Goal: Task Accomplishment & Management: Use online tool/utility

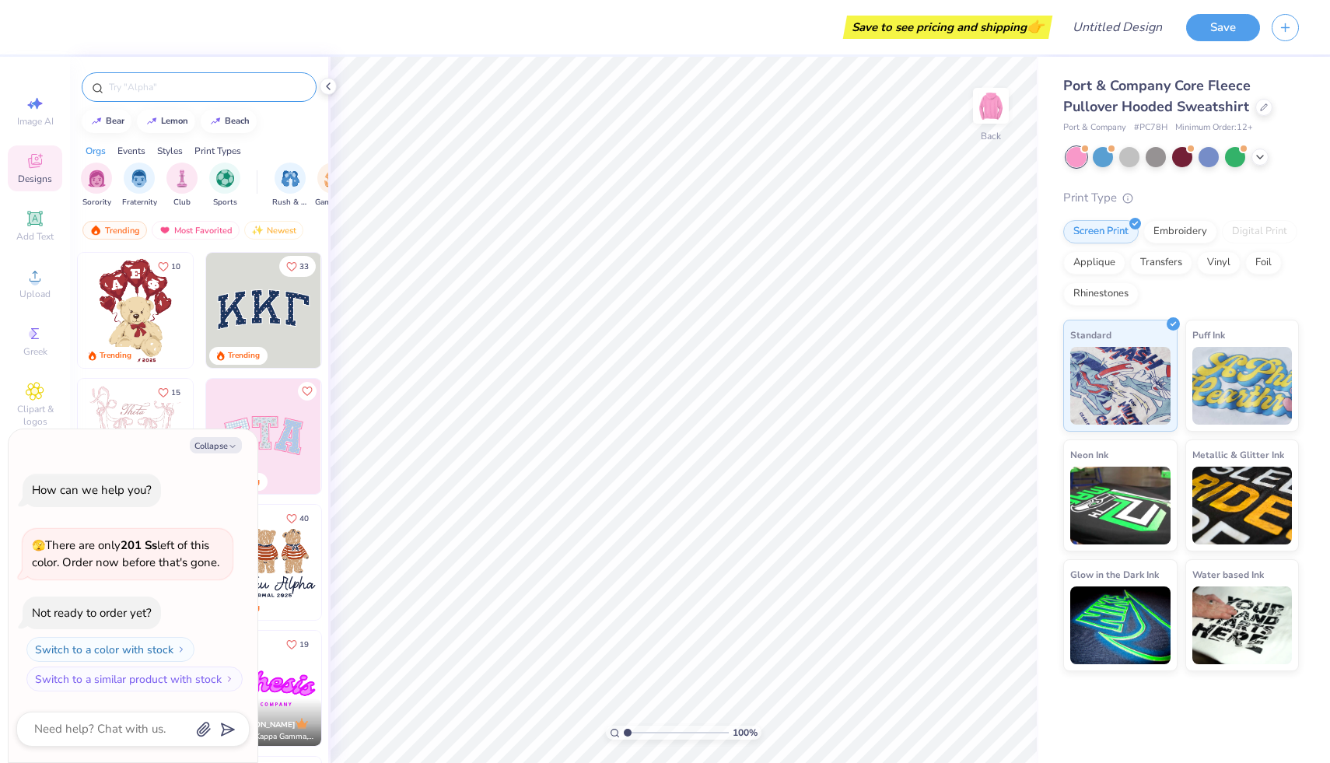
type textarea "x"
click at [135, 81] on input "text" at bounding box center [206, 87] width 199 height 16
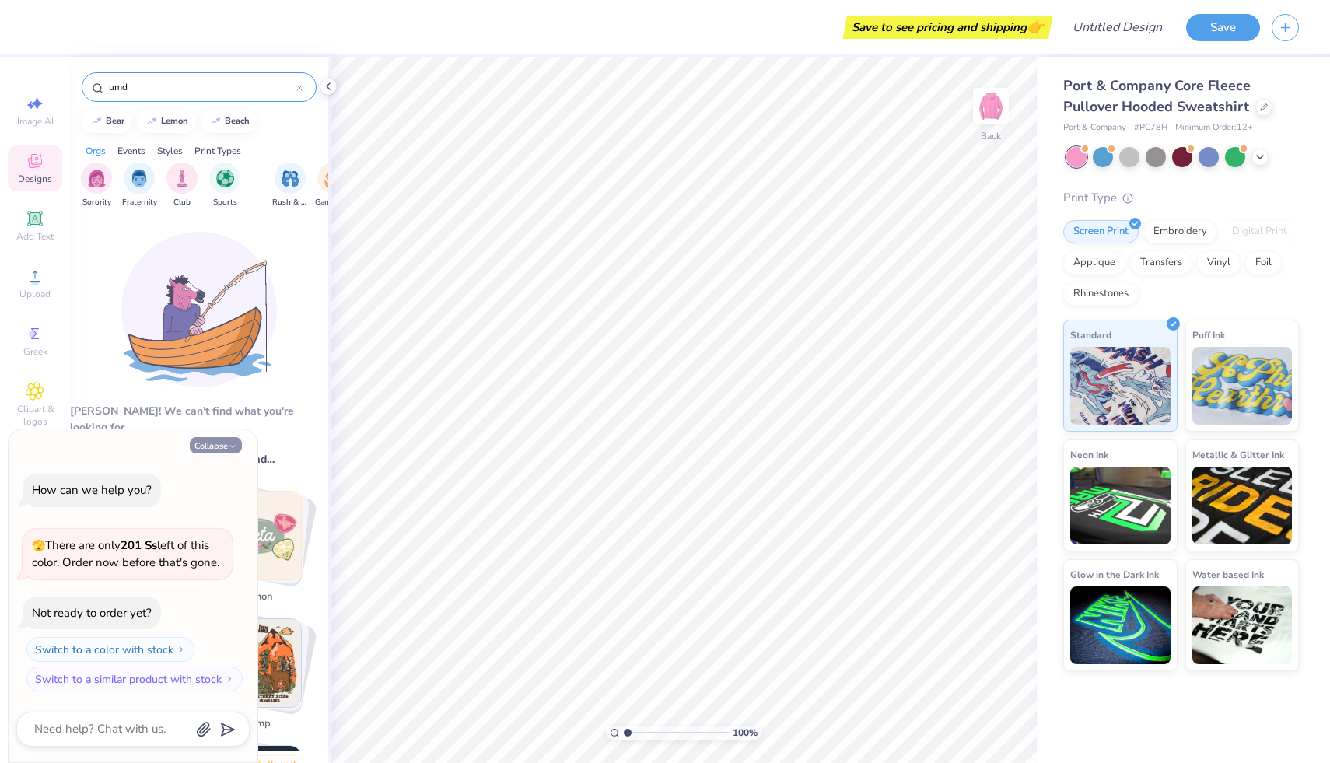
type input "umd"
click at [223, 445] on button "Collapse" at bounding box center [216, 445] width 52 height 16
type textarea "x"
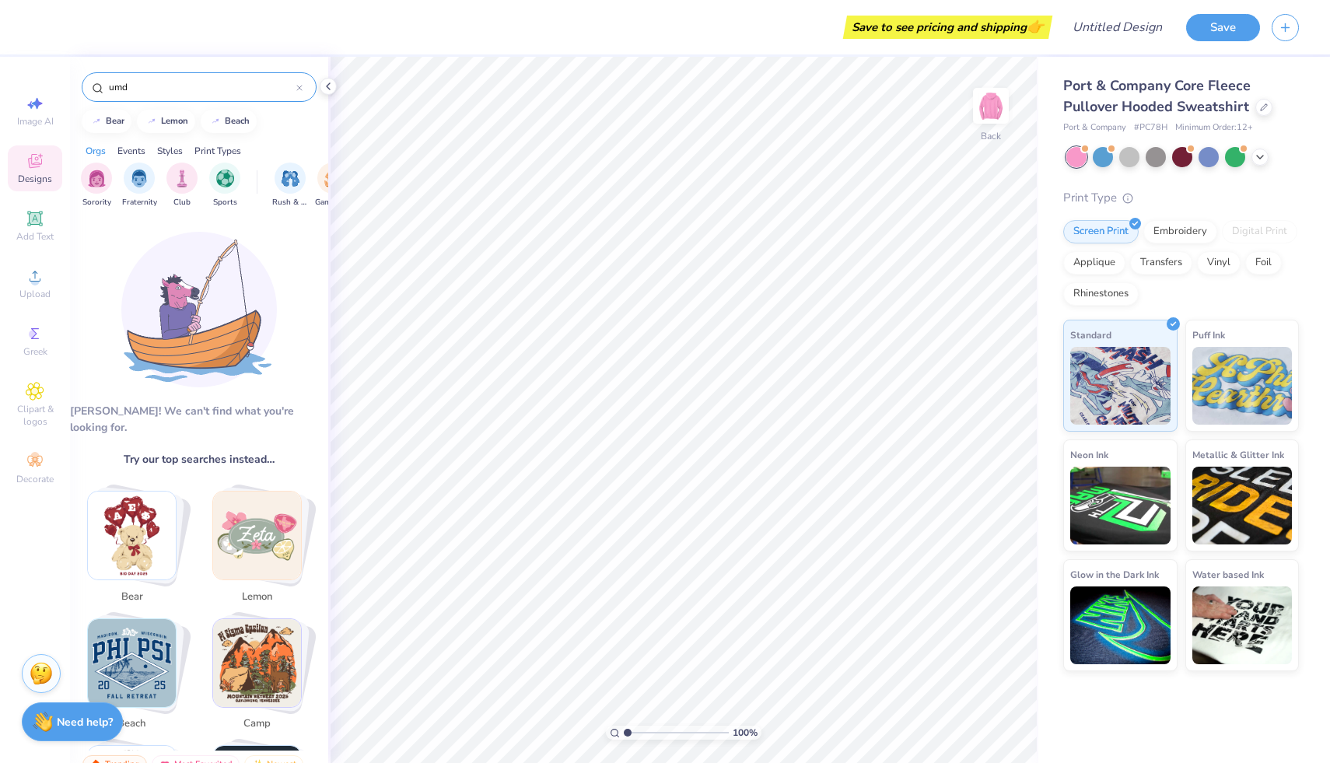
click at [161, 80] on input "umd" at bounding box center [201, 87] width 189 height 16
type input "u"
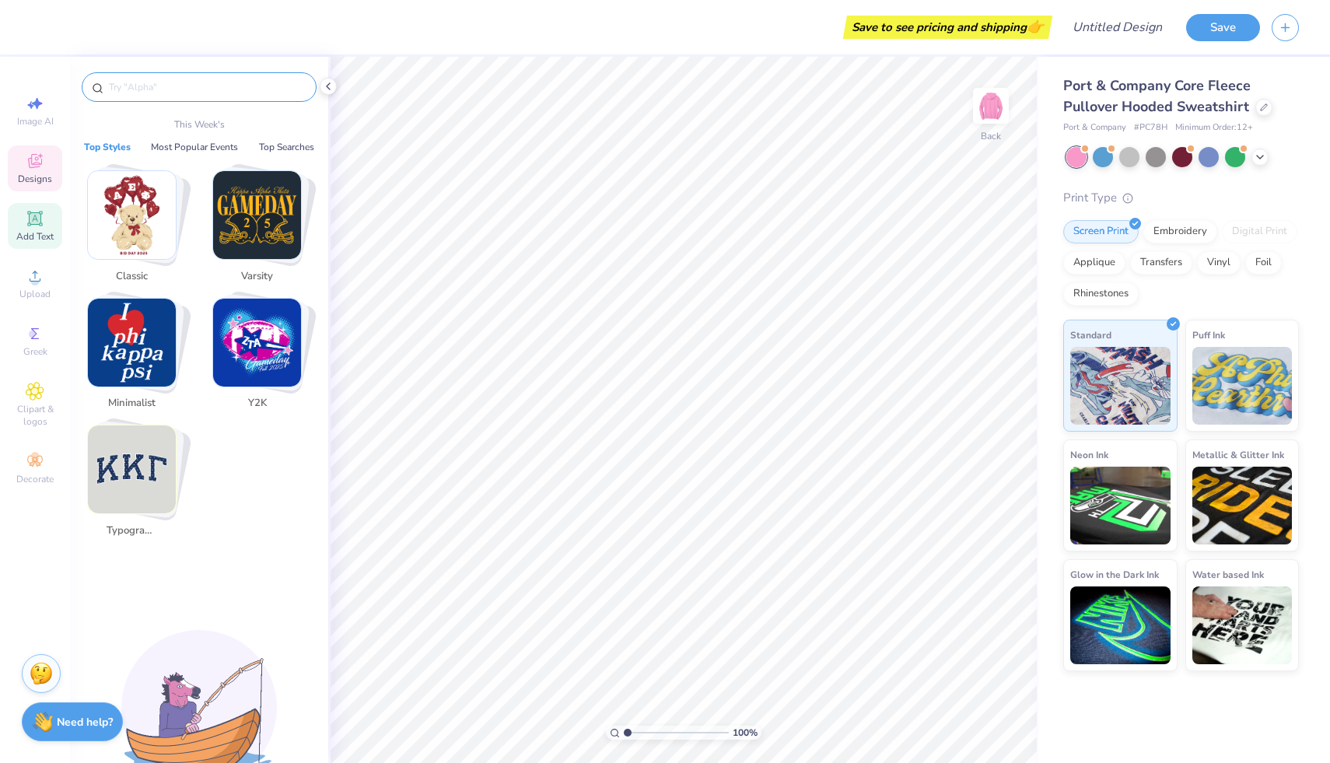
click at [26, 222] on icon at bounding box center [35, 218] width 19 height 19
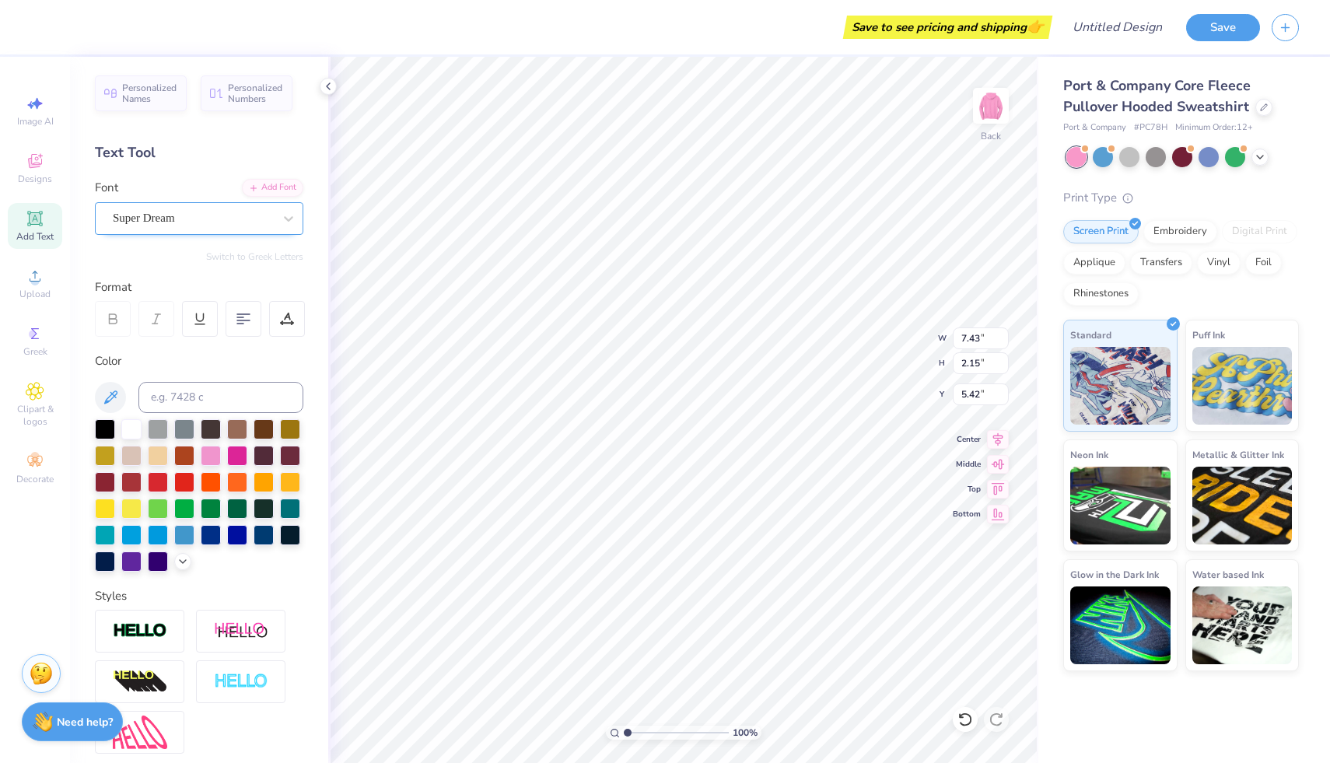
click at [208, 209] on div "Super Dream" at bounding box center [192, 218] width 163 height 24
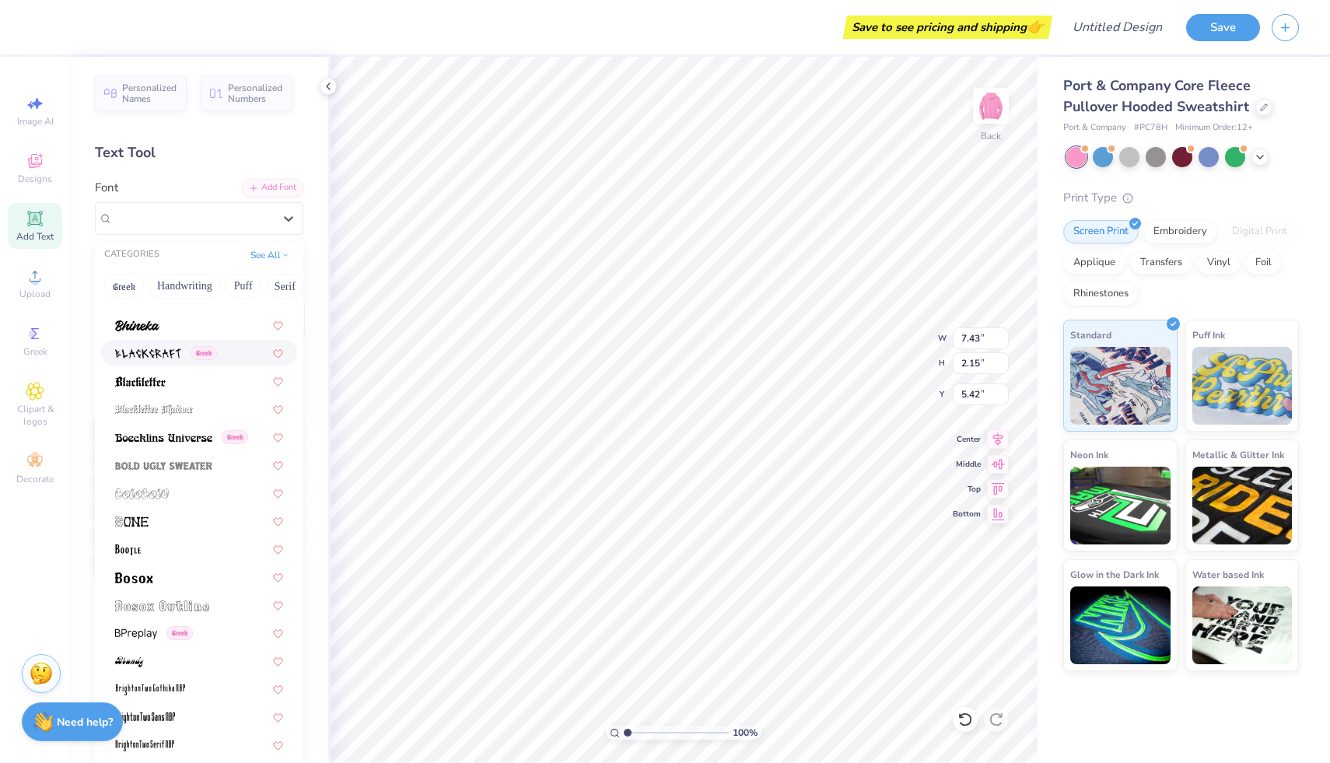
scroll to position [801, 0]
click at [194, 484] on div at bounding box center [199, 492] width 168 height 16
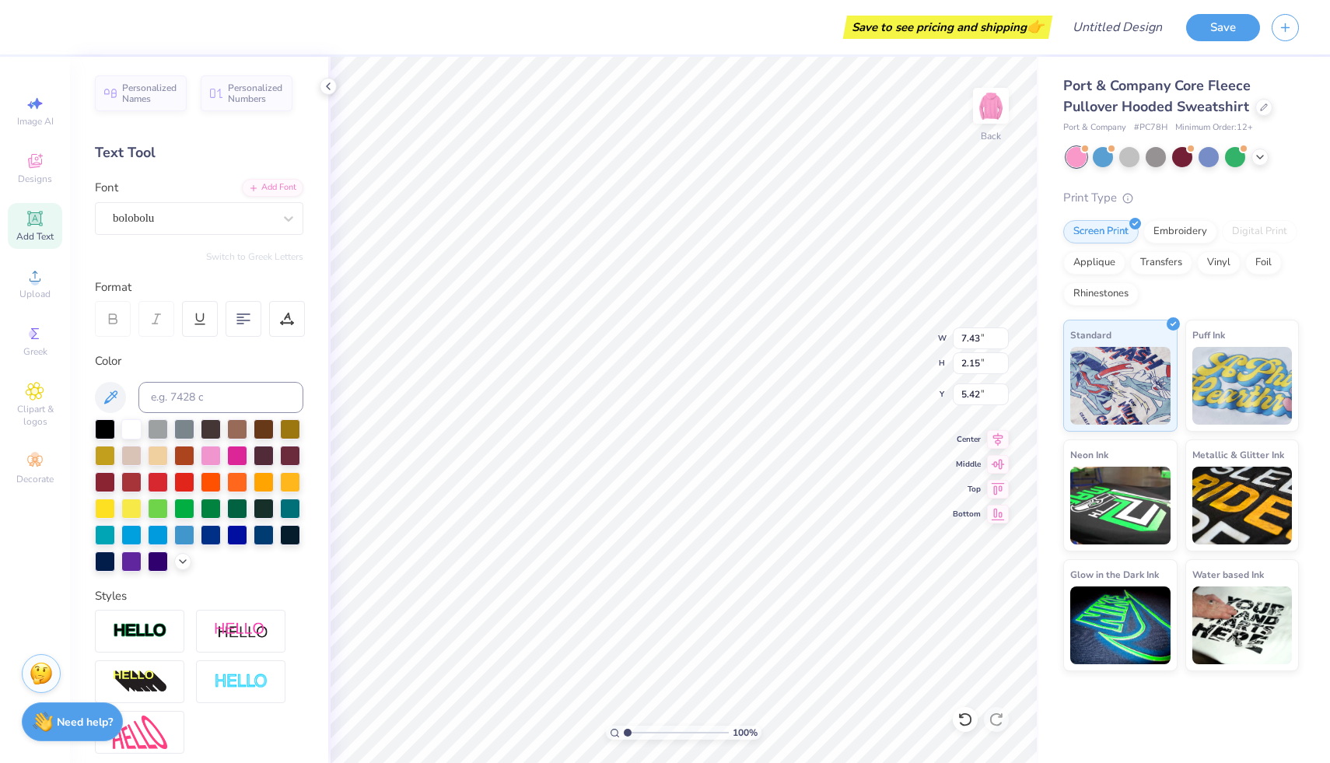
type input "7.77"
type input "2.70"
type input "5.15"
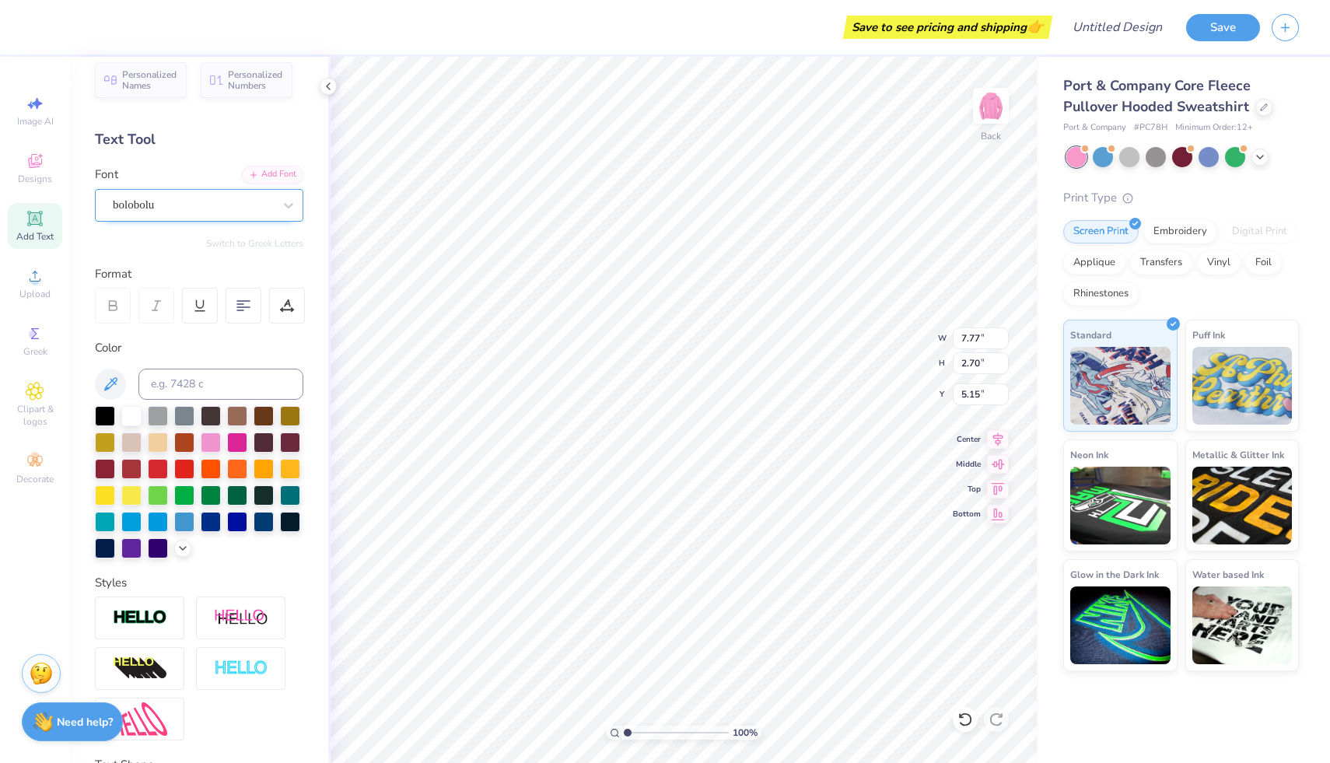
click at [212, 198] on div "bolobolu" at bounding box center [192, 205] width 163 height 24
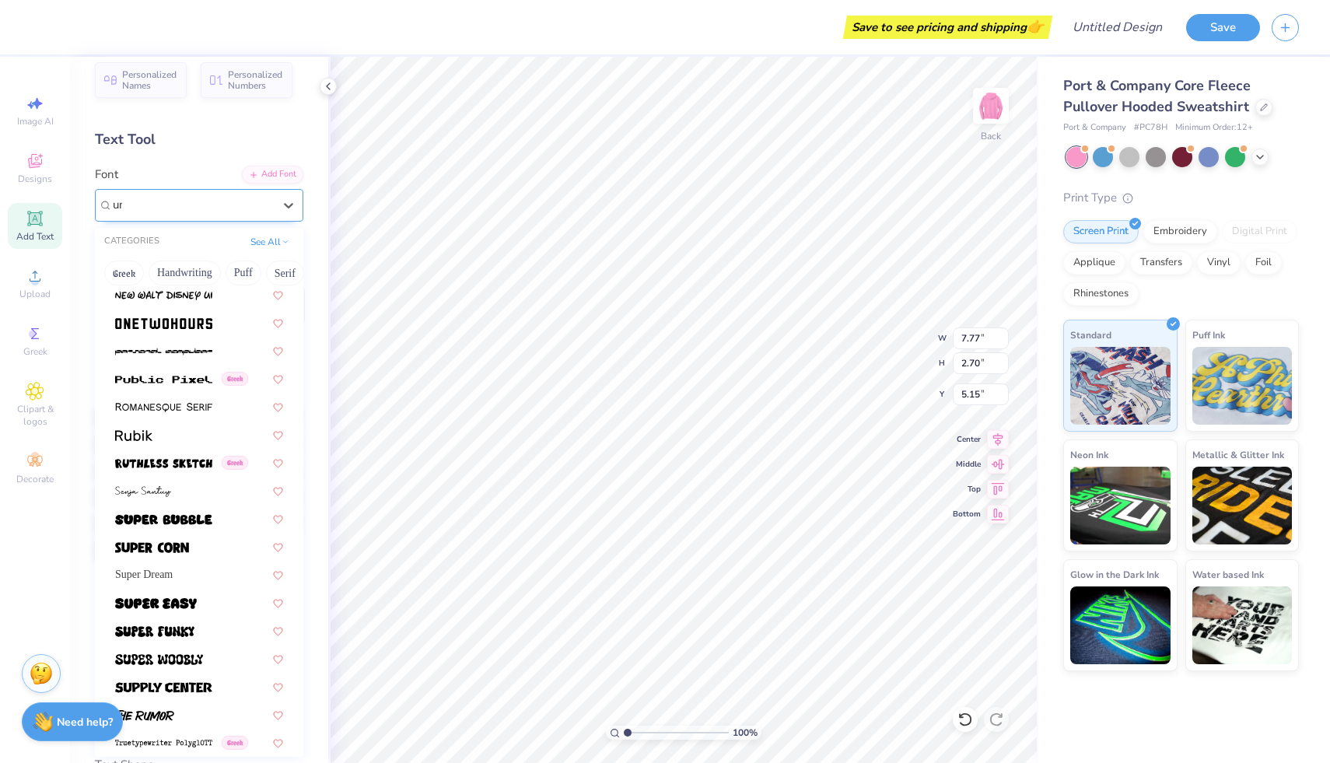
scroll to position [0, 0]
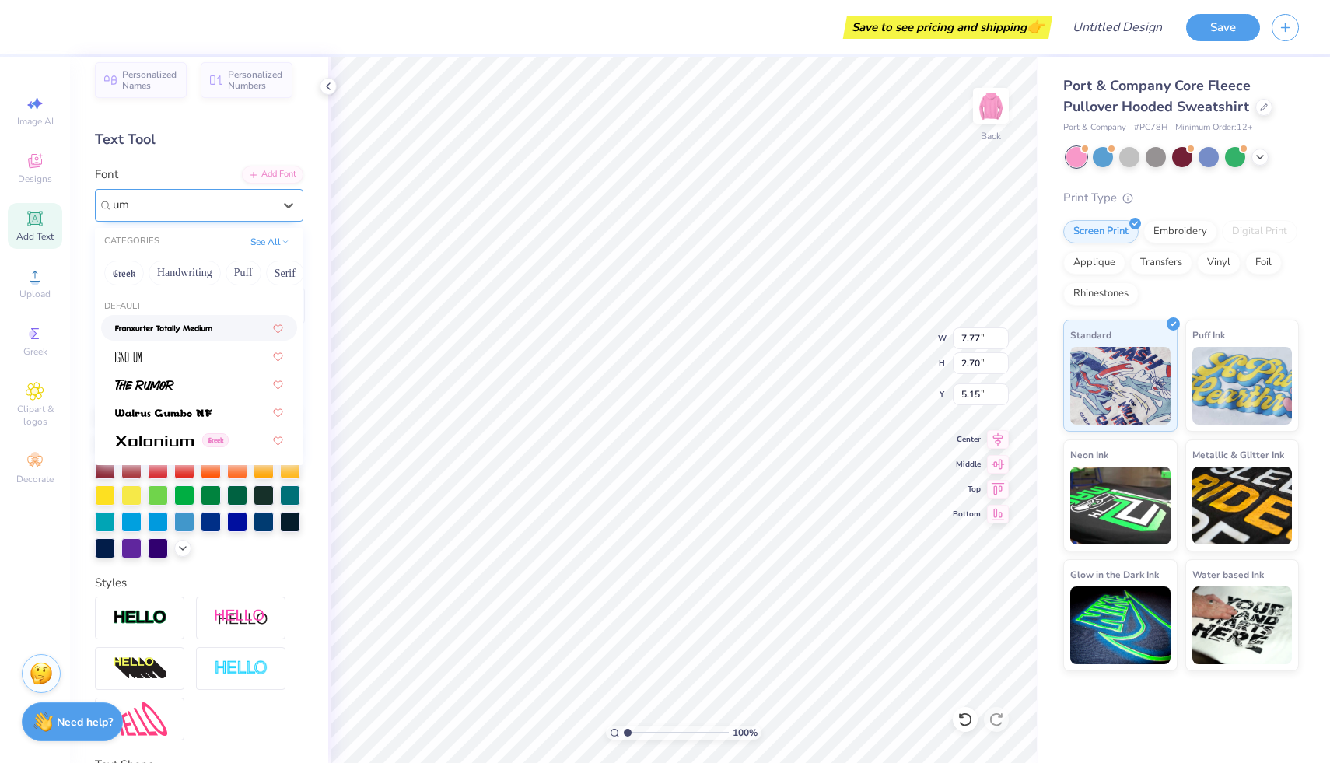
type input "u"
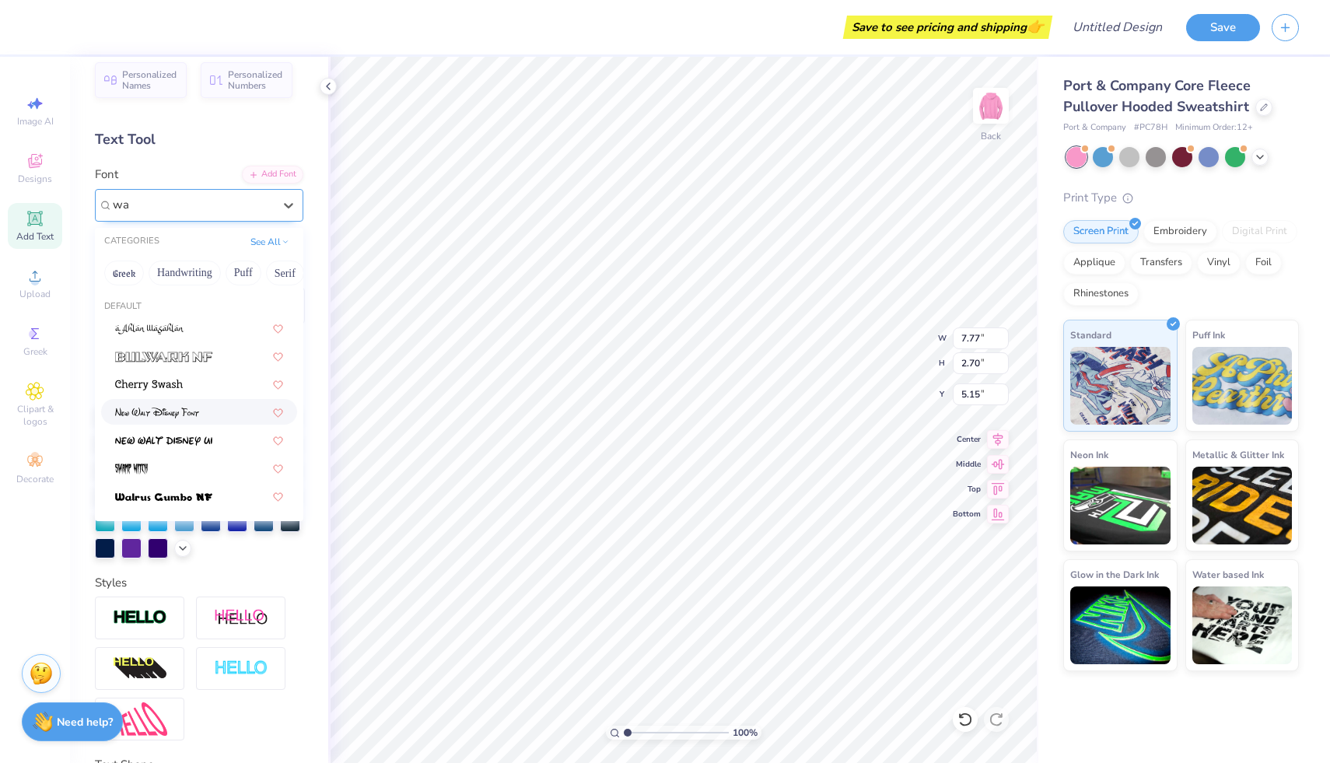
type input "w"
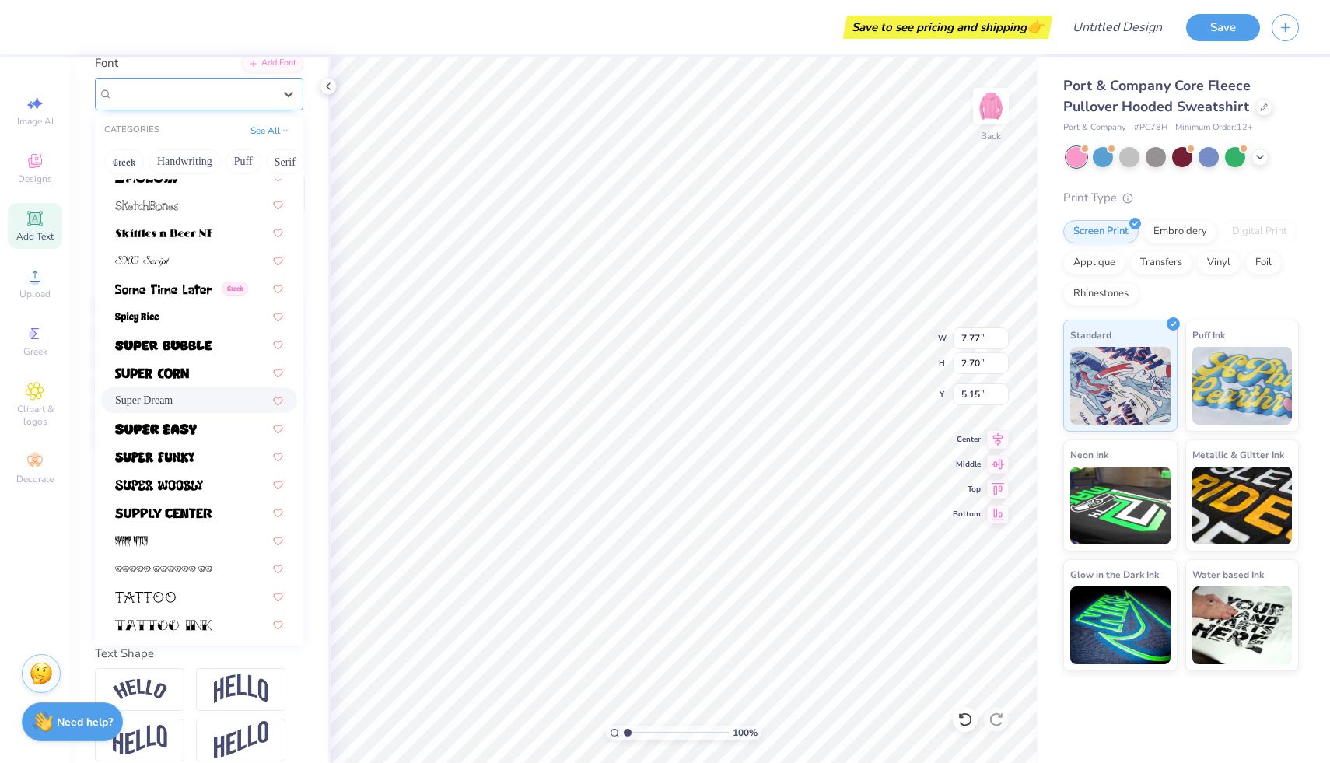
scroll to position [7431, 0]
click at [174, 487] on img at bounding box center [159, 486] width 88 height 11
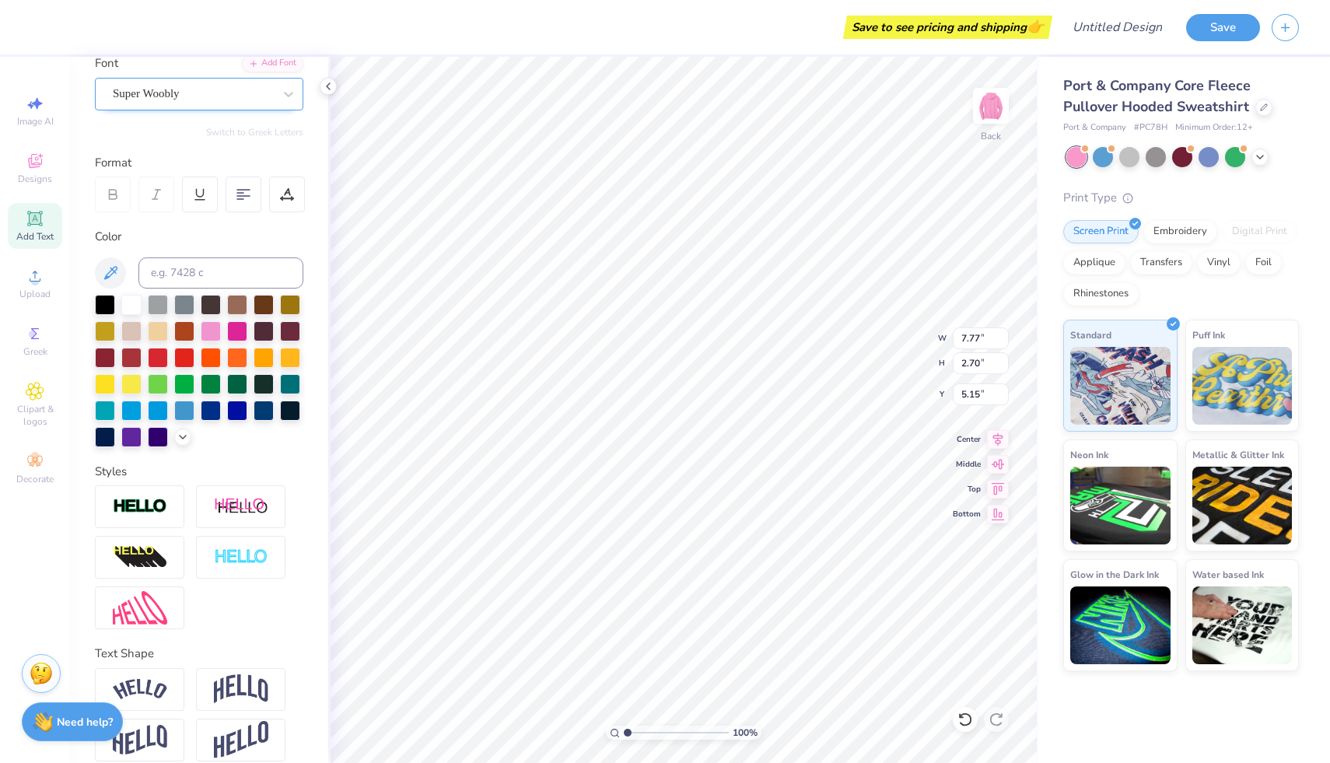
type input "8.63"
type input "3.01"
type input "4.99"
click at [140, 308] on div at bounding box center [131, 303] width 20 height 20
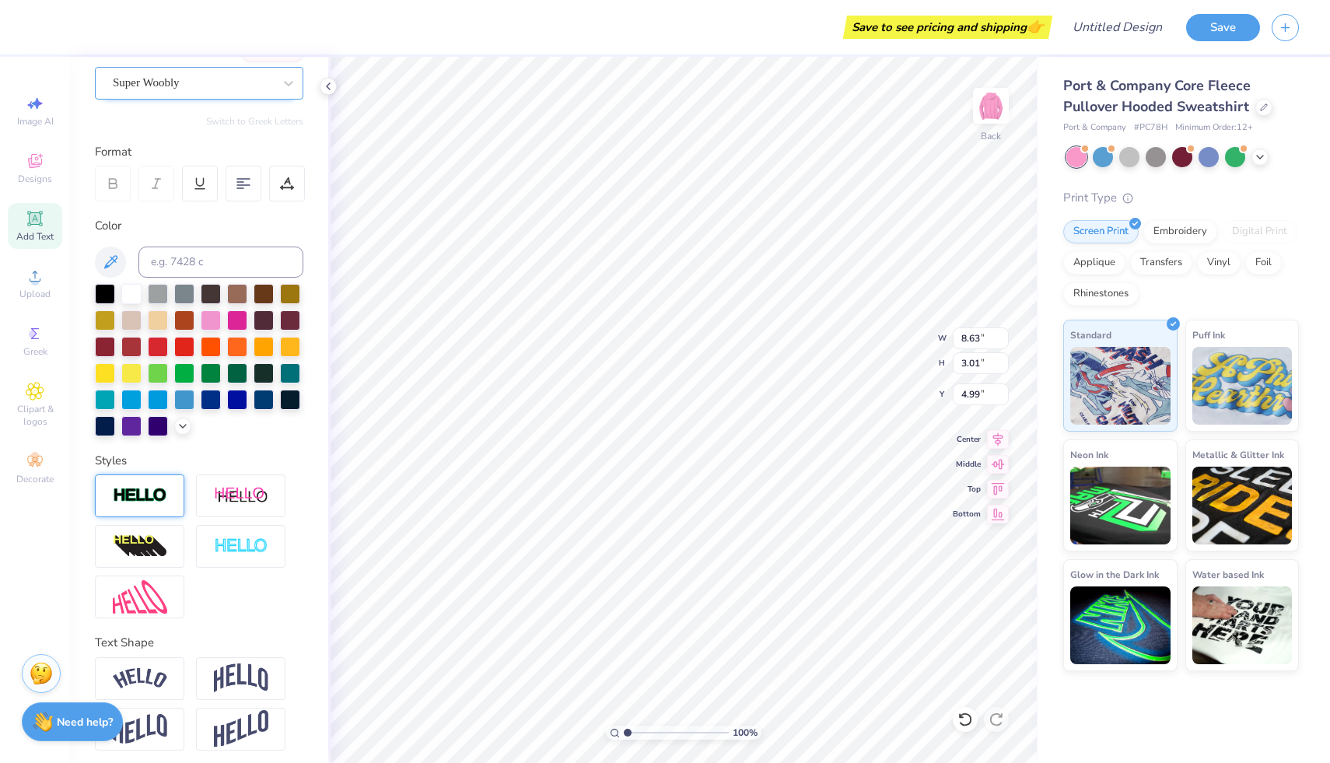
scroll to position [141, 0]
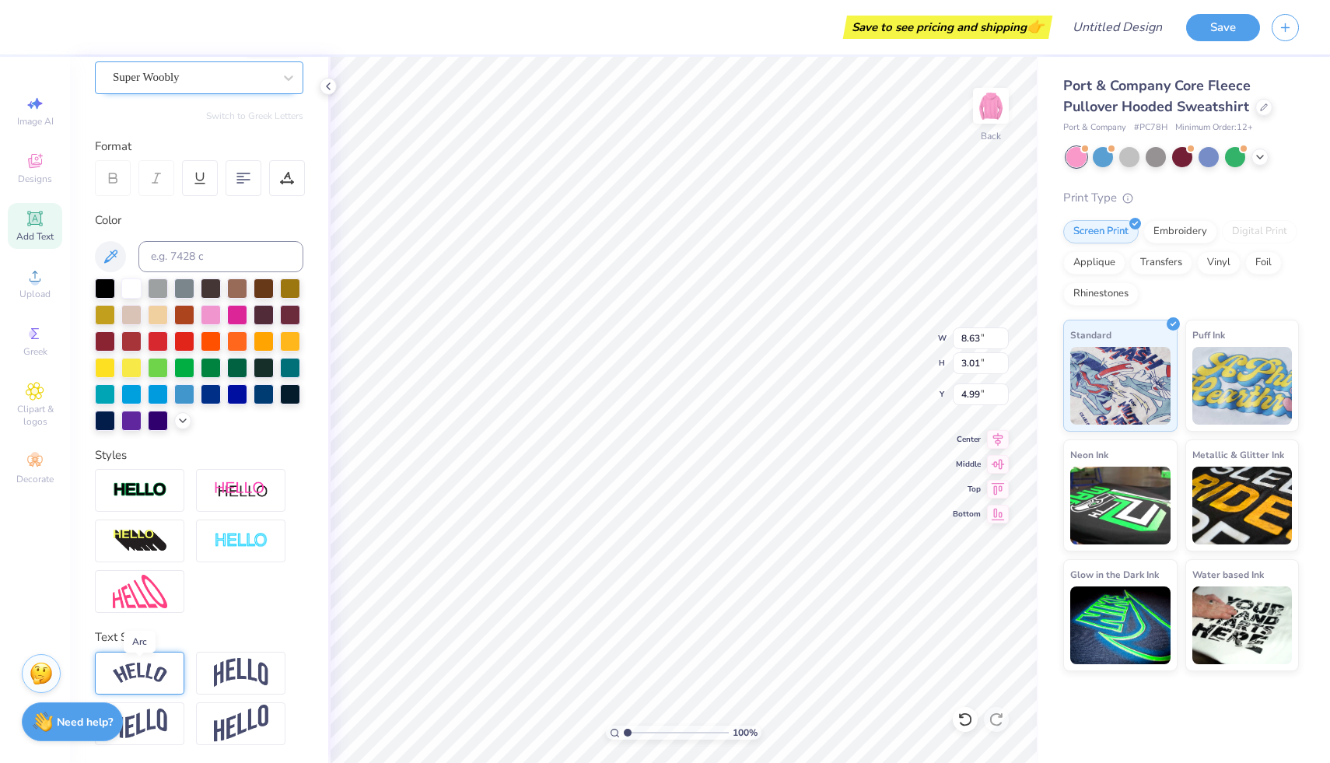
click at [156, 663] on img at bounding box center [140, 673] width 54 height 21
type input "12.40"
type input "3.65"
type input "4.67"
click at [185, 649] on icon at bounding box center [181, 653] width 9 height 9
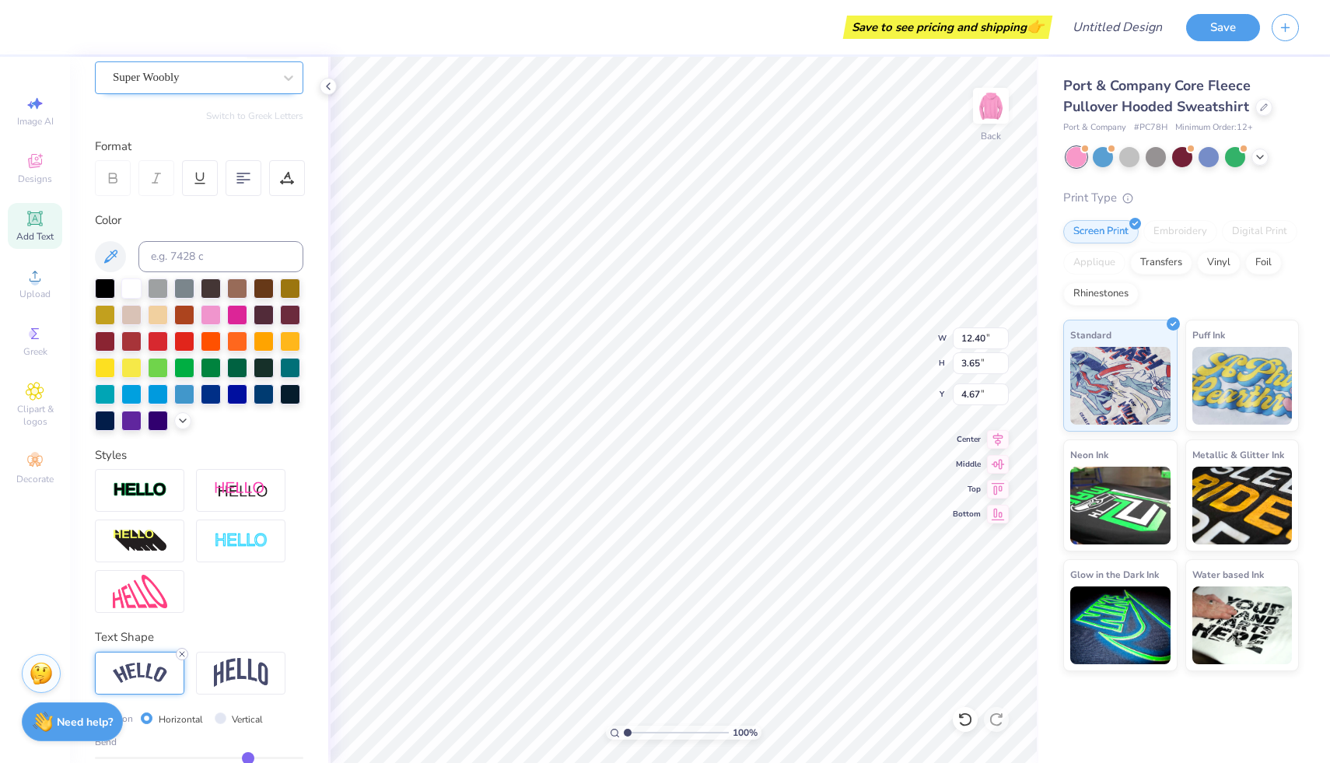
type input "8.63"
type input "3.01"
type input "4.99"
type textarea "T"
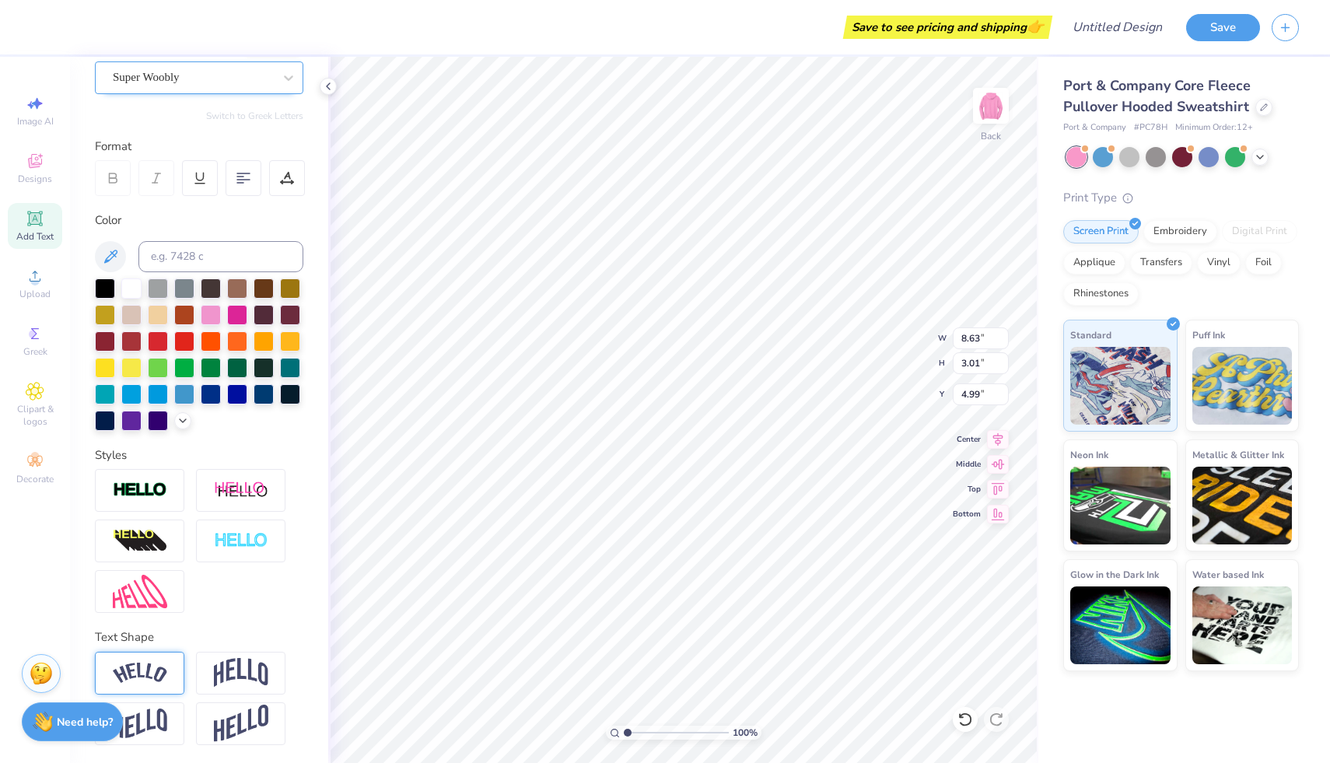
type textarea "umd treblemakers"
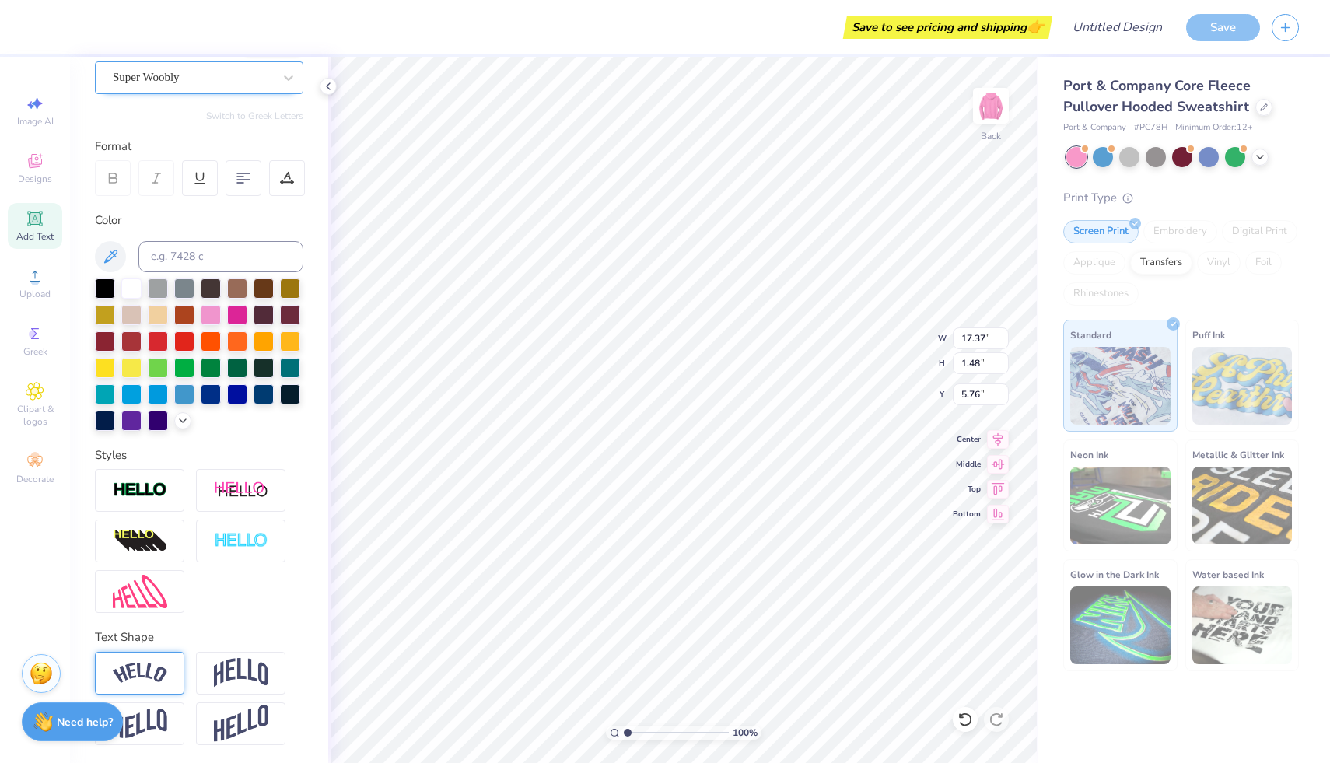
type input "2.76"
type input "12.68"
type input "1.08"
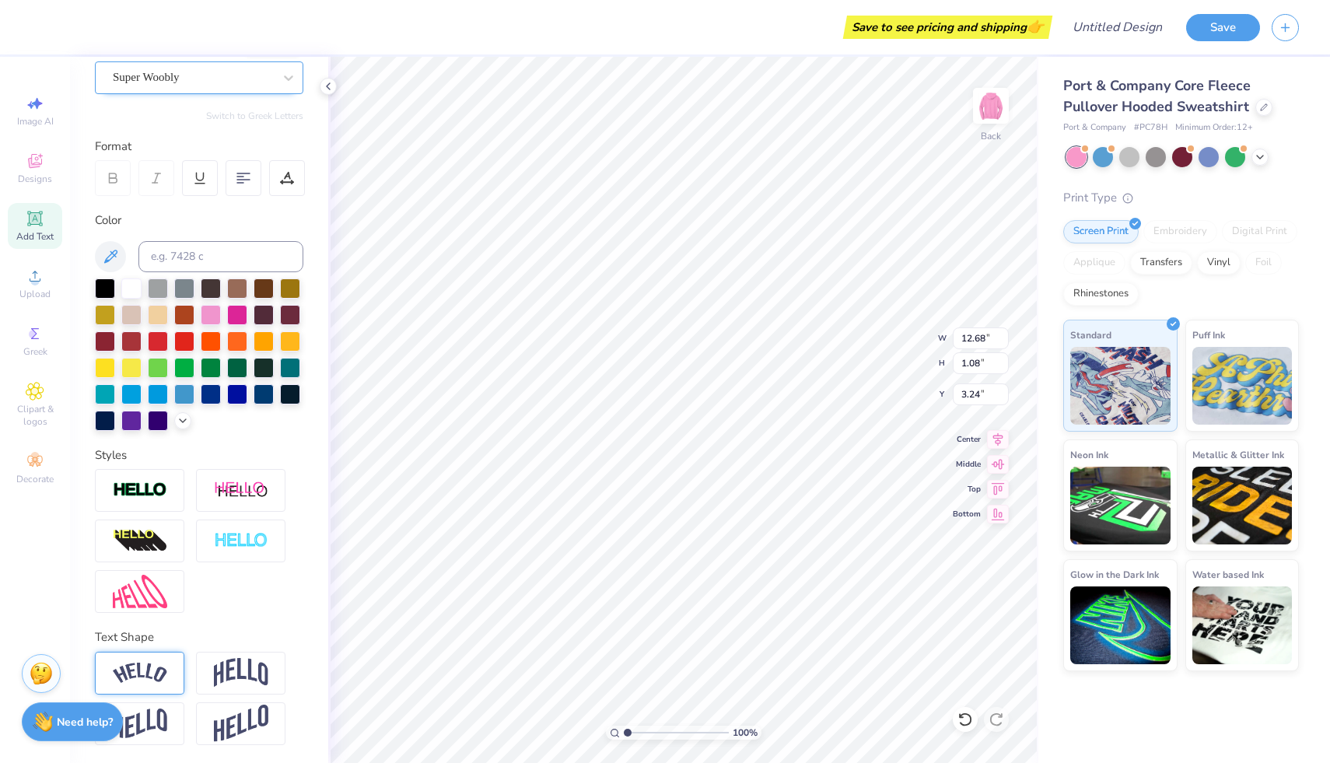
type input "3.80"
click at [29, 404] on span "Clipart & logos" at bounding box center [35, 415] width 54 height 25
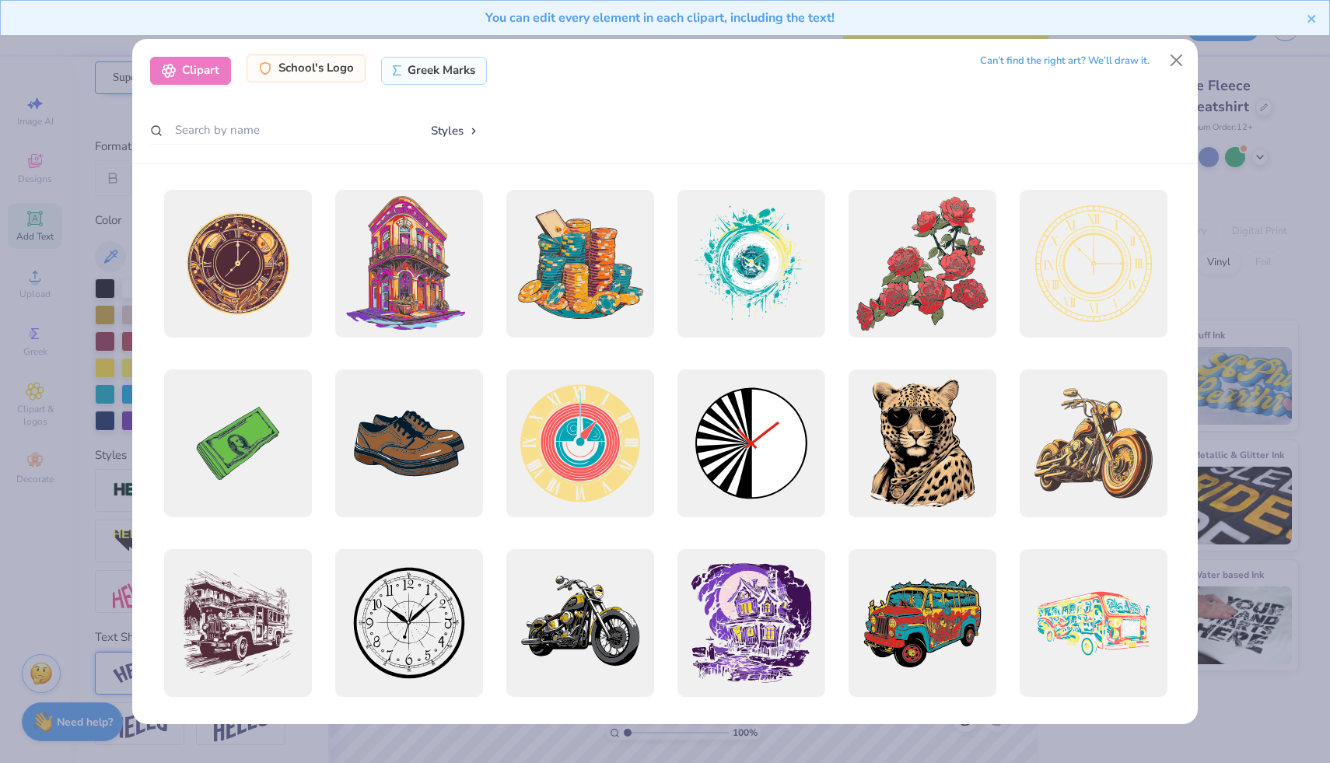
click at [317, 71] on div "School's Logo" at bounding box center [306, 68] width 119 height 28
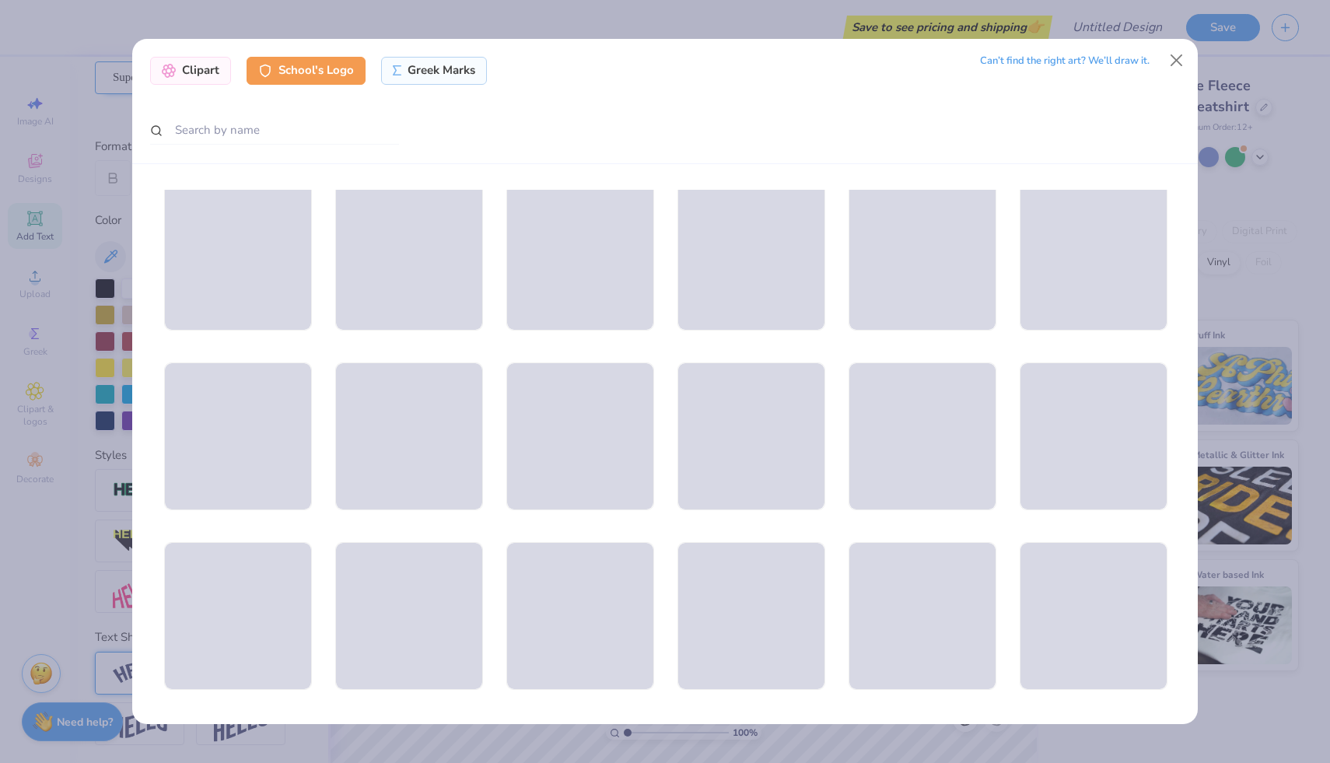
scroll to position [9888, 0]
click at [230, 127] on input "text" at bounding box center [274, 130] width 249 height 29
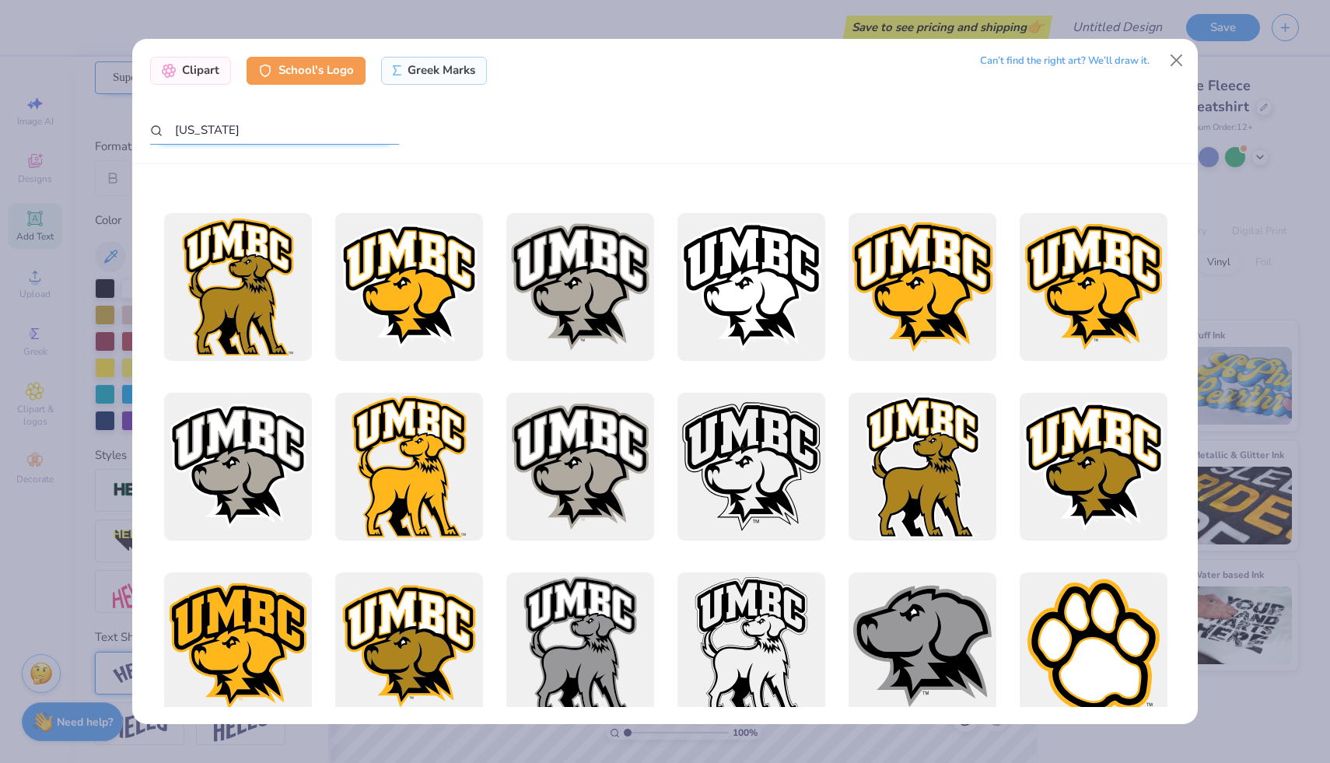
scroll to position [195, 0]
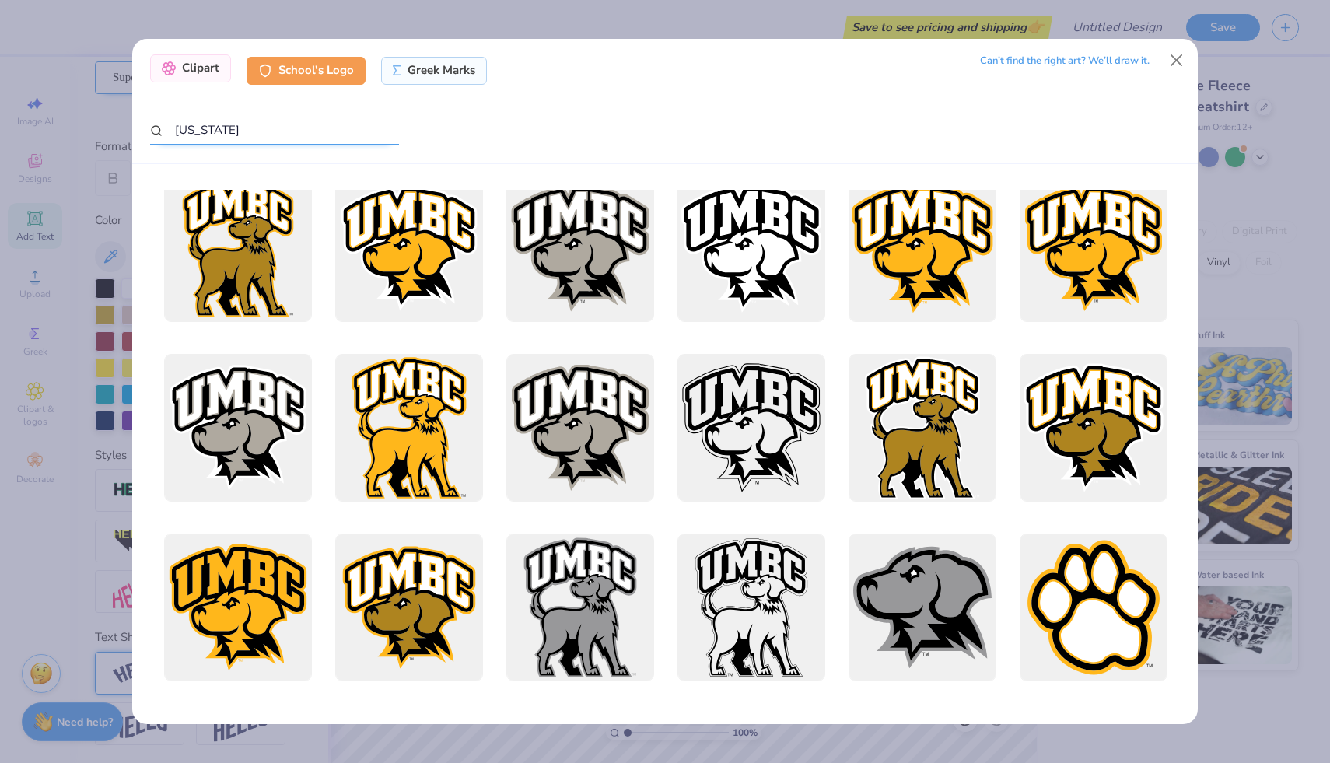
type input "[US_STATE]"
click at [198, 65] on div "Clipart" at bounding box center [190, 68] width 81 height 28
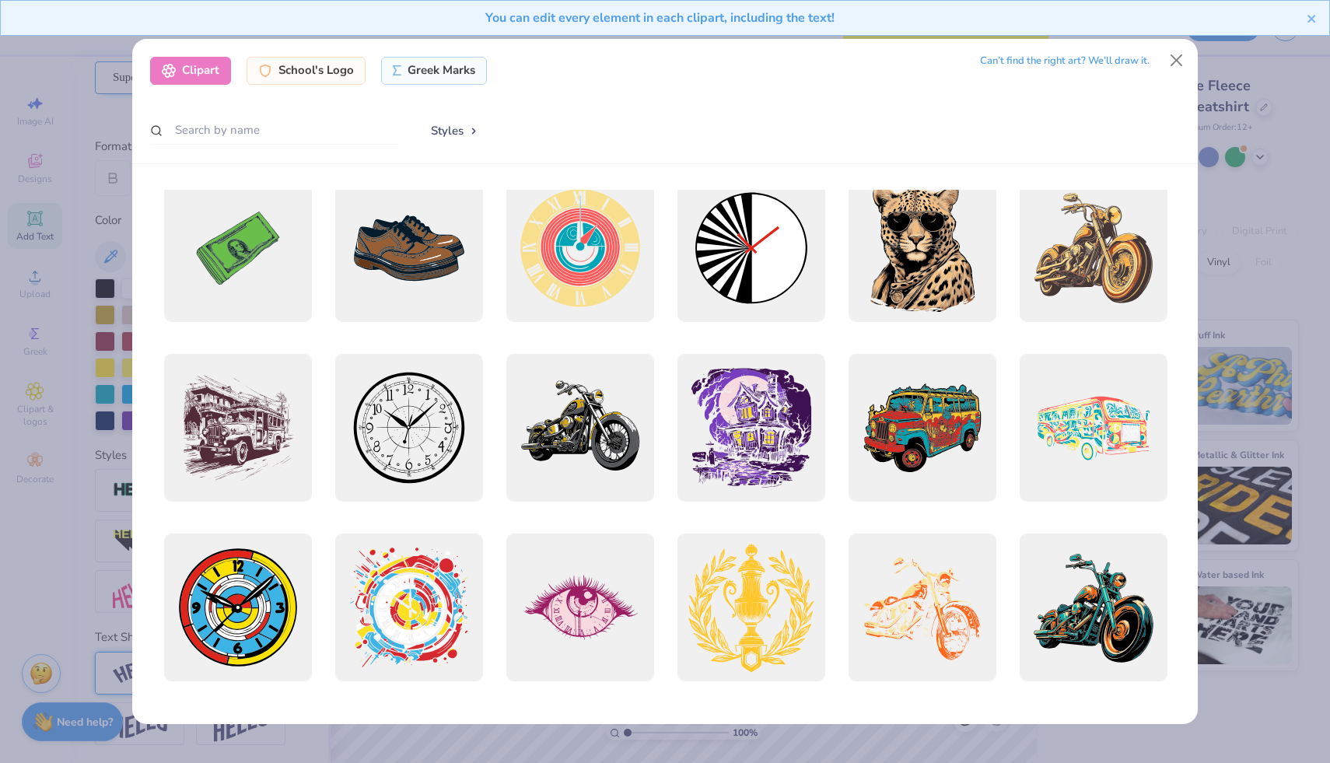
scroll to position [0, 0]
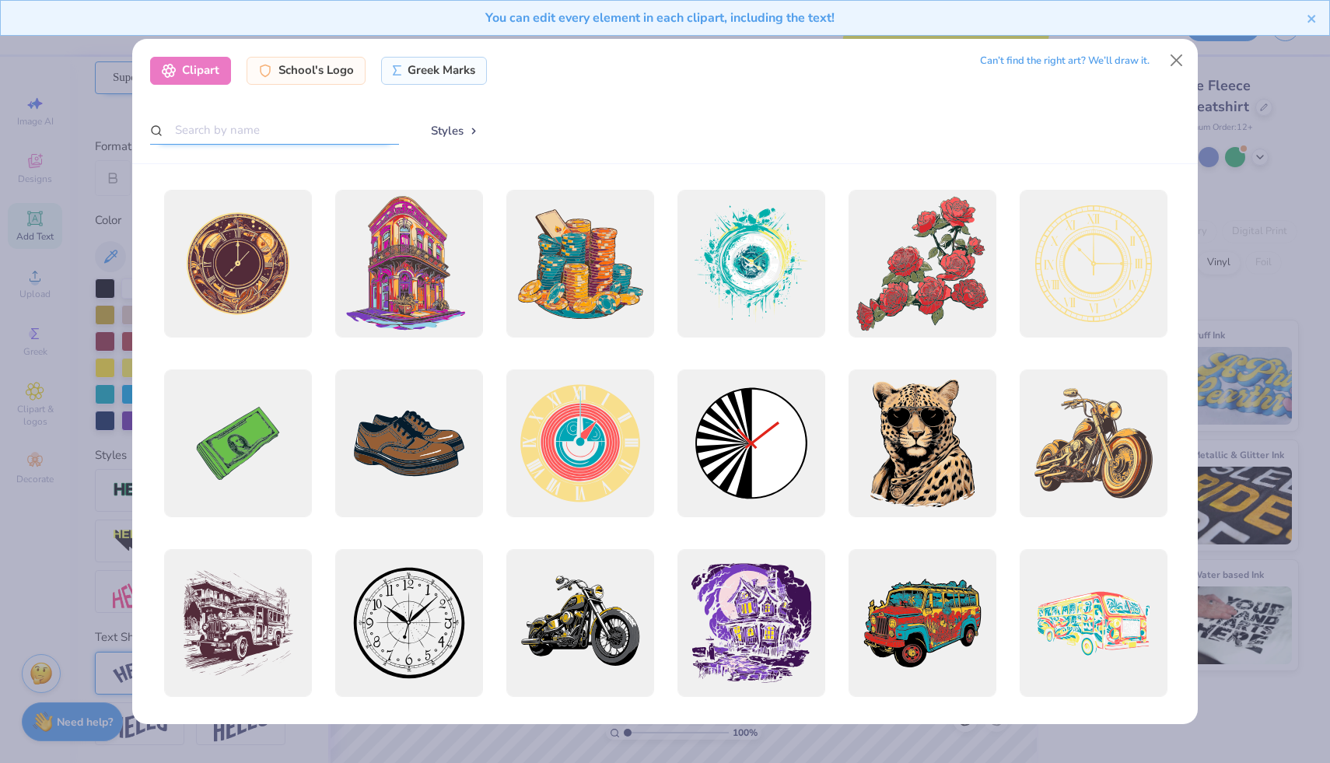
click at [220, 133] on input "text" at bounding box center [274, 130] width 249 height 29
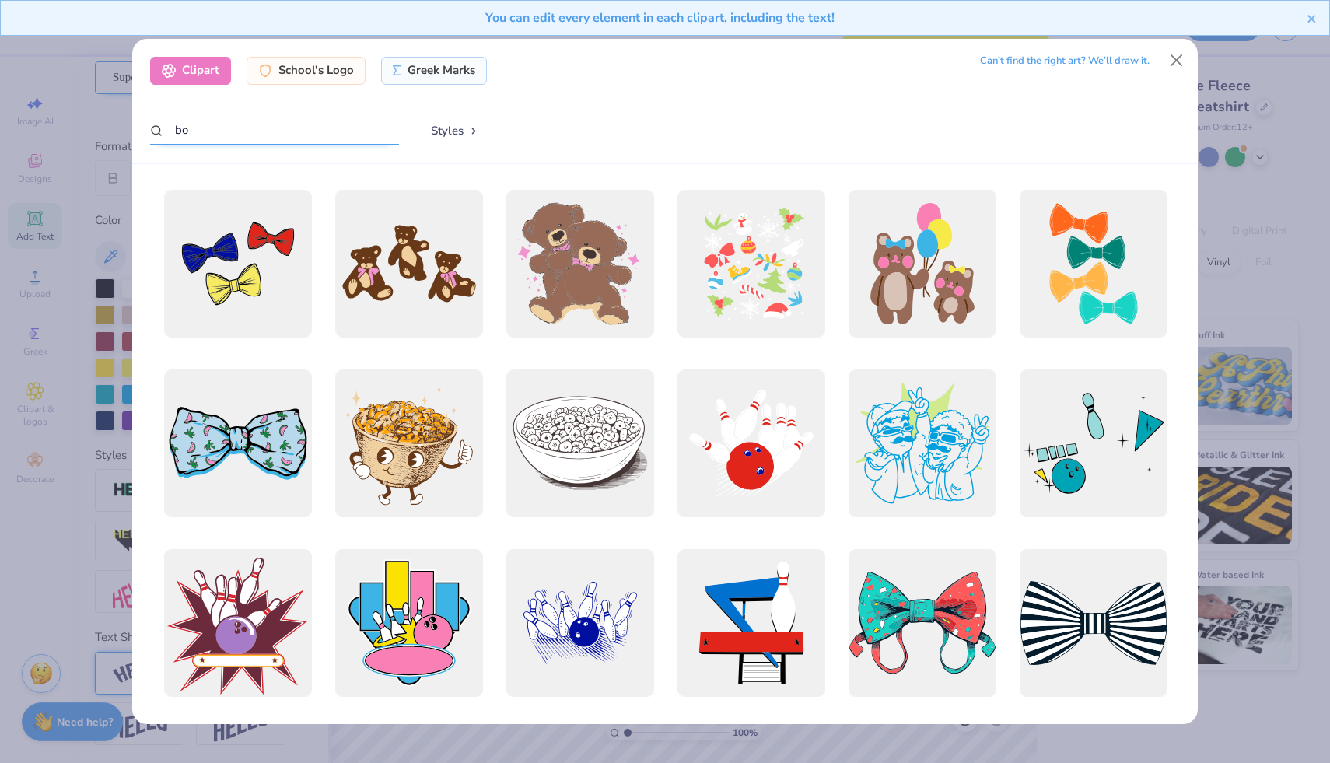
type input "b"
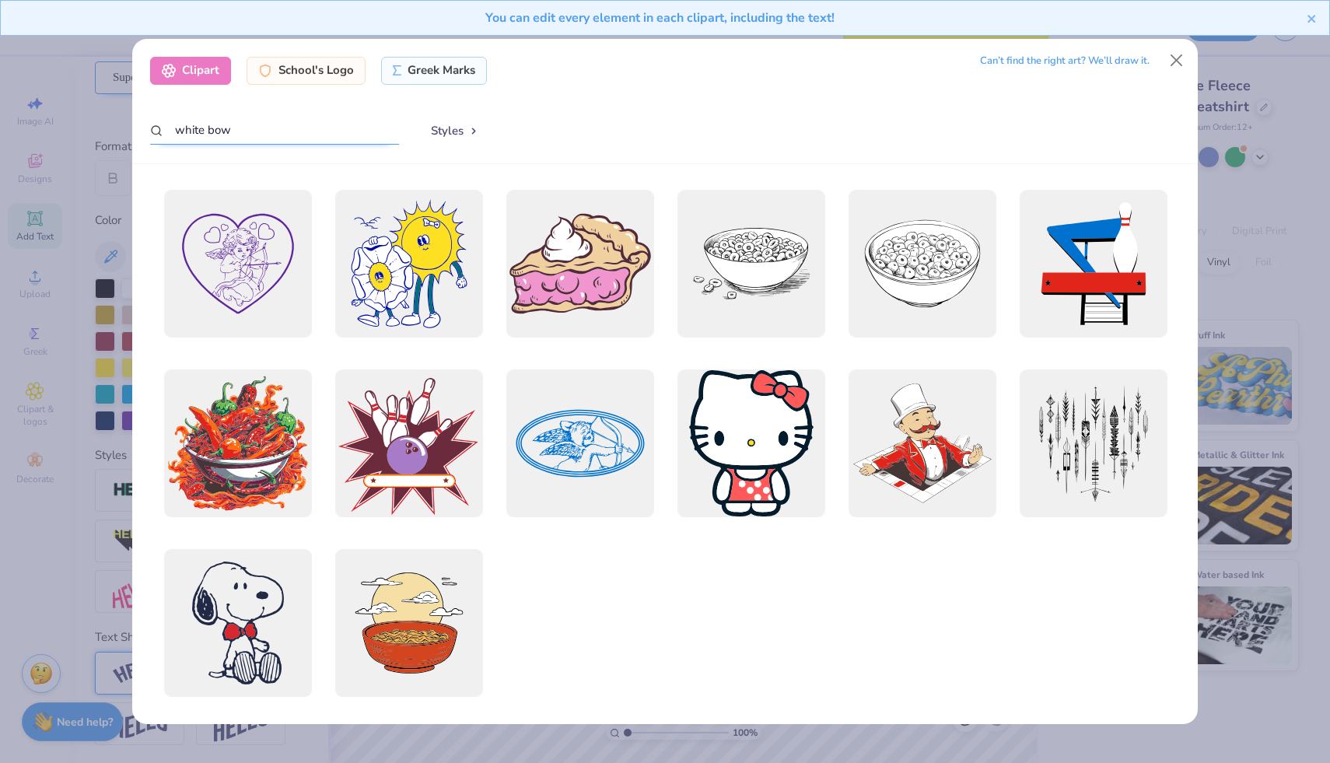
type input "white bow"
click at [86, 100] on div "Clipart School's Logo Greek Marks Can’t find the right art? We’ll draw it. whit…" at bounding box center [665, 381] width 1330 height 763
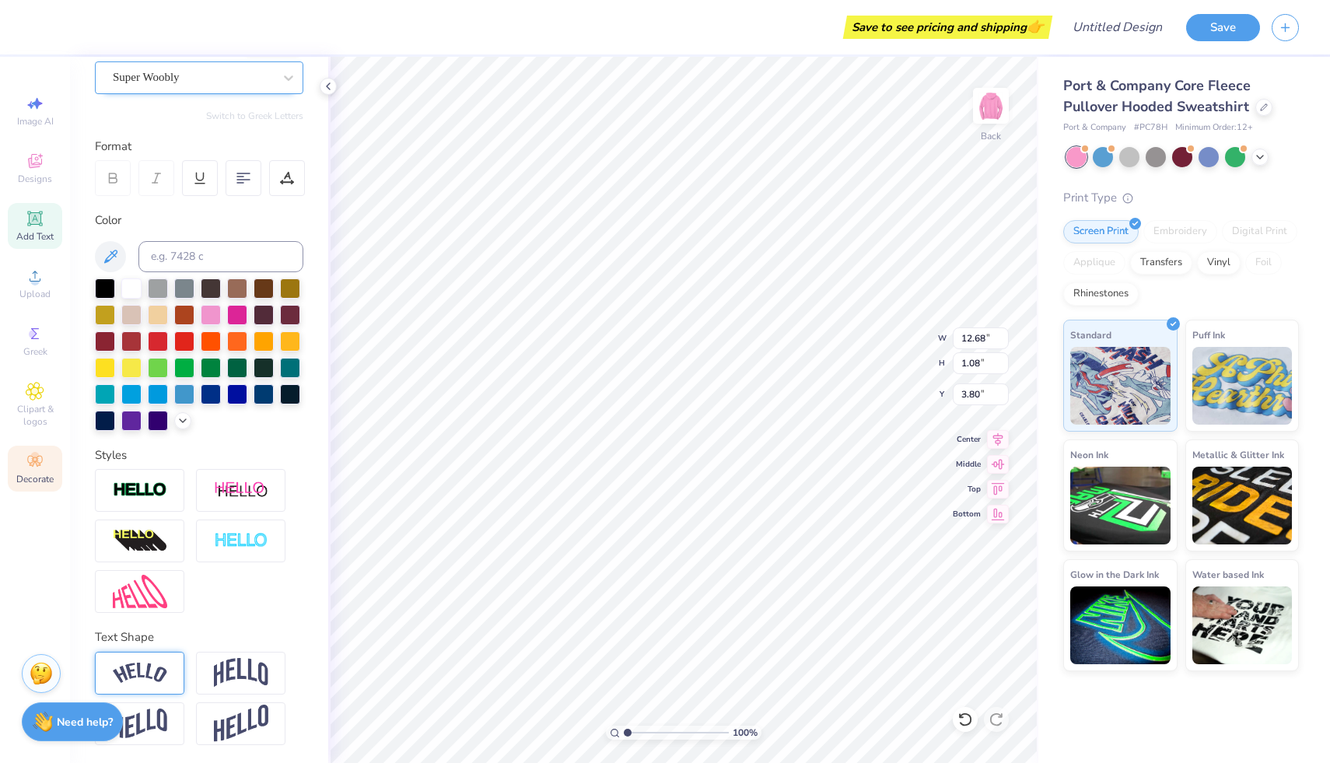
click at [28, 462] on icon at bounding box center [34, 461] width 15 height 11
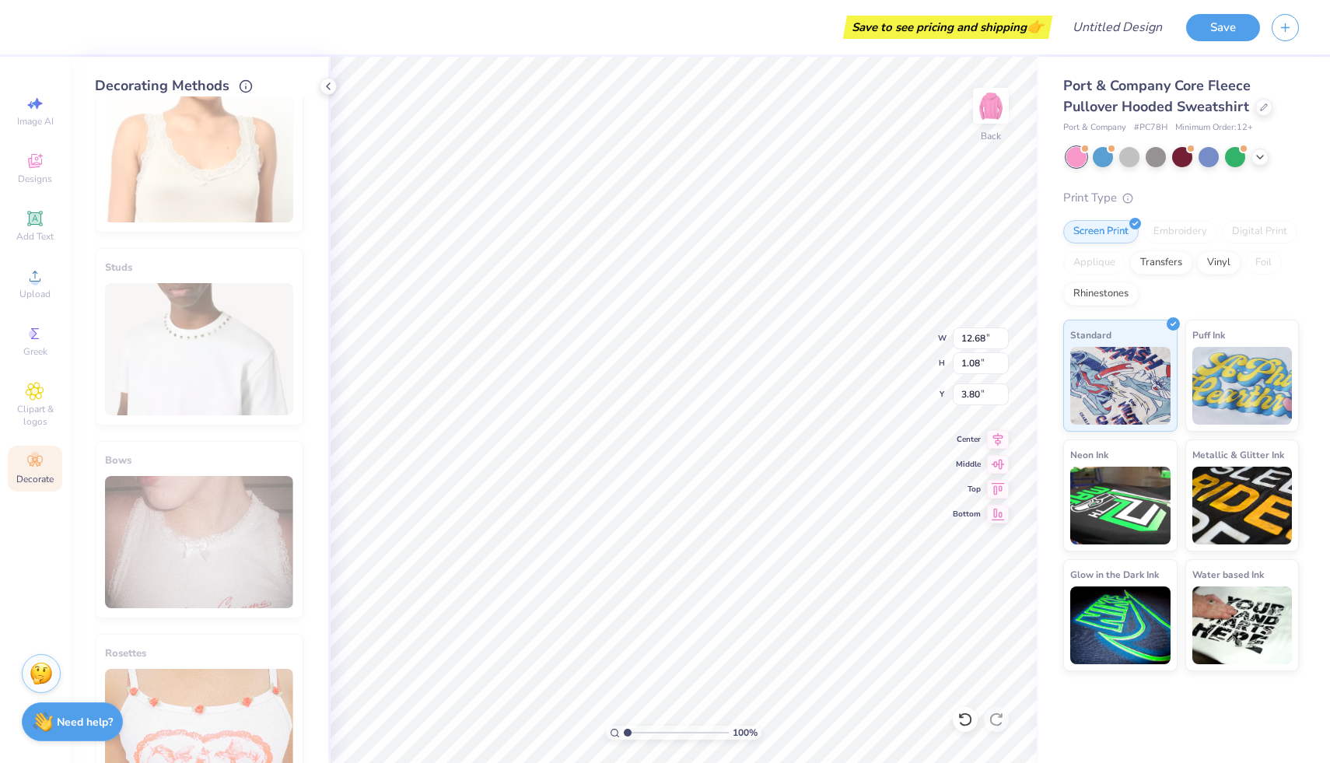
scroll to position [696, 0]
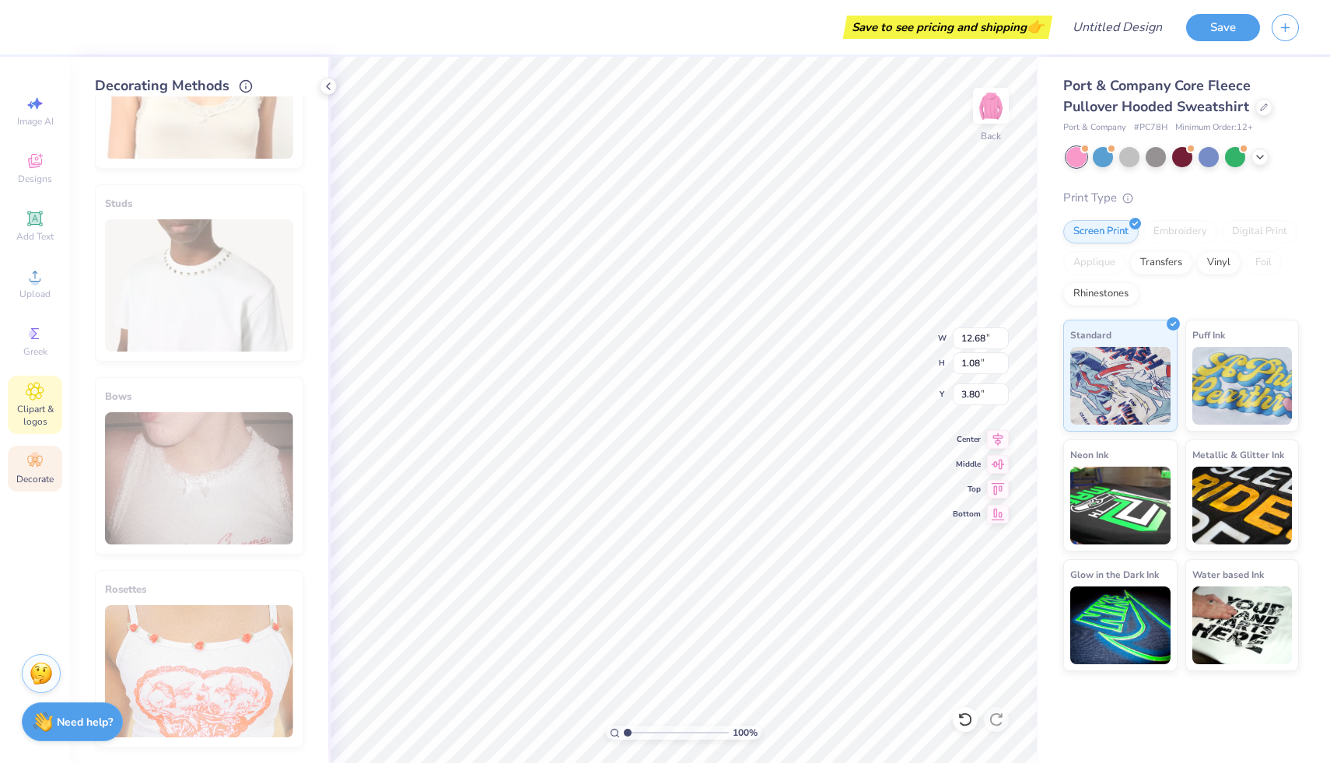
click at [33, 409] on span "Clipart & logos" at bounding box center [35, 415] width 54 height 25
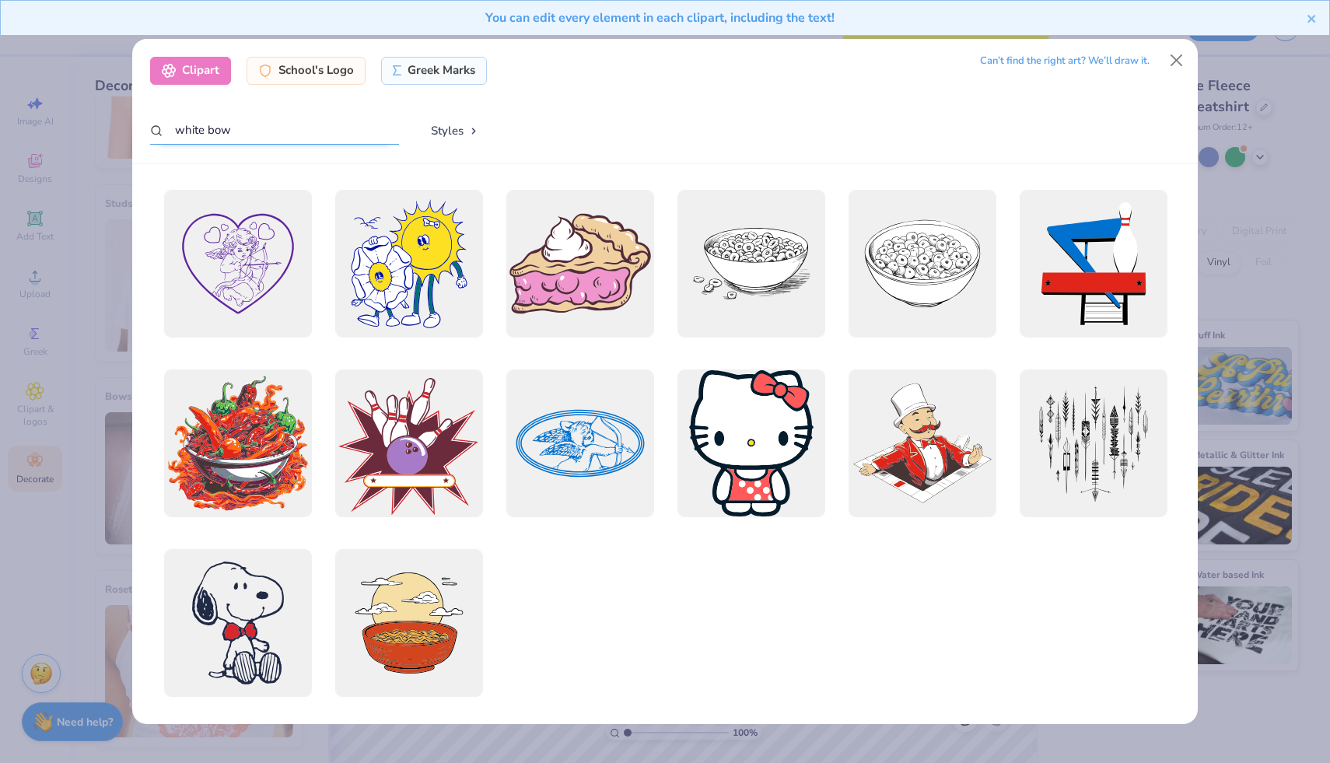
click at [240, 127] on input "white bow" at bounding box center [274, 130] width 249 height 29
type input "w"
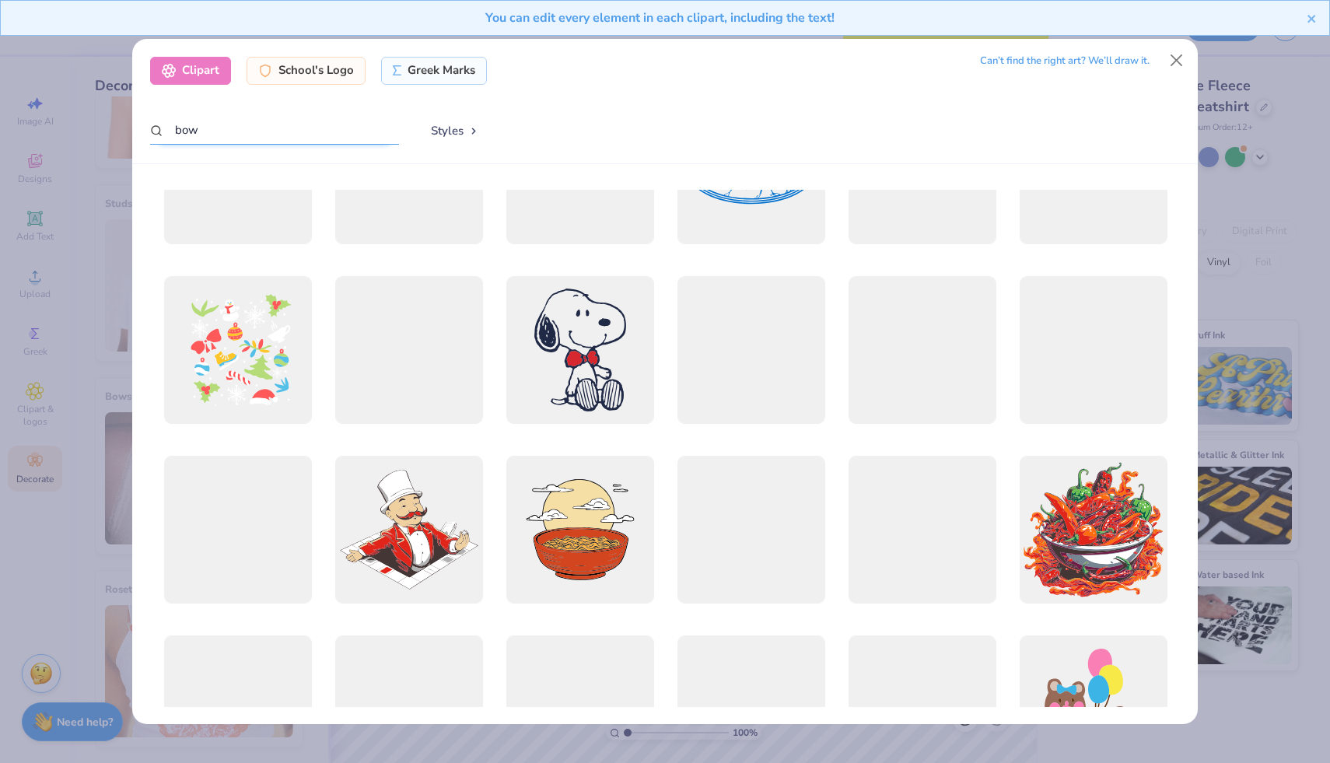
scroll to position [2076, 0]
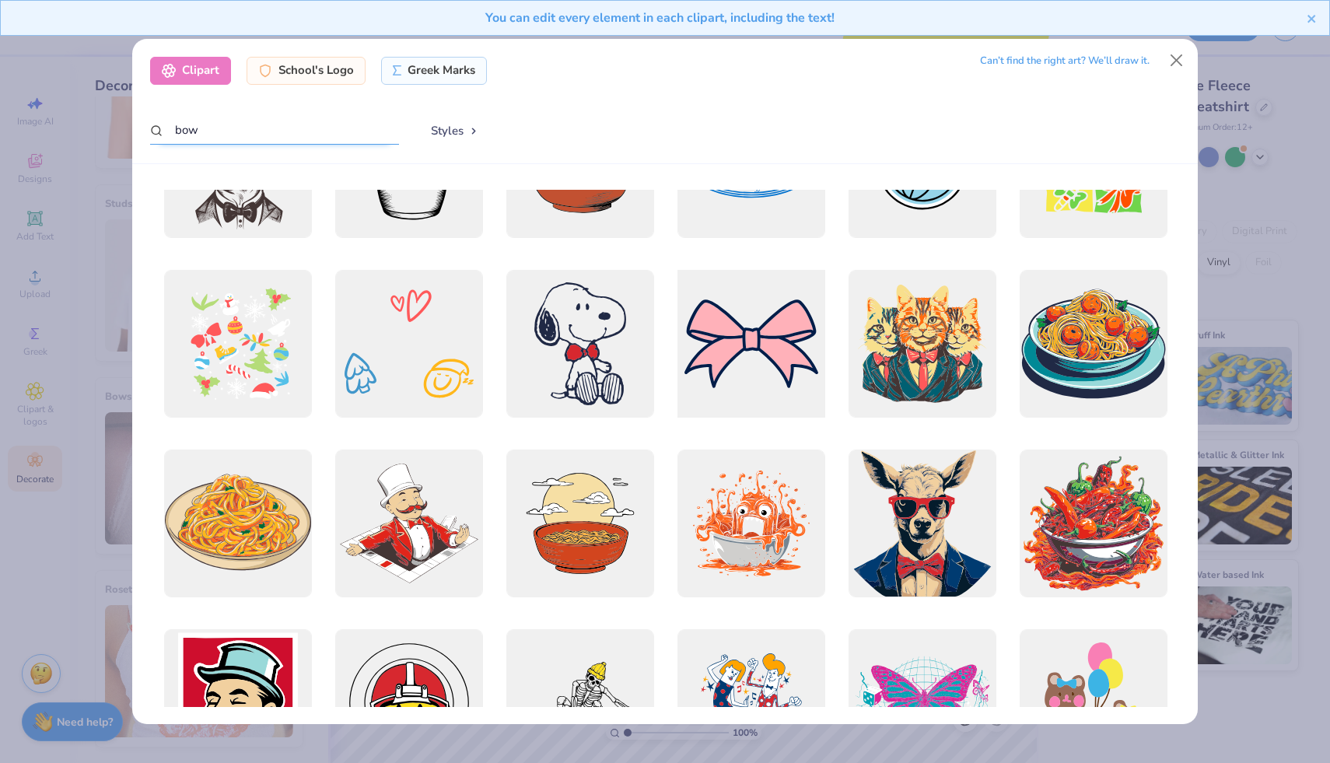
type input "bow"
click at [754, 322] on div at bounding box center [751, 343] width 163 height 163
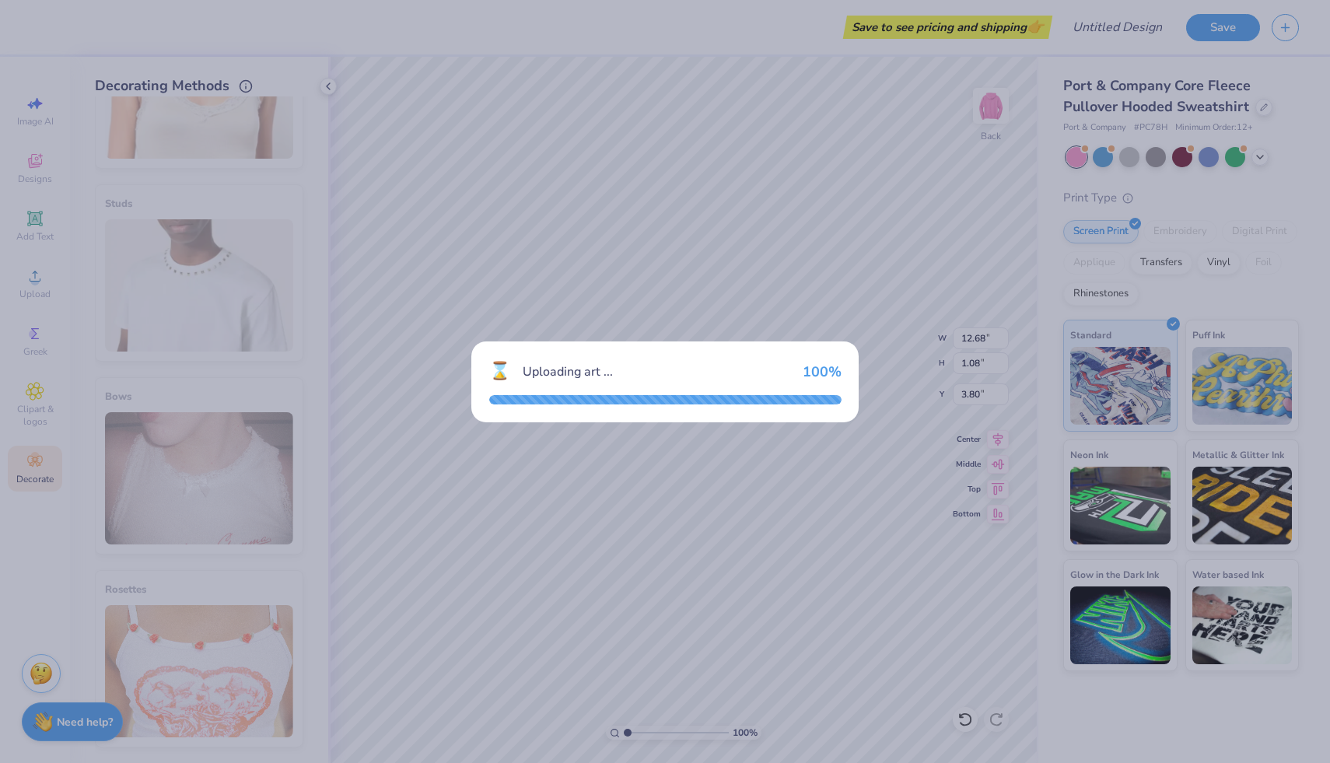
type input "14.32"
type input "9.46"
type input "3.00"
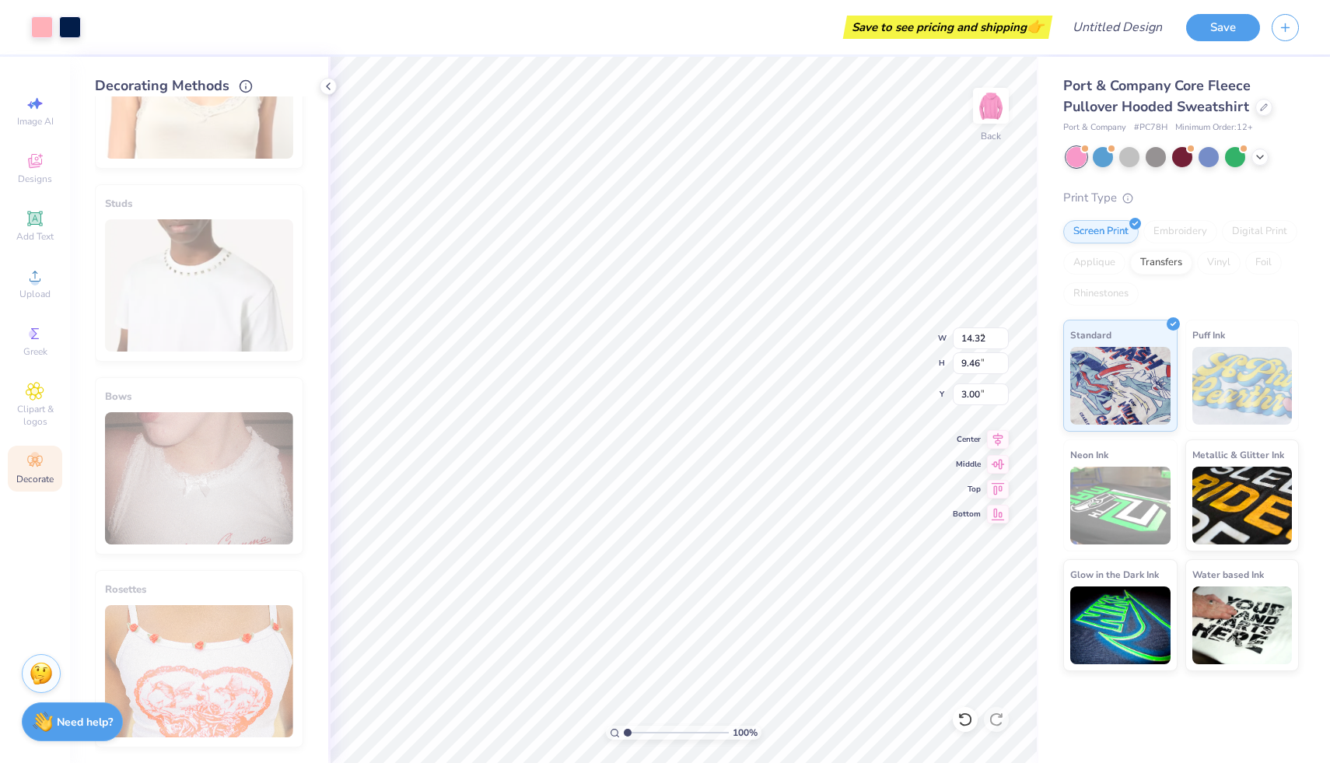
type input "6.76"
type input "4.46"
type input "8.00"
click at [1164, 228] on div "Embroidery" at bounding box center [1180, 231] width 74 height 23
type input "12.68"
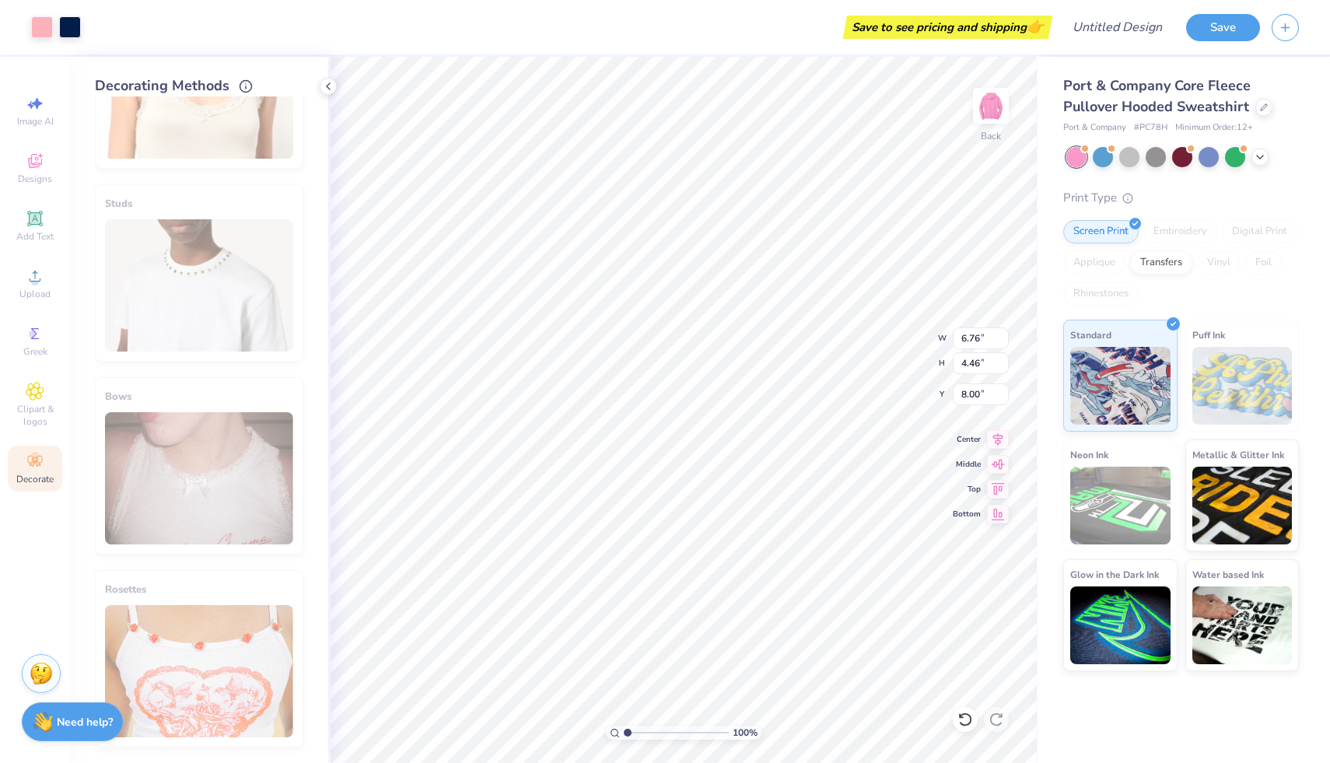
type input "1.08"
type input "3.80"
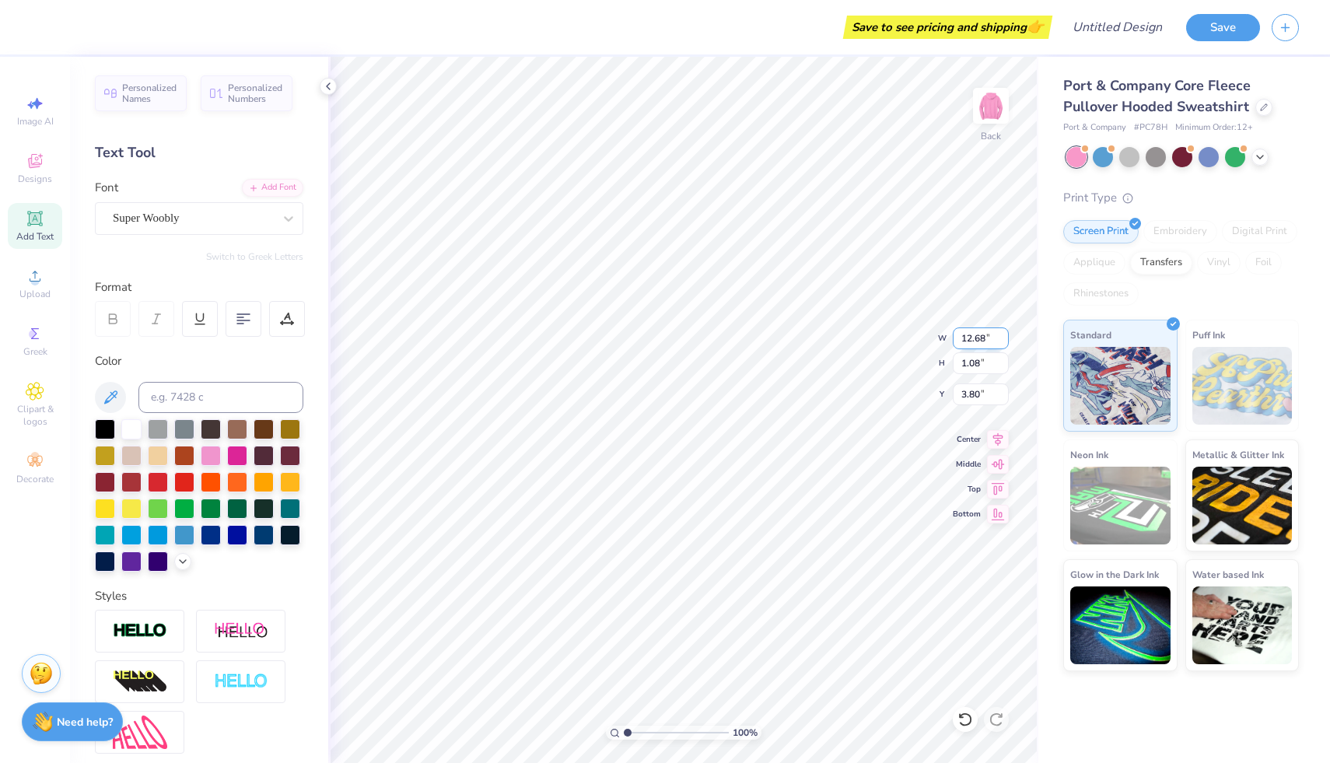
click at [985, 338] on input "12.68" at bounding box center [981, 338] width 56 height 22
type input "12.00"
click at [999, 341] on input "12.67" at bounding box center [981, 338] width 56 height 22
click at [999, 341] on input "12.66" at bounding box center [981, 338] width 56 height 22
click at [999, 341] on input "12.65" at bounding box center [981, 338] width 56 height 22
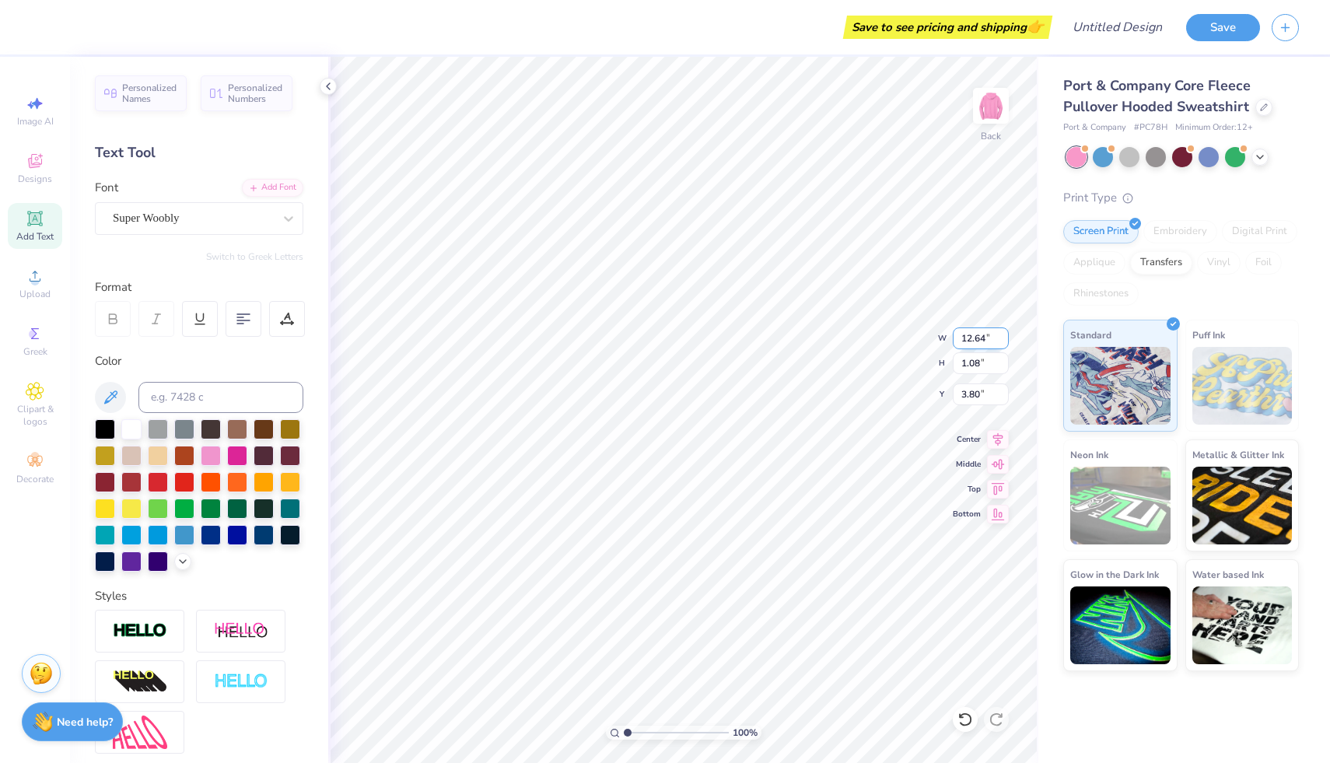
click at [999, 341] on input "12.64" at bounding box center [981, 338] width 56 height 22
click at [999, 341] on input "12.63" at bounding box center [981, 338] width 56 height 22
click at [999, 341] on input "12.62" at bounding box center [981, 338] width 56 height 22
click at [999, 341] on input "12.61" at bounding box center [981, 338] width 56 height 22
click at [999, 341] on input "12.6" at bounding box center [981, 338] width 56 height 22
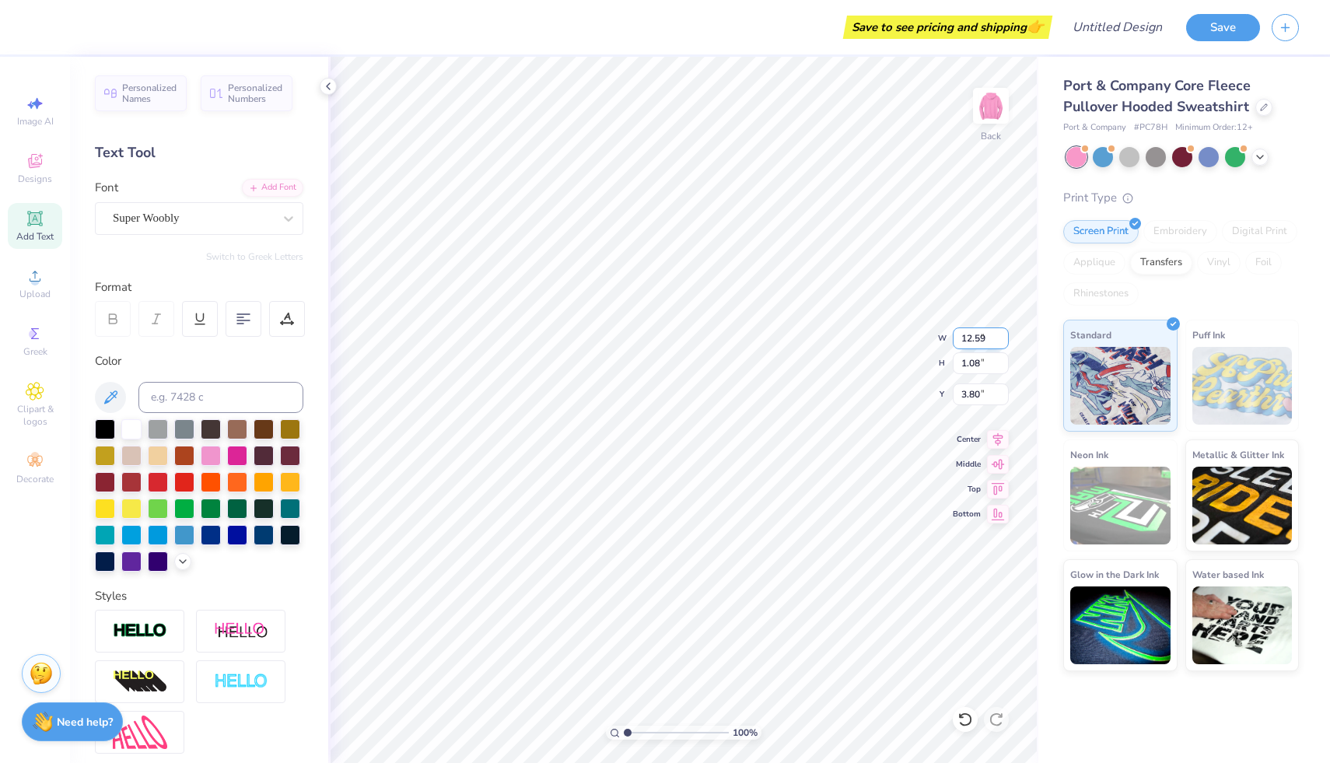
click at [999, 341] on input "12.59" at bounding box center [981, 338] width 56 height 22
click at [999, 341] on input "12.58" at bounding box center [981, 338] width 56 height 22
click at [999, 341] on input "12.57" at bounding box center [981, 338] width 56 height 22
click at [999, 341] on input "12.56" at bounding box center [981, 338] width 56 height 22
click at [999, 341] on input "12.55" at bounding box center [981, 338] width 56 height 22
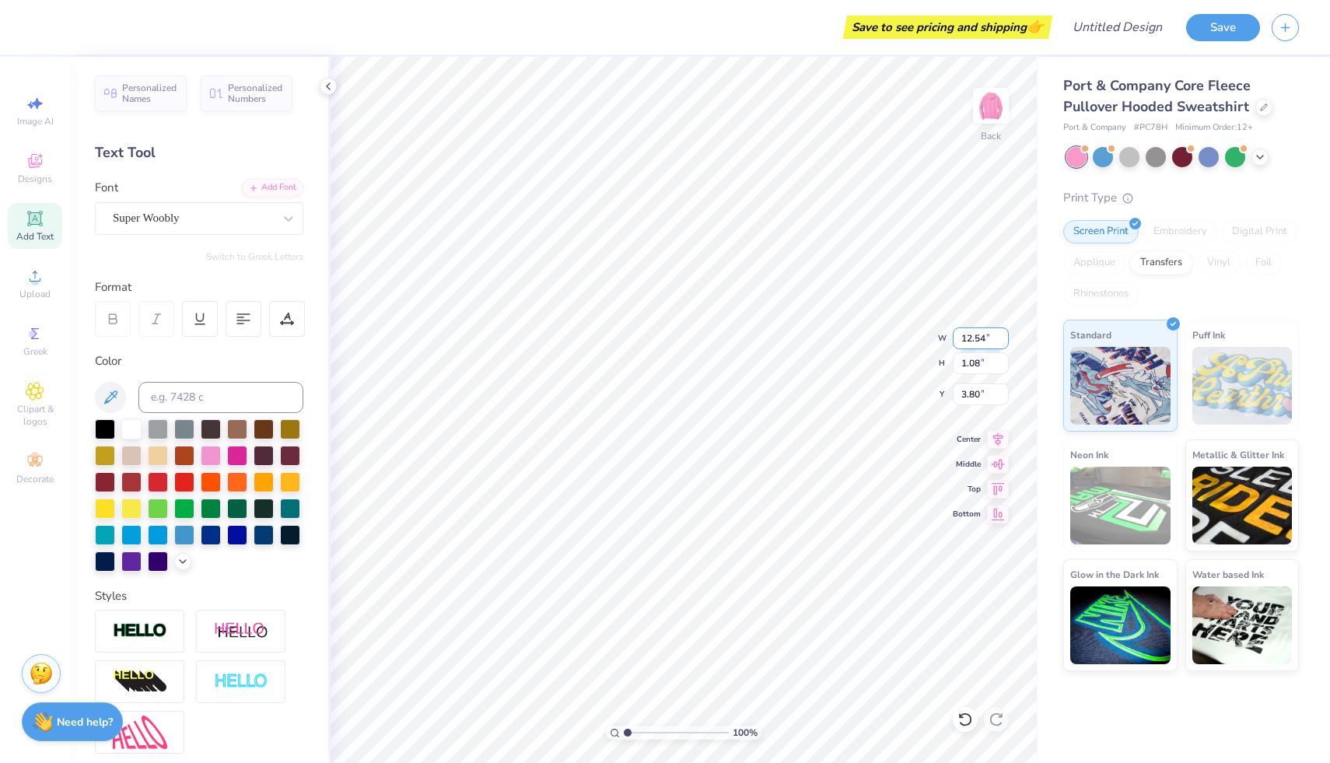
click at [999, 341] on input "12.54" at bounding box center [981, 338] width 56 height 22
click at [999, 341] on input "12.53" at bounding box center [981, 338] width 56 height 22
click at [999, 341] on input "12.52" at bounding box center [981, 338] width 56 height 22
click at [999, 341] on input "12.51" at bounding box center [981, 338] width 56 height 22
click at [999, 341] on input "12.12" at bounding box center [981, 338] width 56 height 22
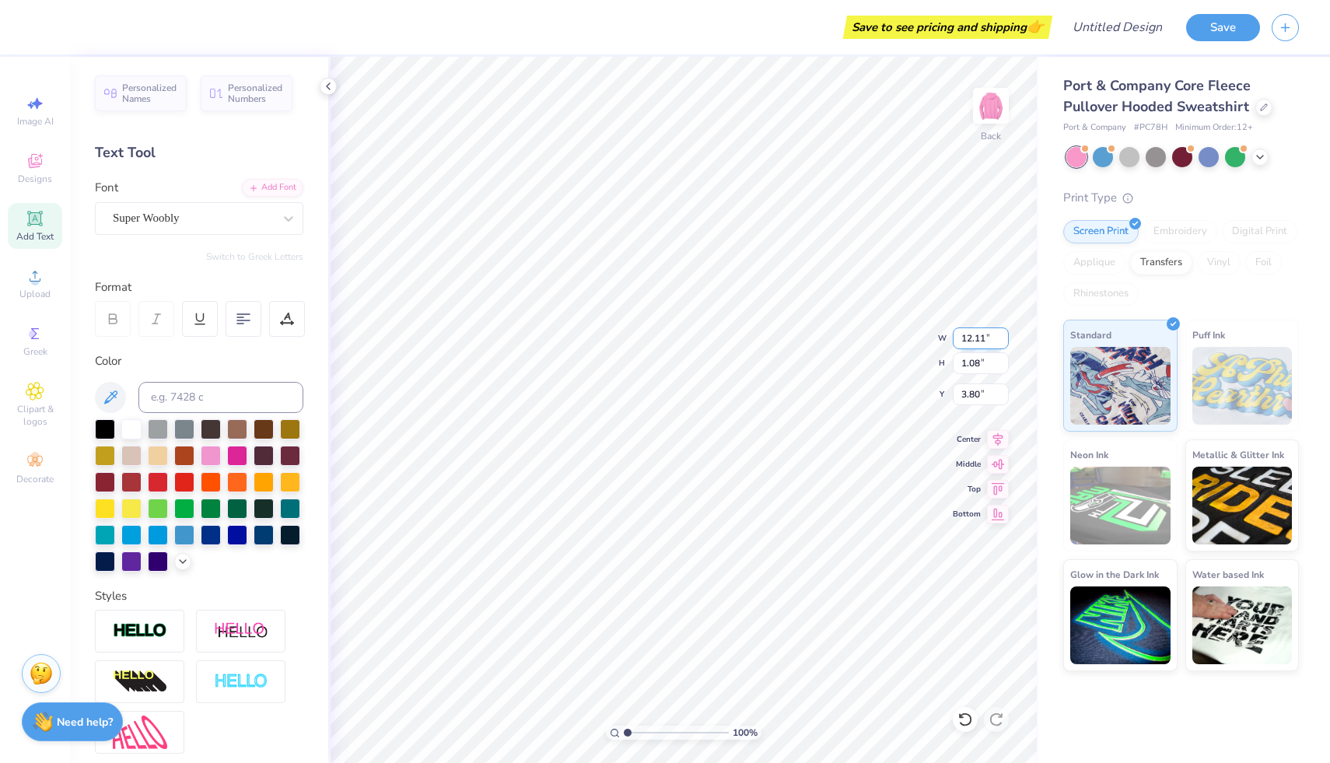
click at [999, 341] on input "12.11" at bounding box center [981, 338] width 56 height 22
click at [999, 341] on input "12.1" at bounding box center [981, 338] width 56 height 22
click at [999, 341] on input "12.09" at bounding box center [981, 338] width 56 height 22
click at [999, 341] on input "12.08" at bounding box center [981, 338] width 56 height 22
click at [999, 341] on input "12.07" at bounding box center [981, 338] width 56 height 22
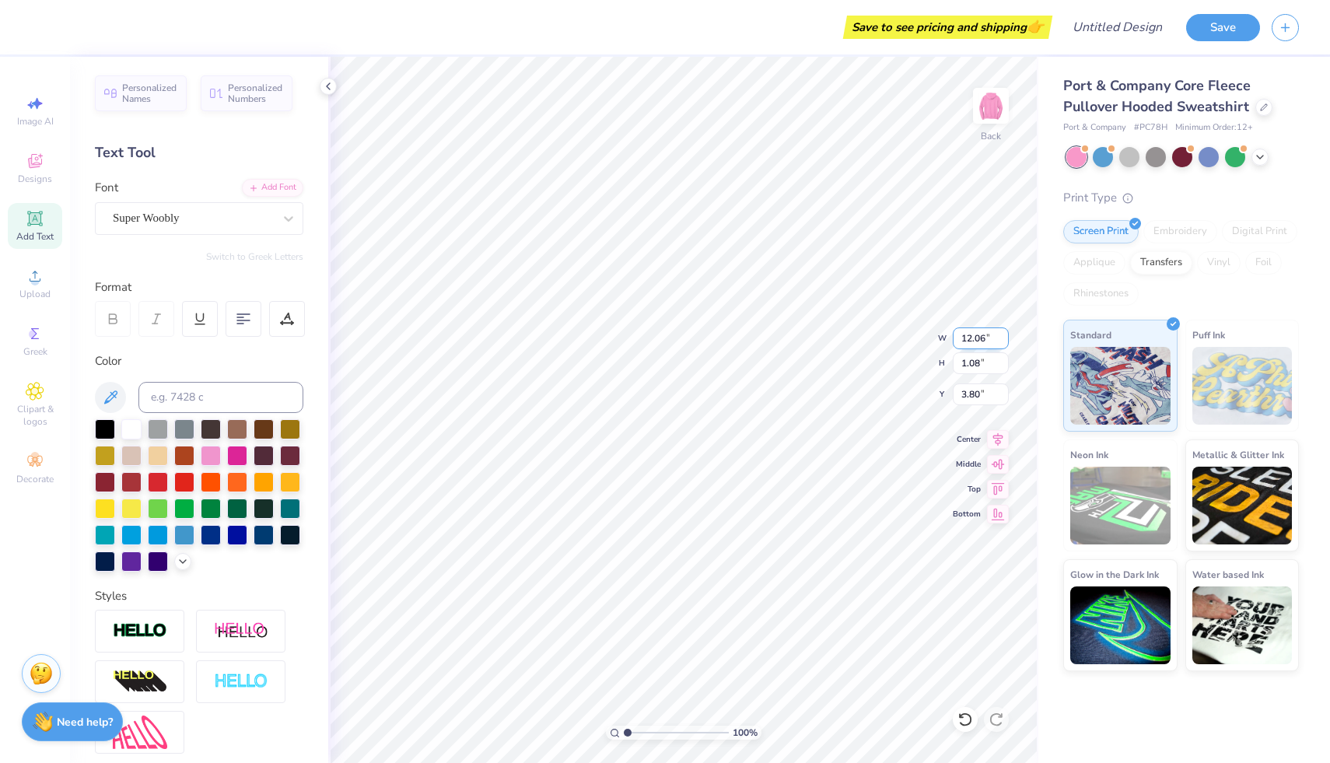
click at [999, 341] on input "12.06" at bounding box center [981, 338] width 56 height 22
click at [999, 341] on input "12.05" at bounding box center [981, 338] width 56 height 22
click at [999, 341] on input "12.04" at bounding box center [981, 338] width 56 height 22
click at [999, 341] on input "12.03" at bounding box center [981, 338] width 56 height 22
click at [999, 341] on input "12.02" at bounding box center [981, 338] width 56 height 22
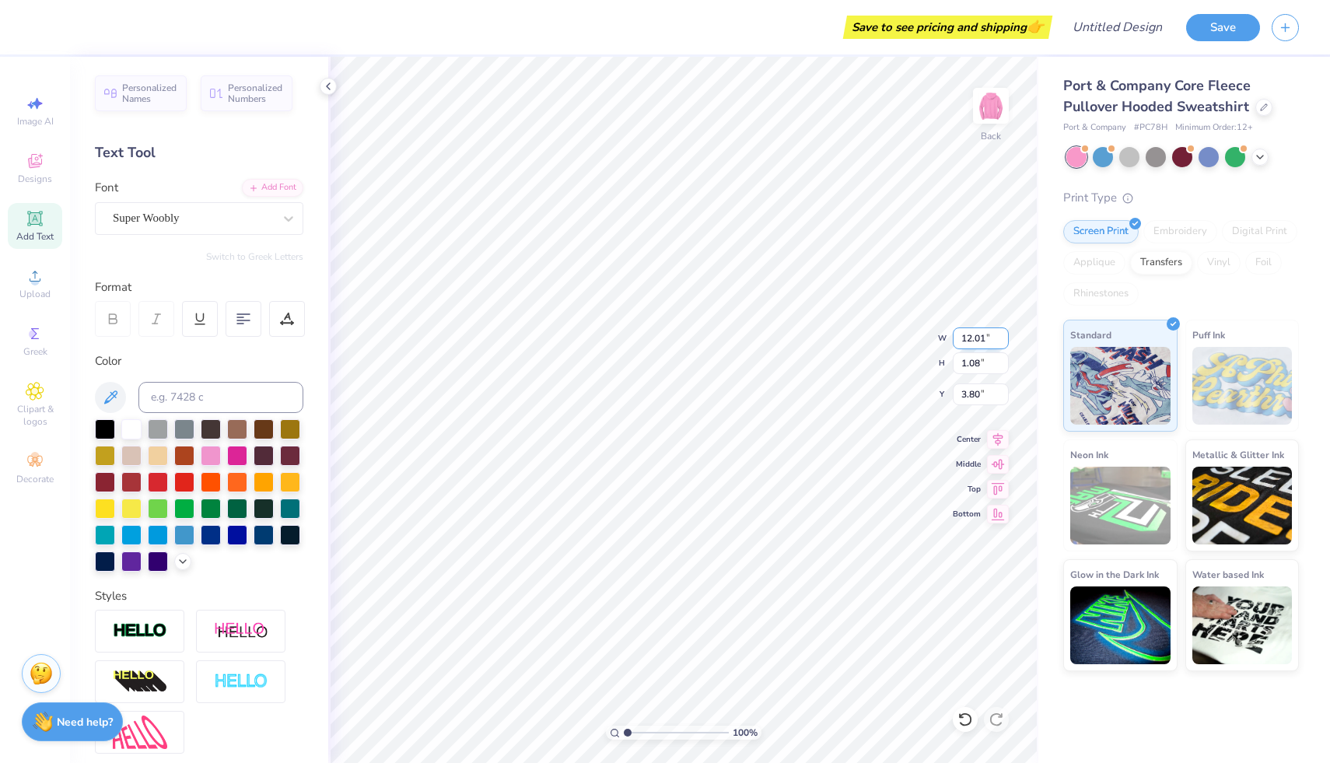
click at [999, 341] on input "12.01" at bounding box center [981, 338] width 56 height 22
click at [999, 341] on input "12" at bounding box center [981, 338] width 56 height 22
type input "12.00"
type input "1.02"
type input "3.83"
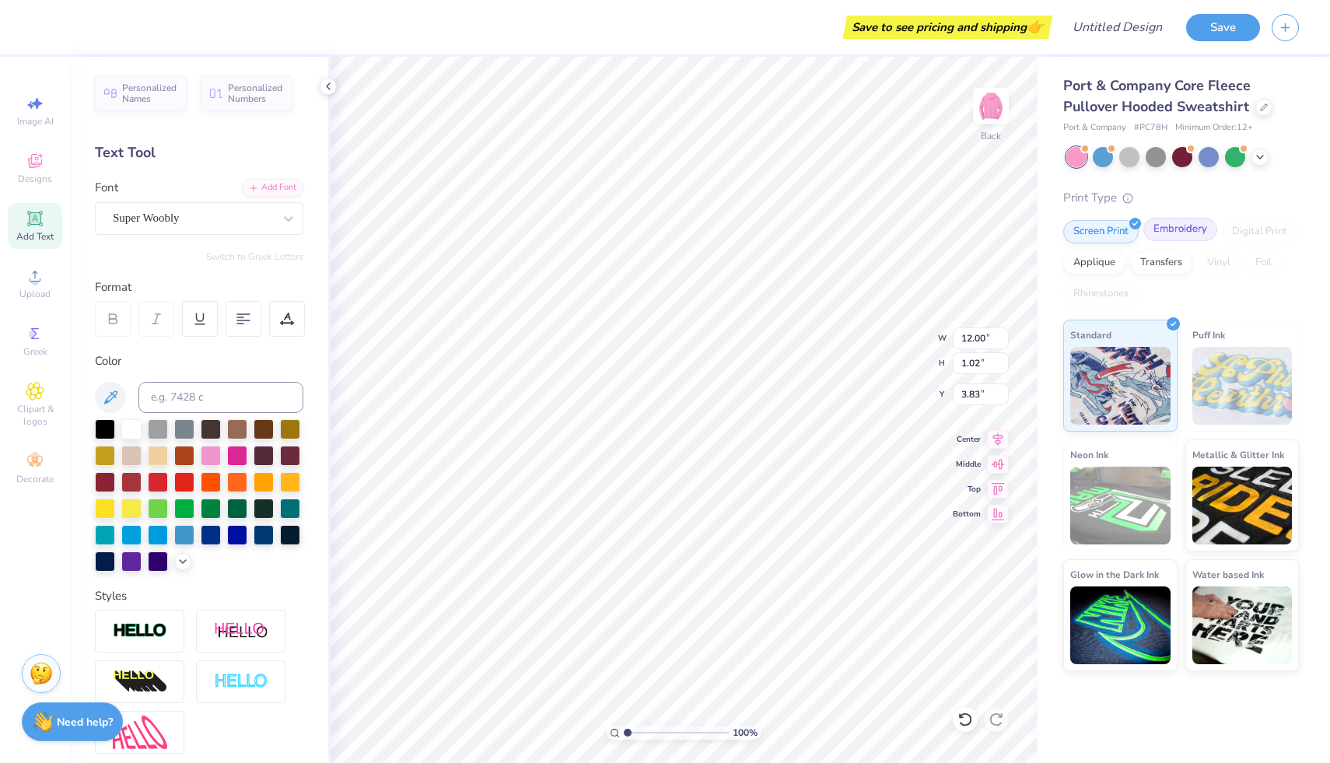
click at [1164, 229] on div "Embroidery" at bounding box center [1180, 229] width 74 height 23
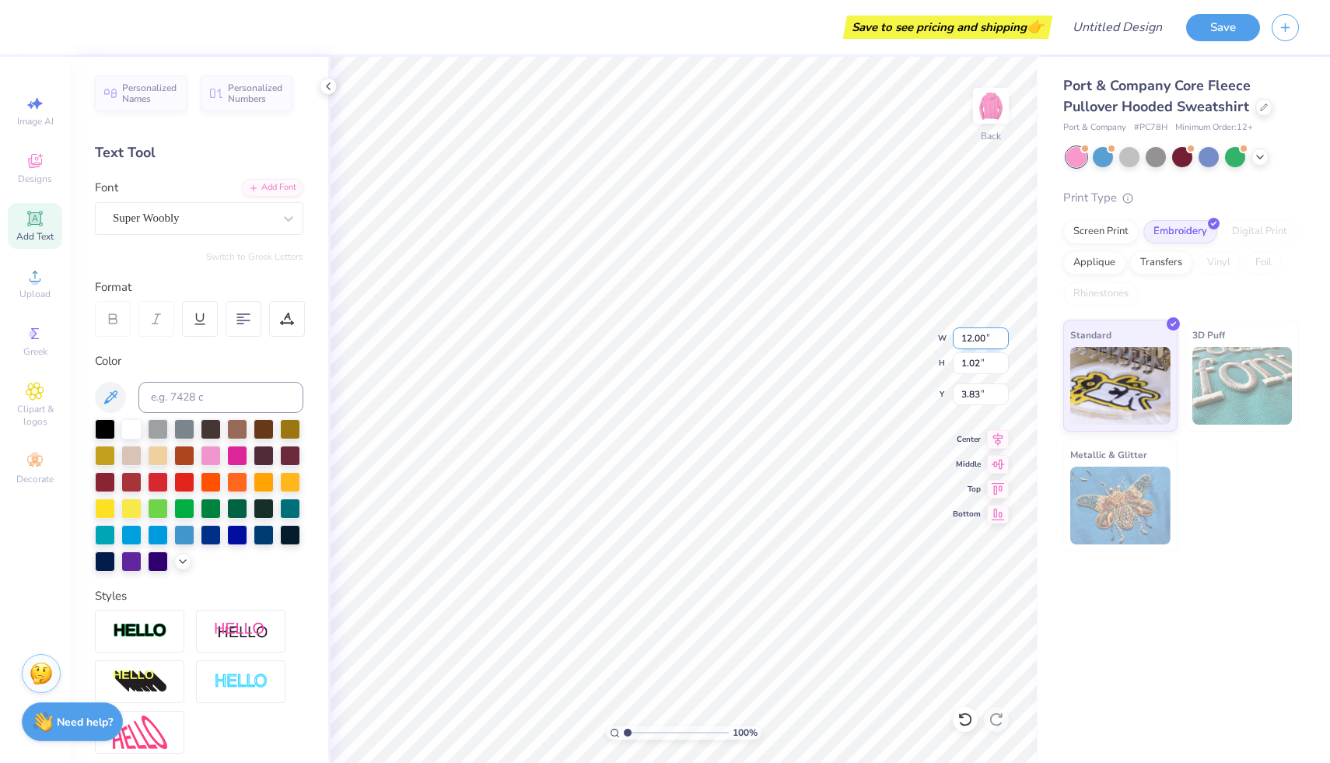
type input "6.76"
type input "4.46"
type input "4.85"
type input "2.20"
type input "1.45"
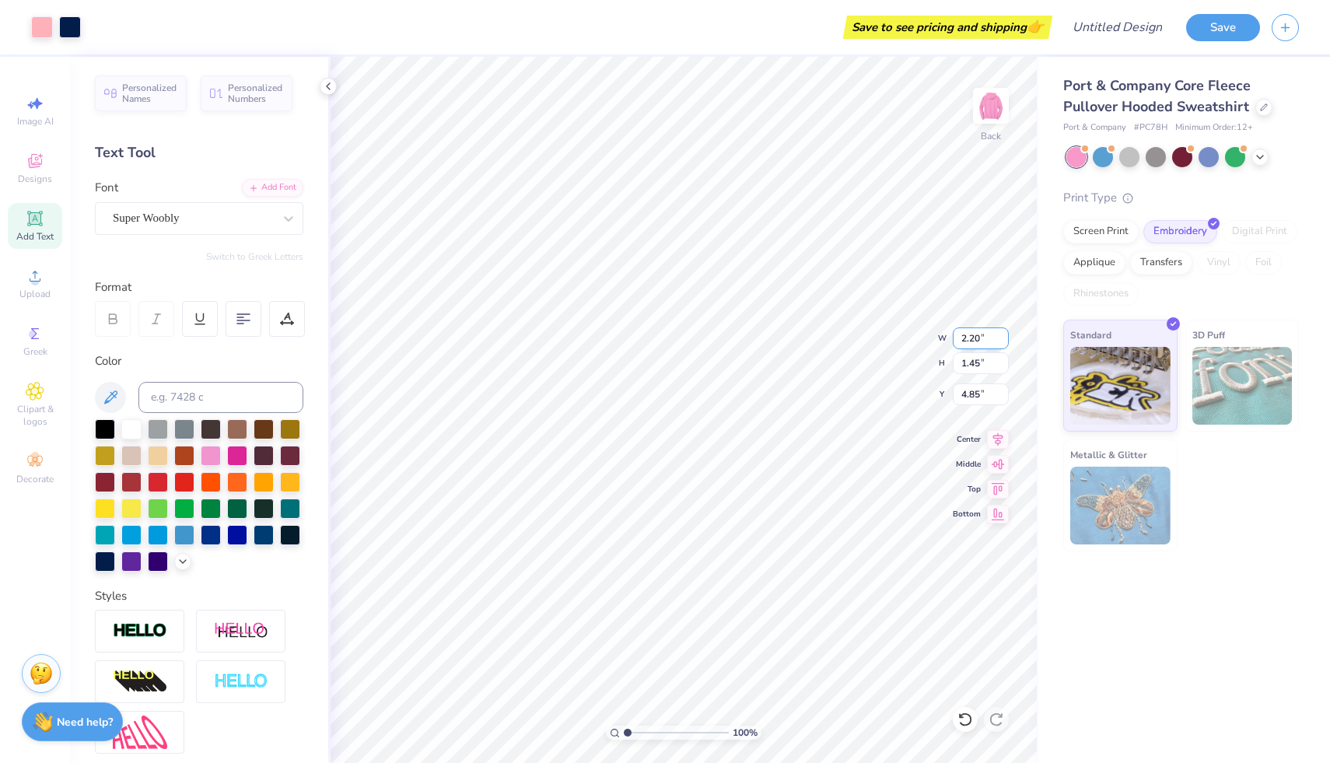
type input "5.05"
click at [608, 408] on li "Copy" at bounding box center [643, 410] width 122 height 30
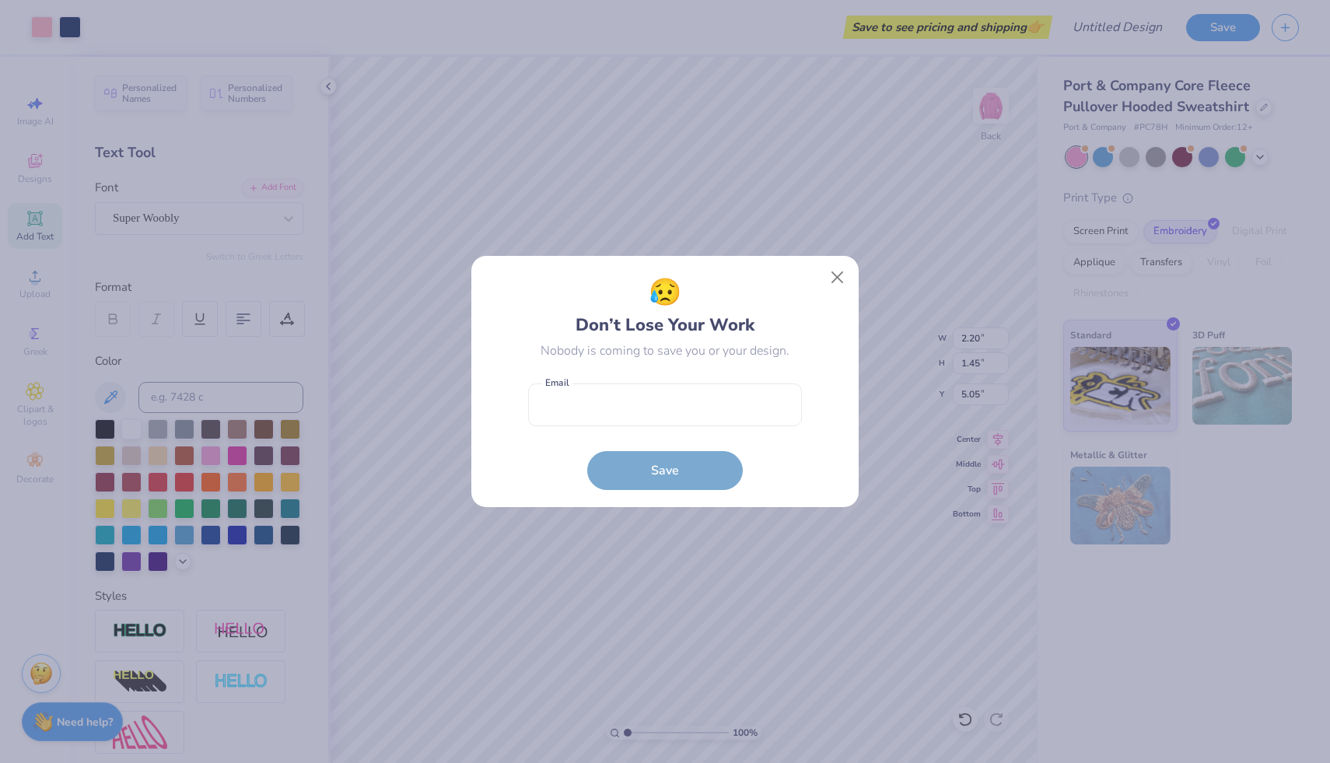
click at [775, 369] on body "Art colors Save to see pricing and shipping 👉 Design Title Save Image AI Design…" at bounding box center [665, 381] width 1330 height 763
click at [834, 277] on button "Close" at bounding box center [838, 278] width 30 height 30
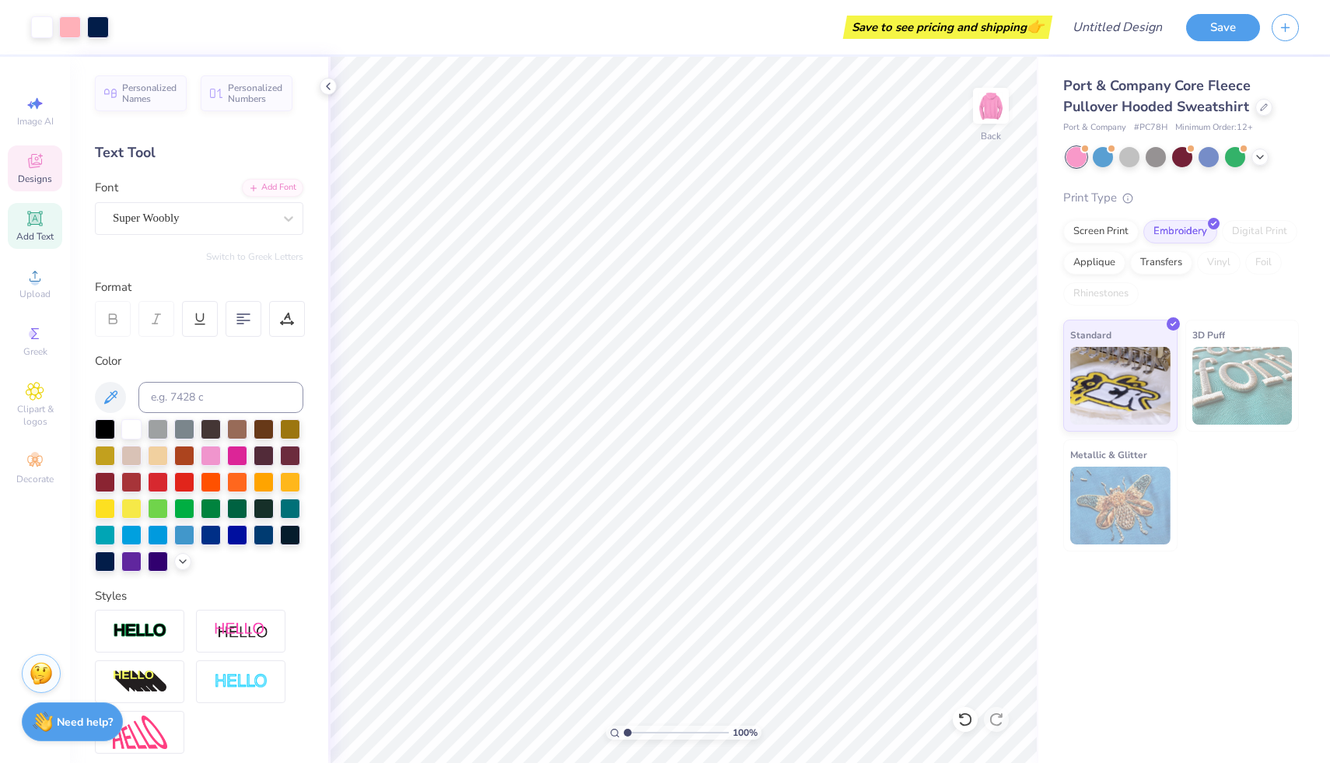
click at [33, 185] on div "Designs" at bounding box center [35, 168] width 54 height 46
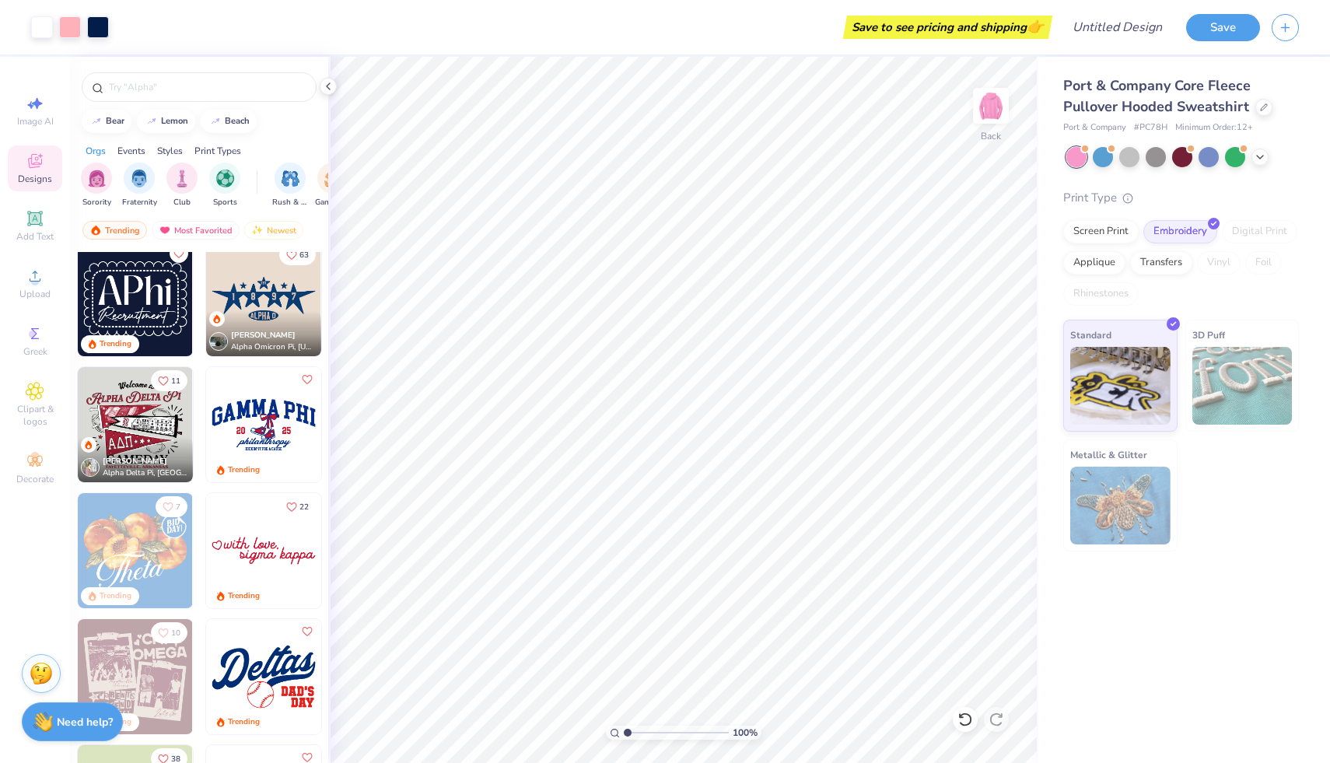
scroll to position [1031, 0]
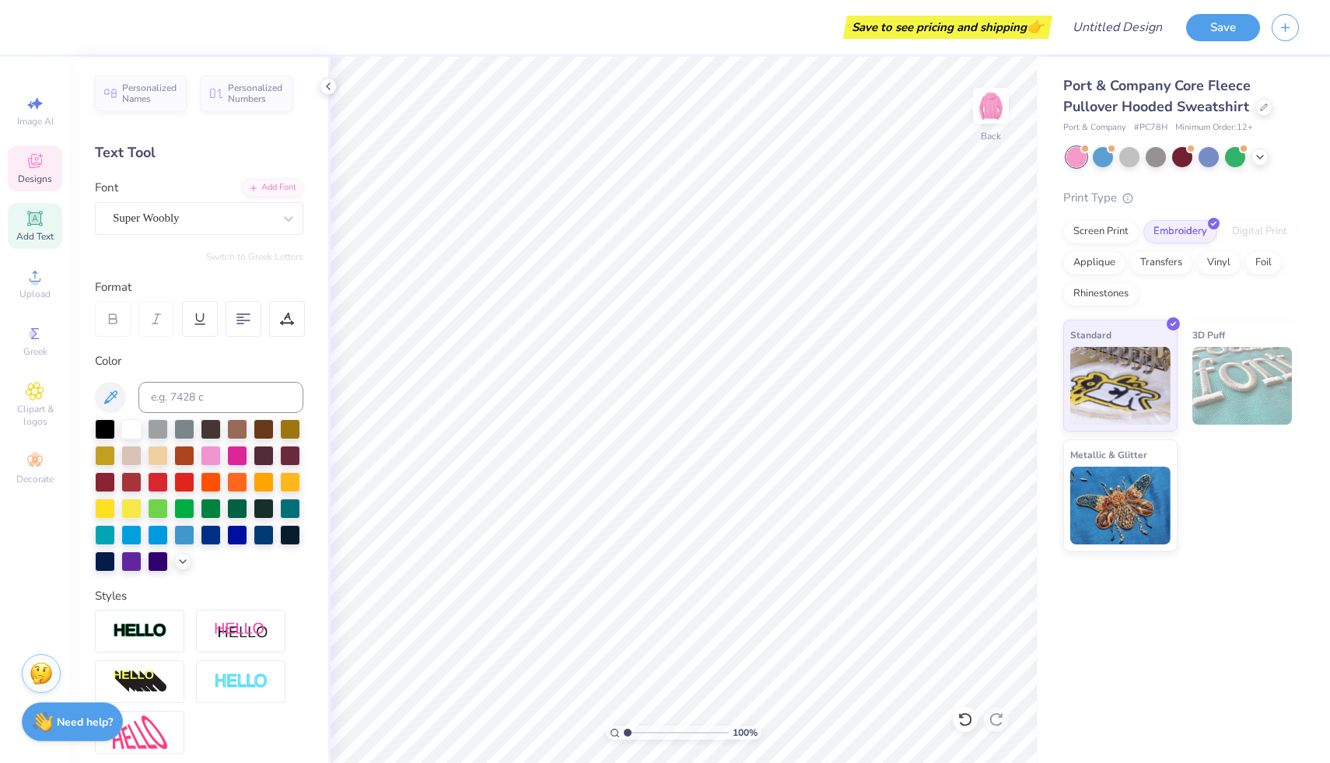
click at [23, 152] on div "Designs" at bounding box center [35, 168] width 54 height 46
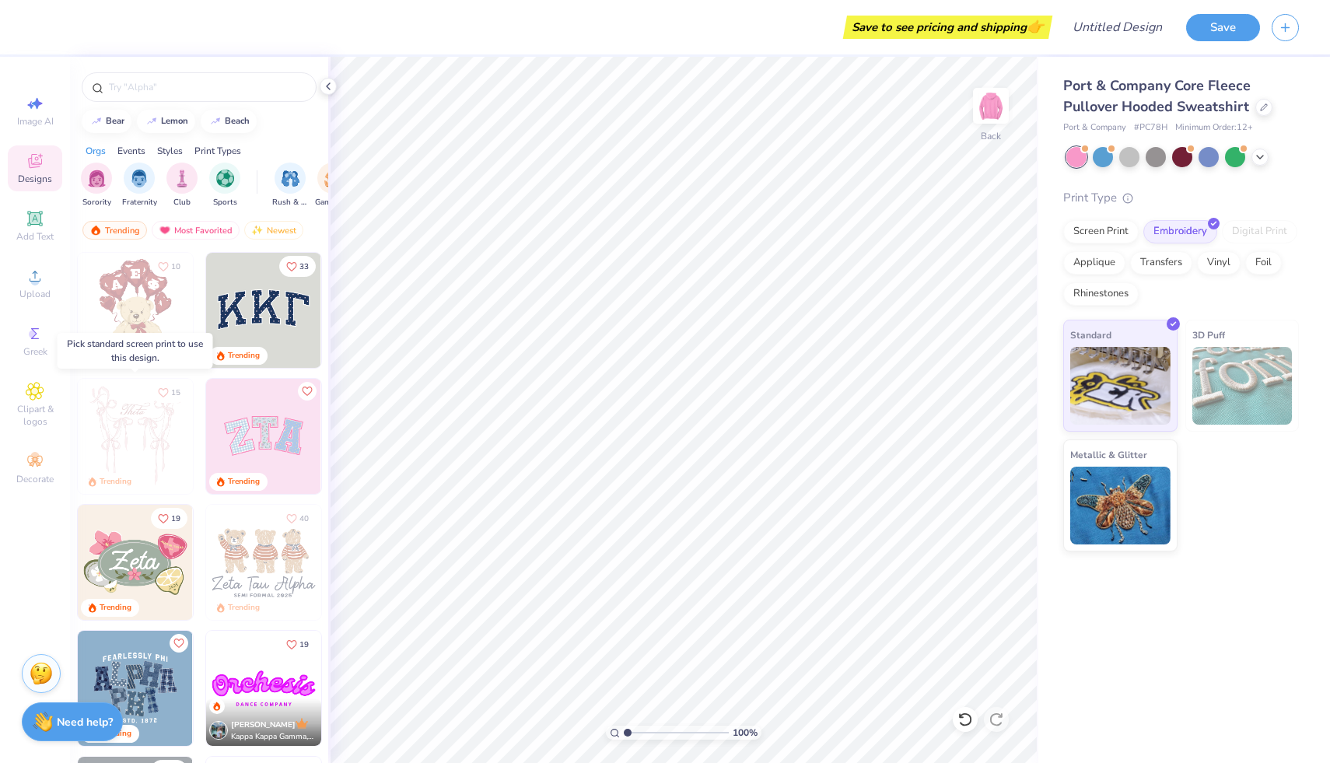
click at [139, 429] on img at bounding box center [135, 436] width 115 height 115
click at [1113, 236] on div "Screen Print" at bounding box center [1100, 229] width 75 height 23
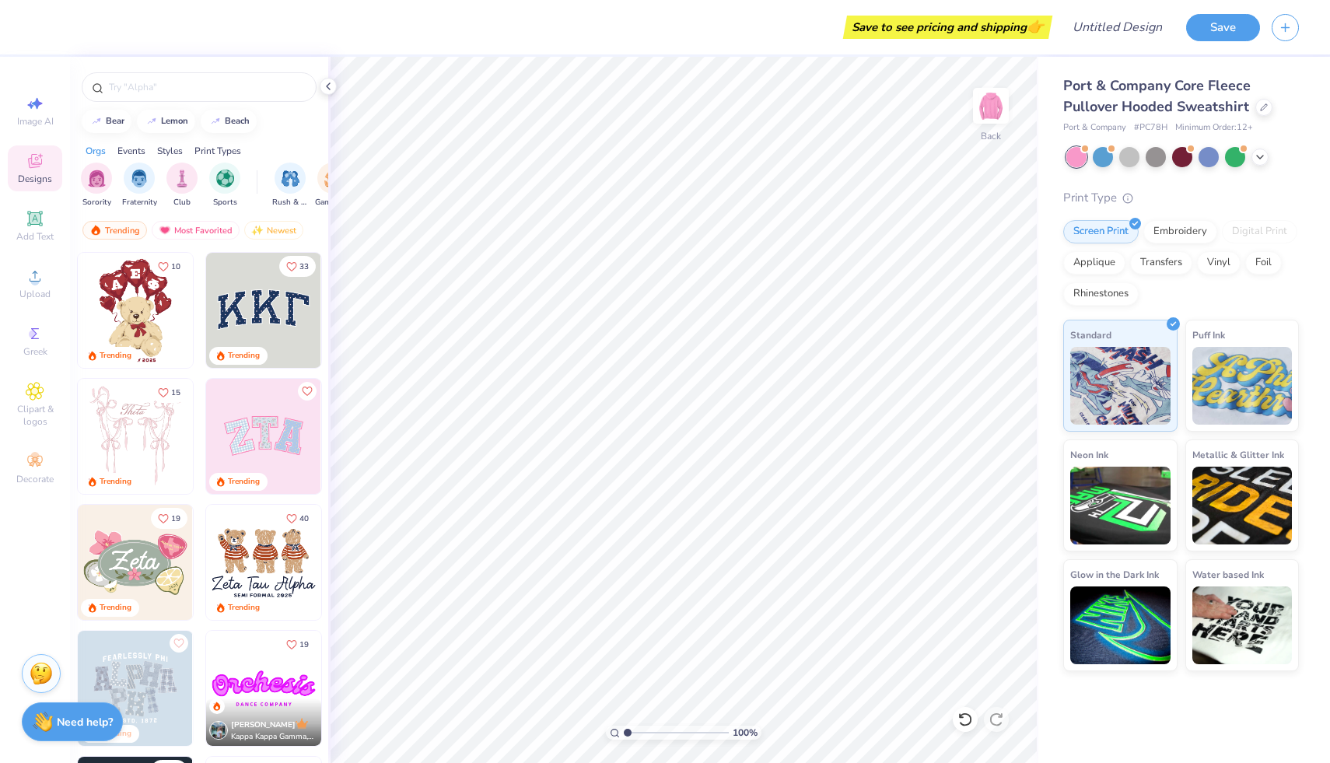
click at [138, 416] on img at bounding box center [135, 436] width 115 height 115
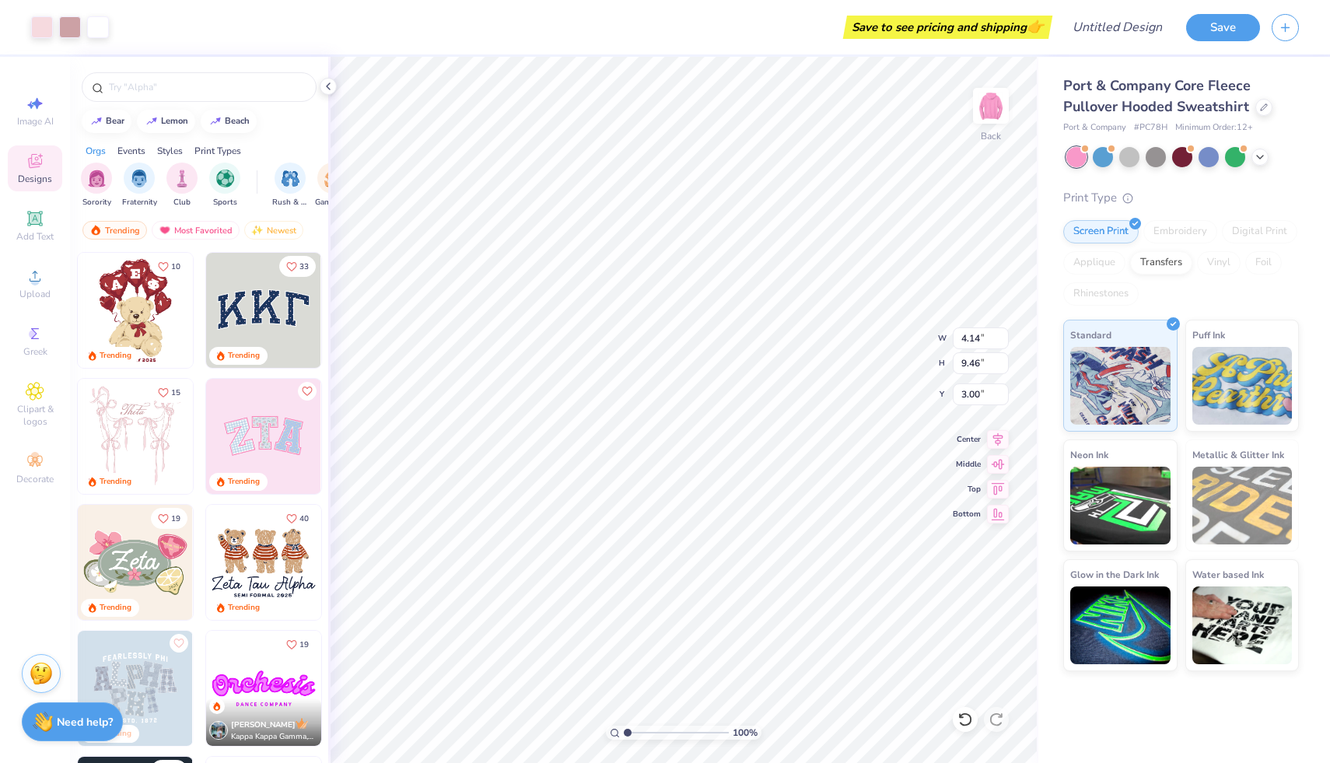
type input "9.46"
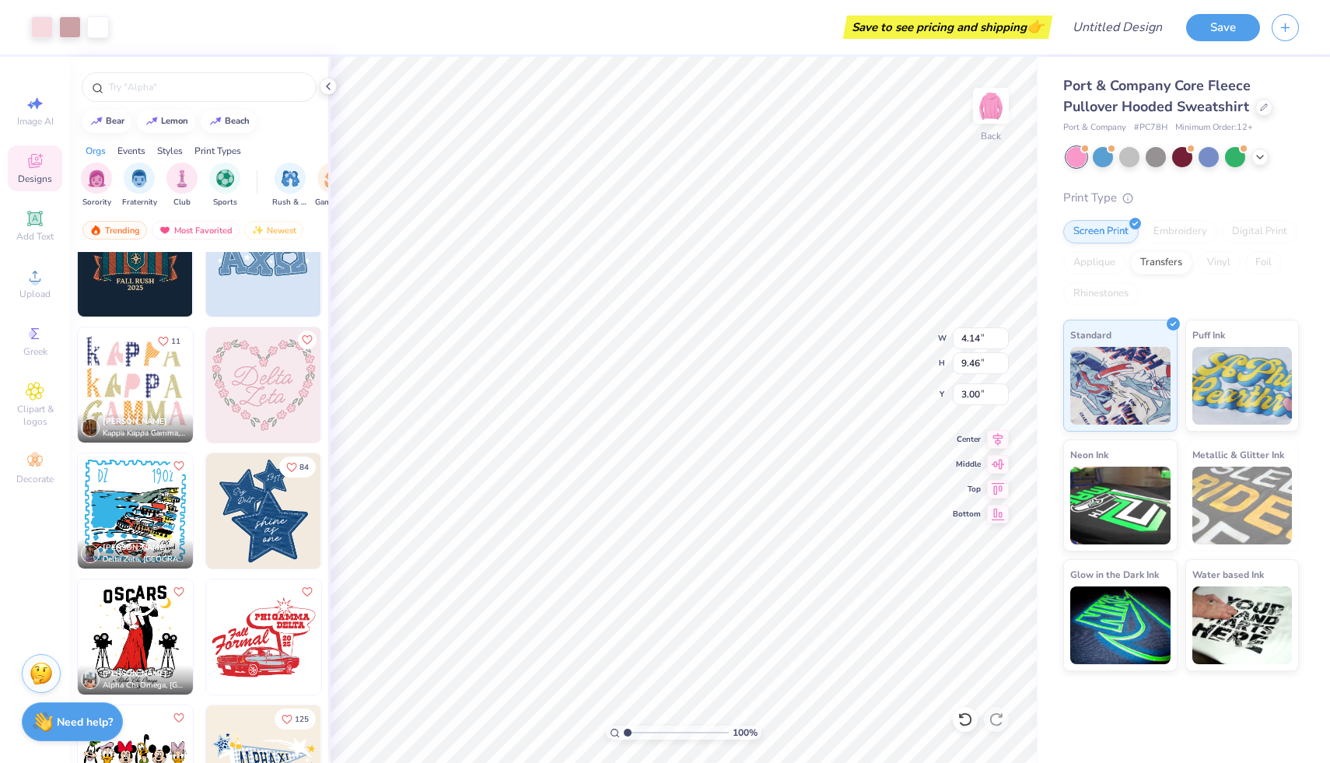
scroll to position [4214, 0]
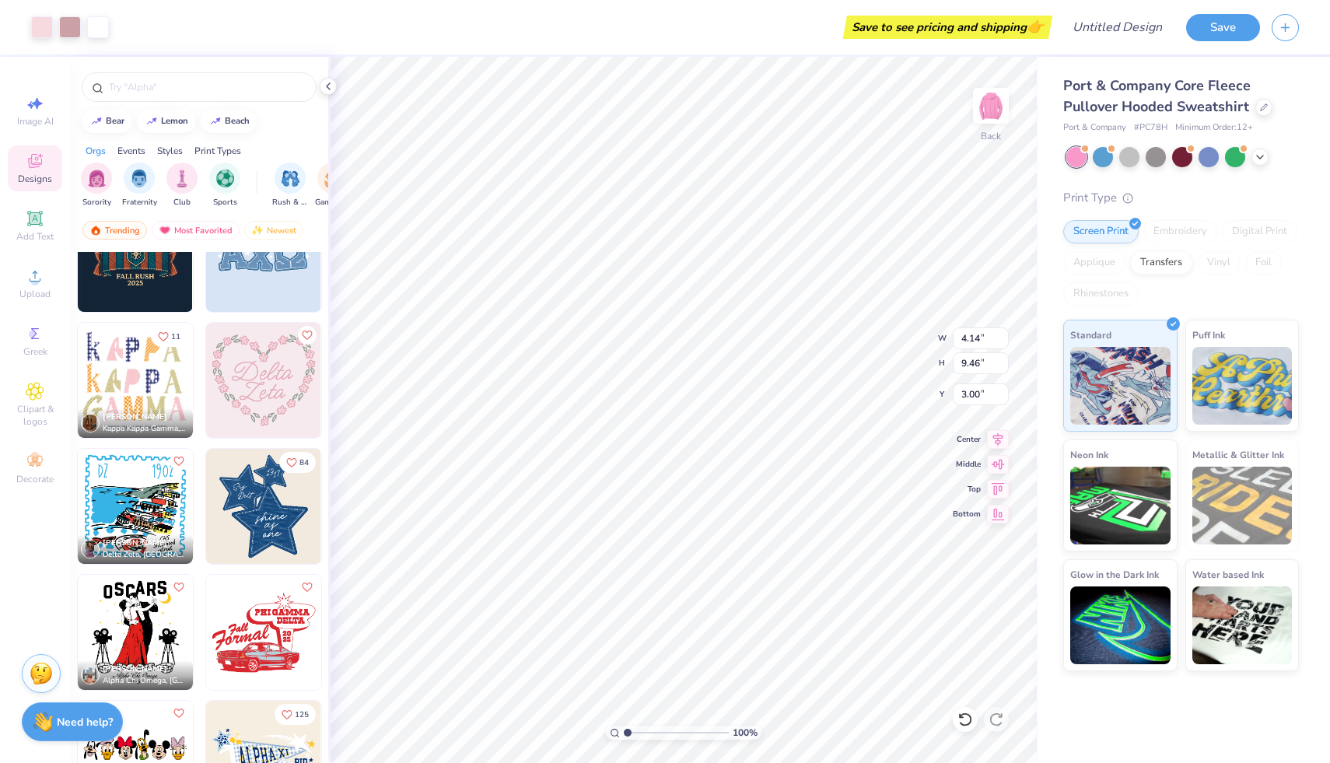
click at [242, 523] on img at bounding box center [263, 506] width 115 height 115
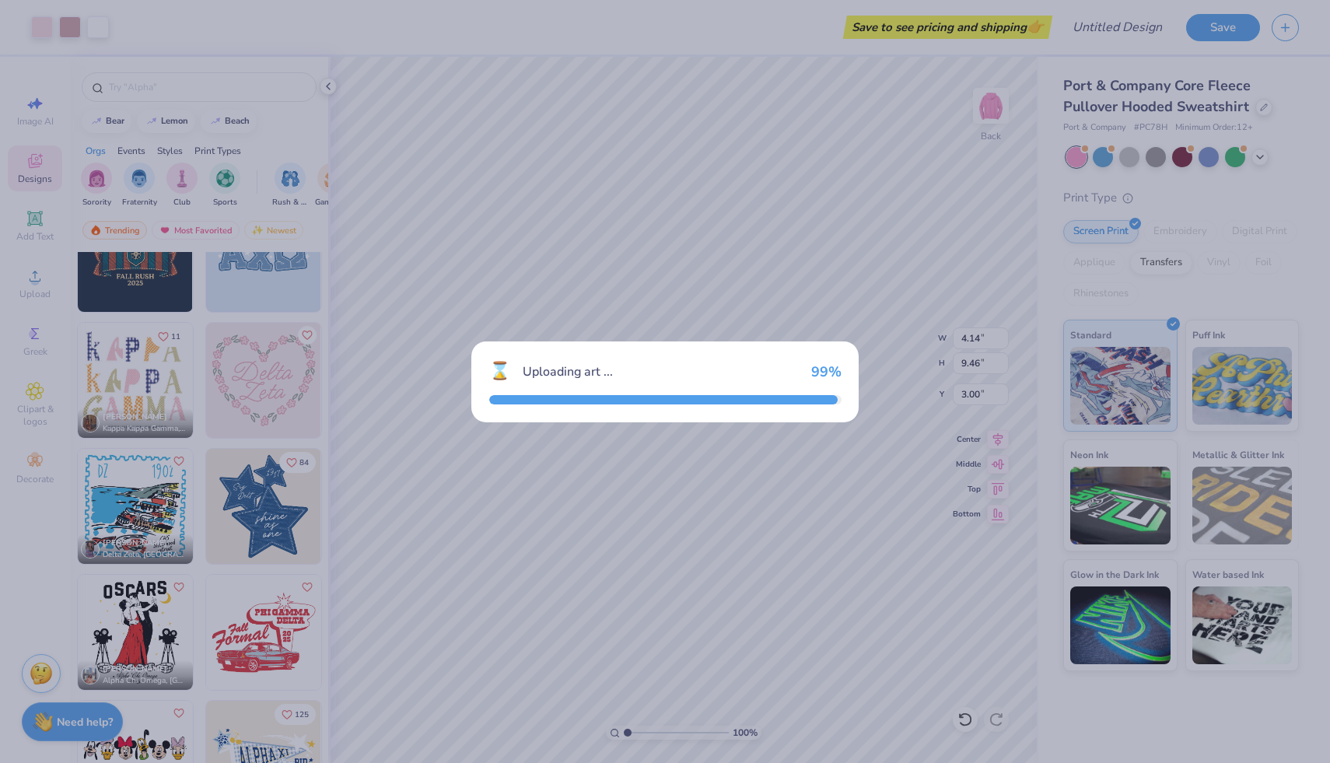
type input "8.10"
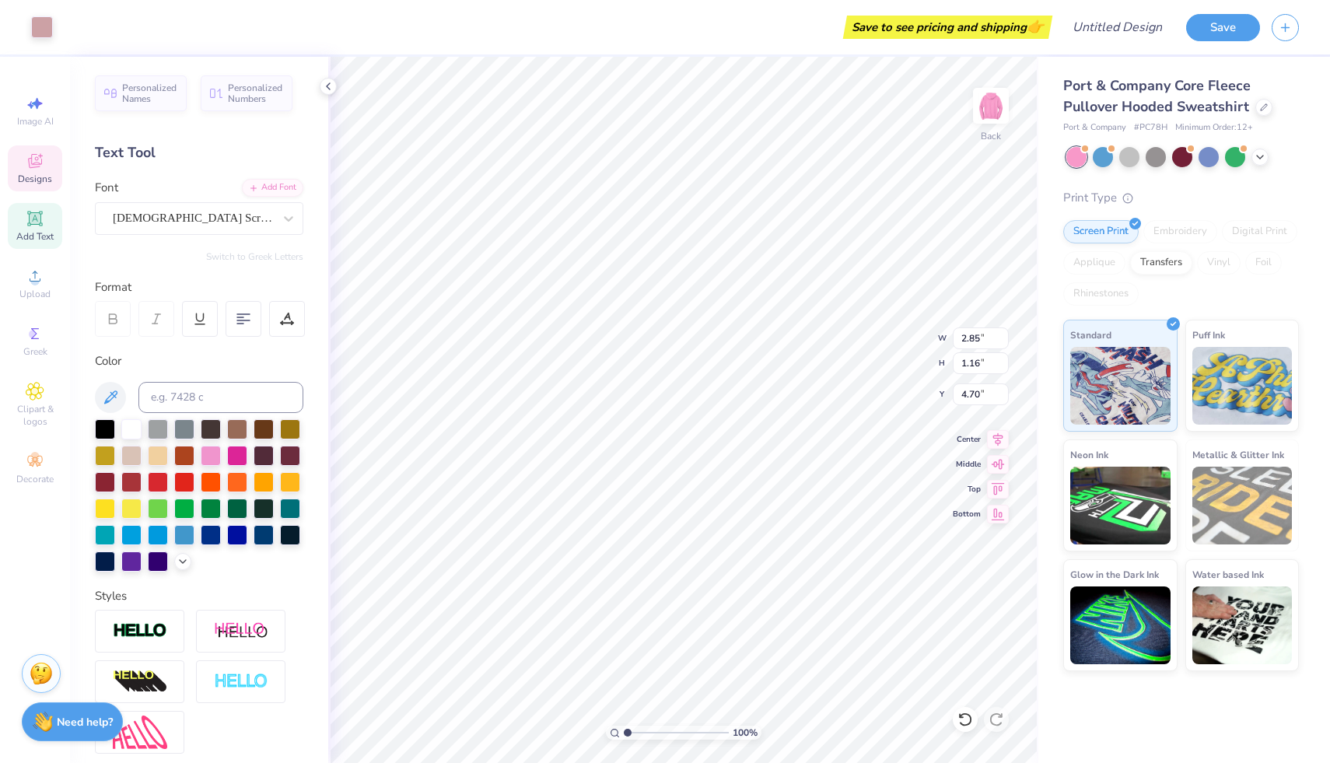
type input "4.70"
type input "4.09"
type input "3.05"
type input "4.14"
type input "9.50"
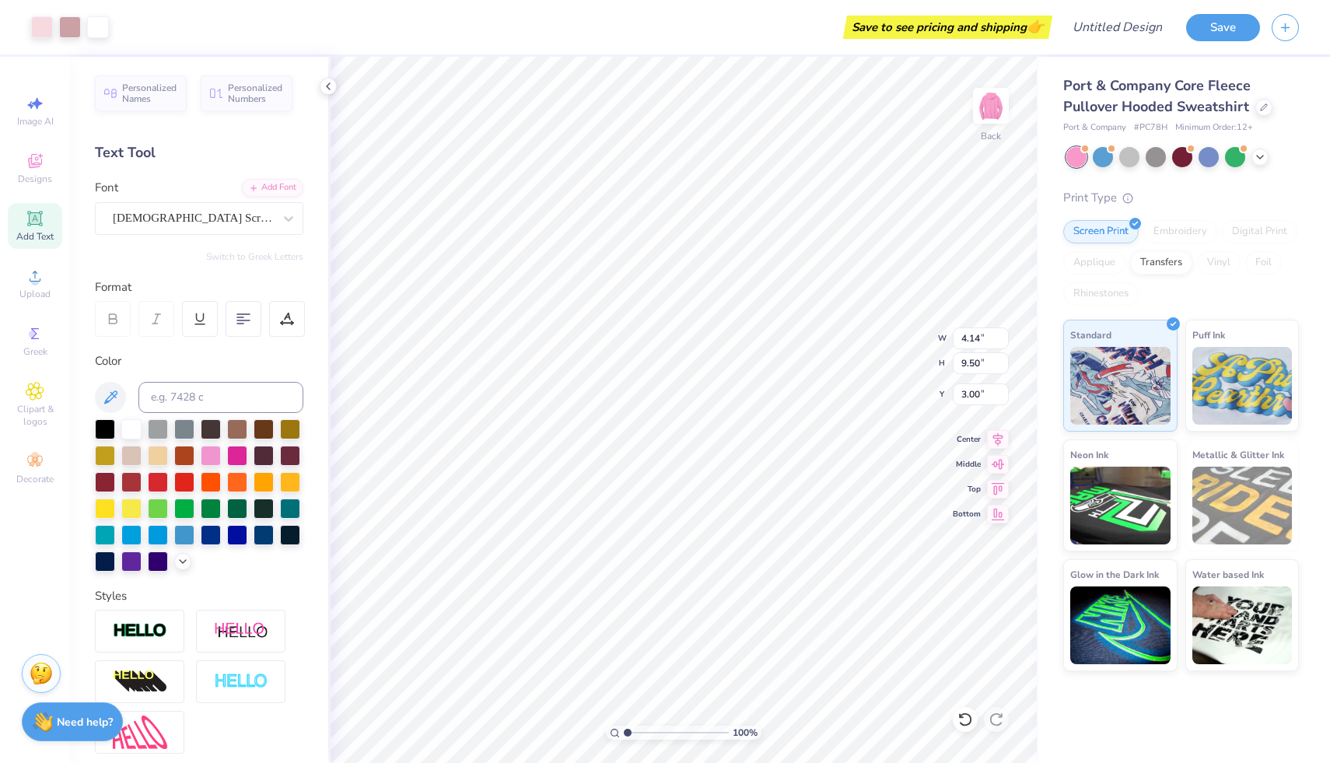
type input "3.00"
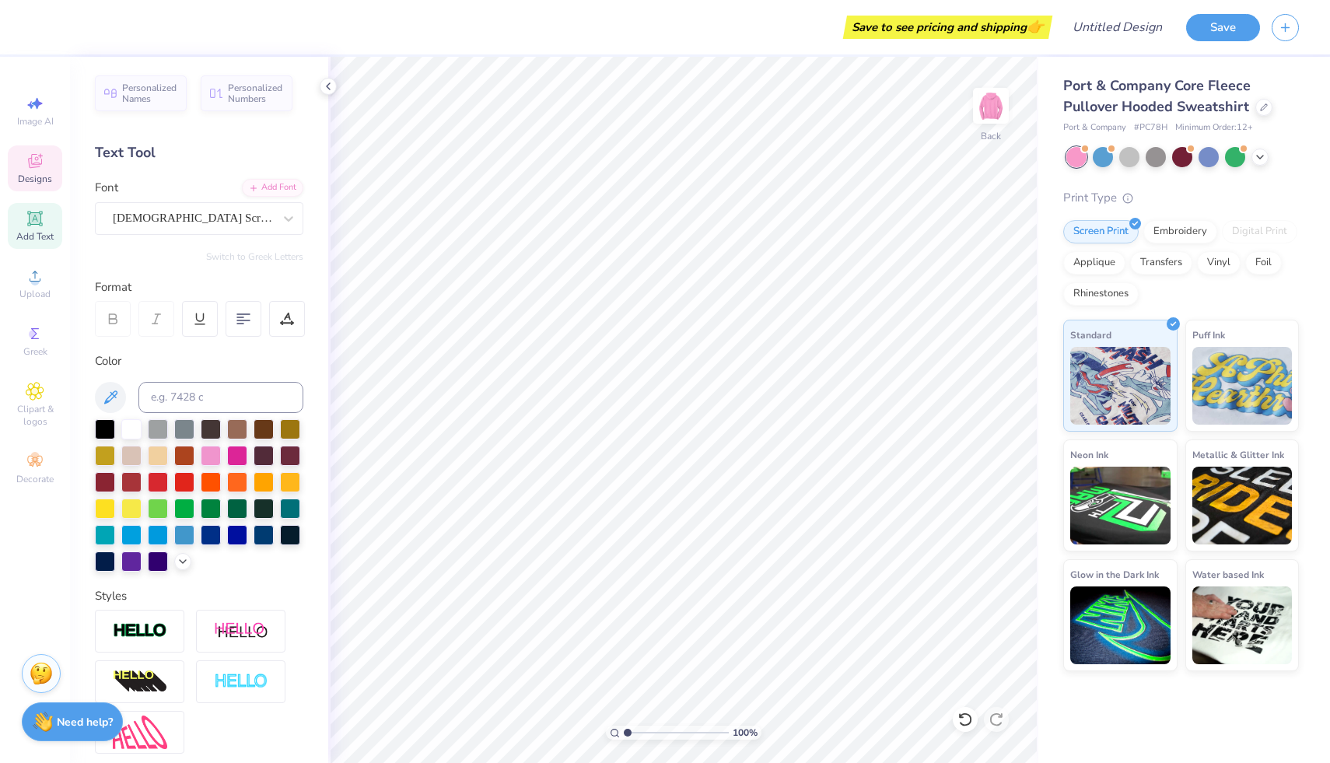
click at [43, 157] on icon at bounding box center [35, 161] width 19 height 19
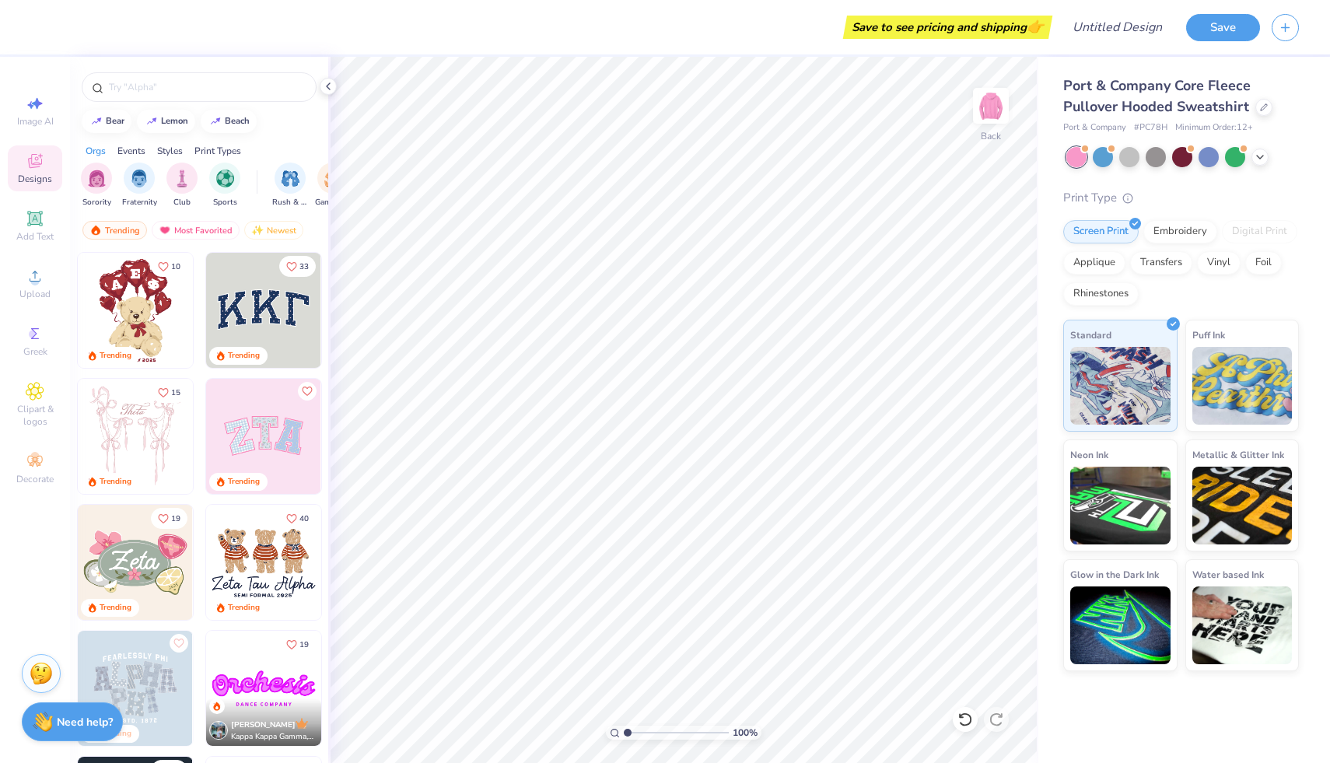
click at [257, 425] on img at bounding box center [263, 436] width 115 height 115
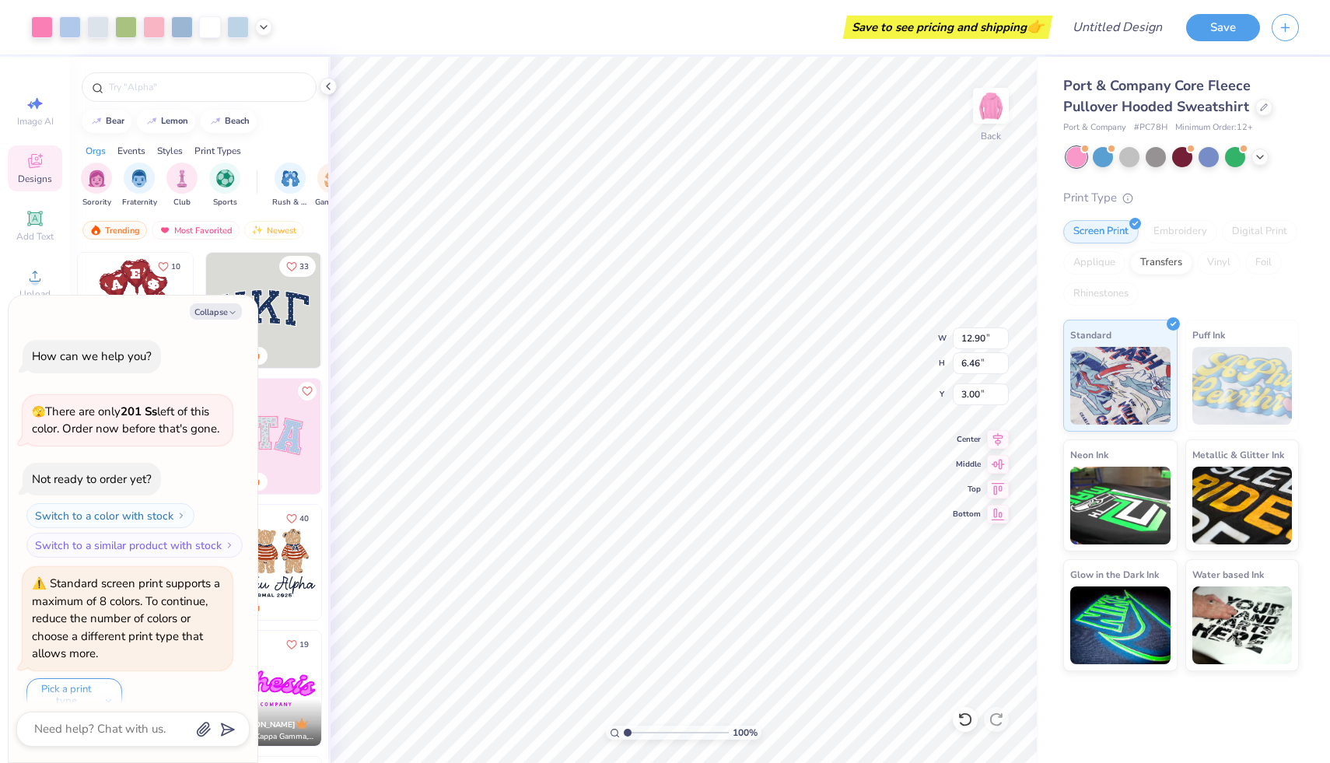
scroll to position [20, 0]
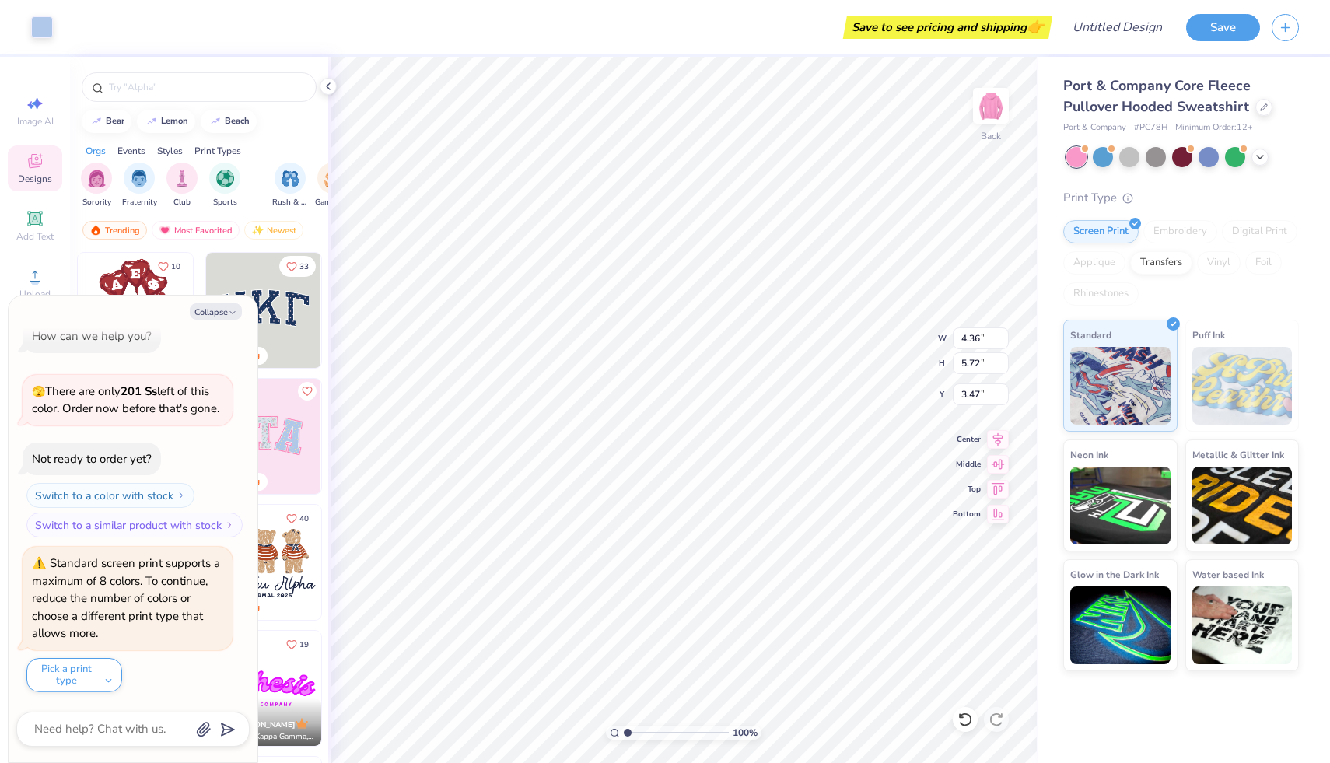
type textarea "x"
type input "3.36"
type textarea "x"
type input "4.19"
type textarea "x"
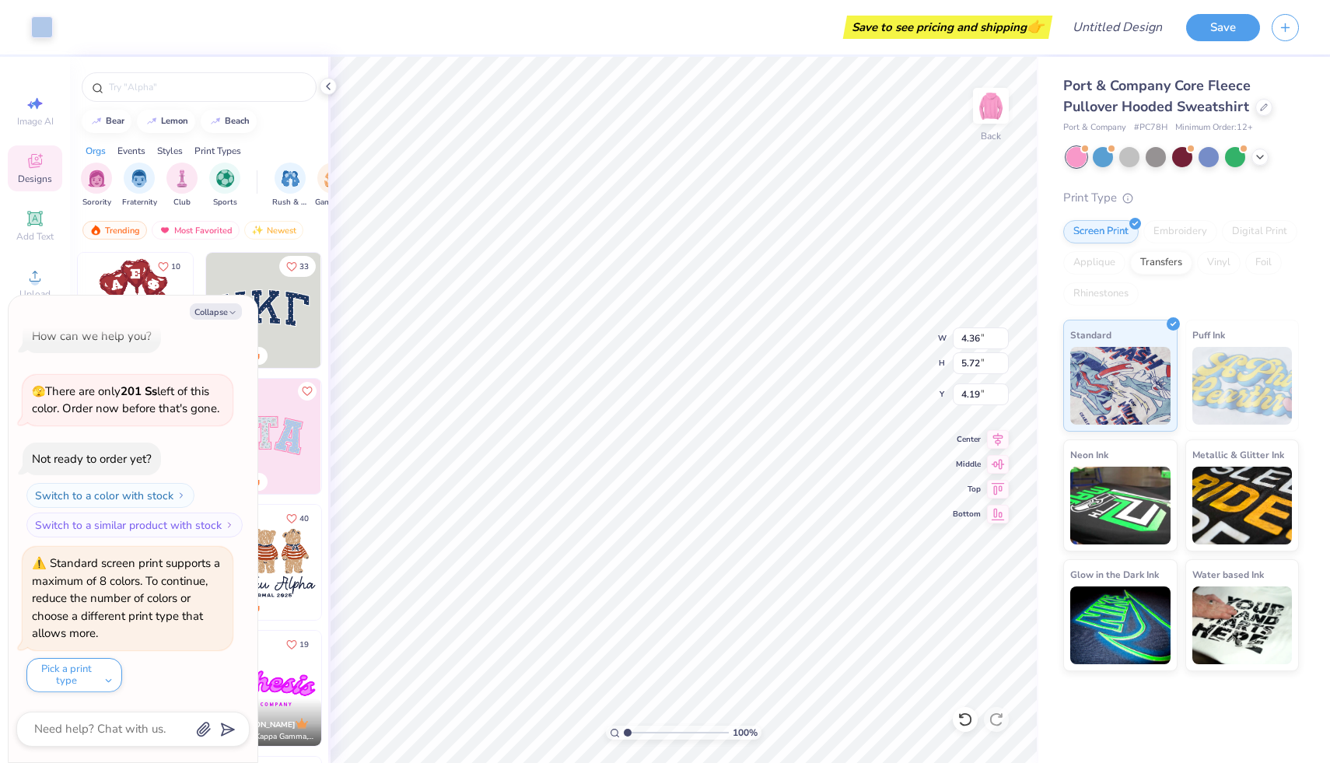
type input "3.36"
type textarea "x"
type input "4.05"
click at [889, 338] on div "100 % Back W 12.90 12.90 " H 6.46 6.46 " Y 4.05 4.05 " Center Middle Top Bottom" at bounding box center [683, 410] width 710 height 706
type textarea "x"
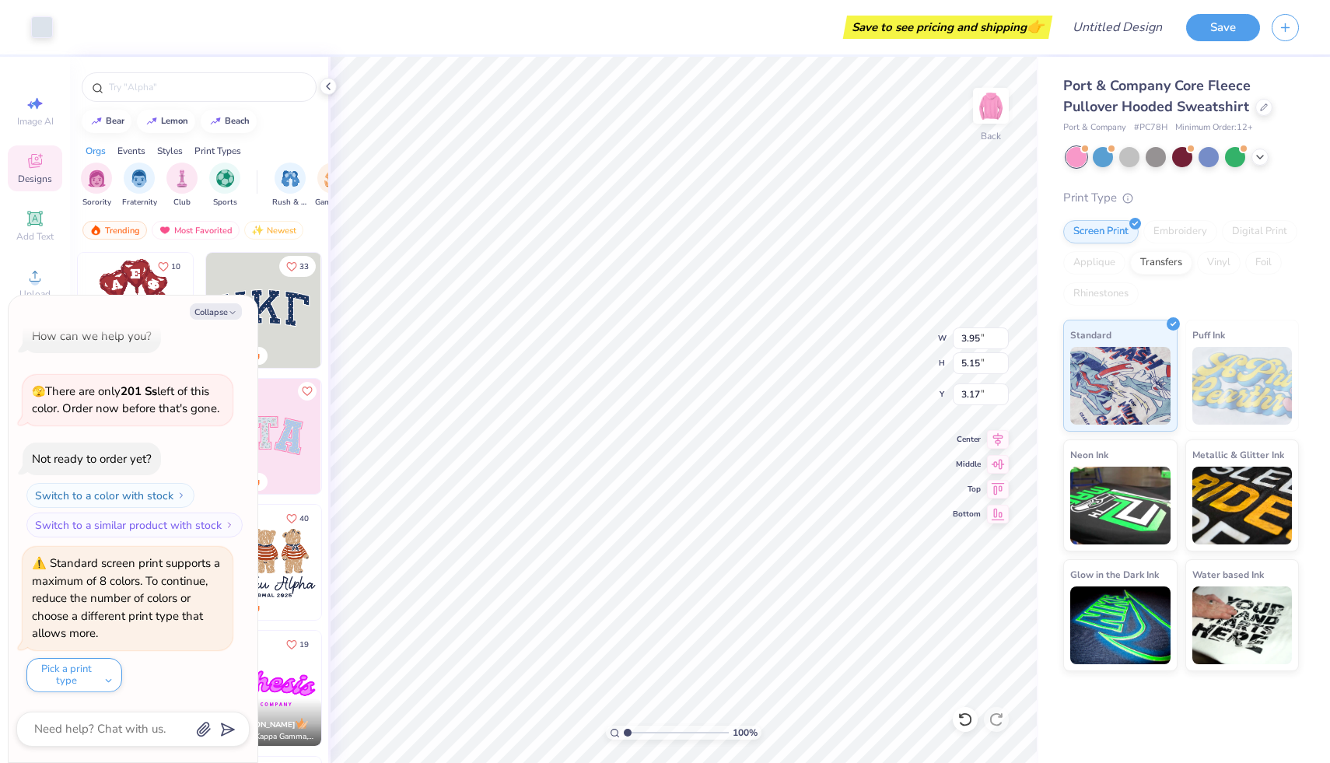
type input "3.93"
type textarea "x"
type input "4.68"
type input "5.83"
type input "3.42"
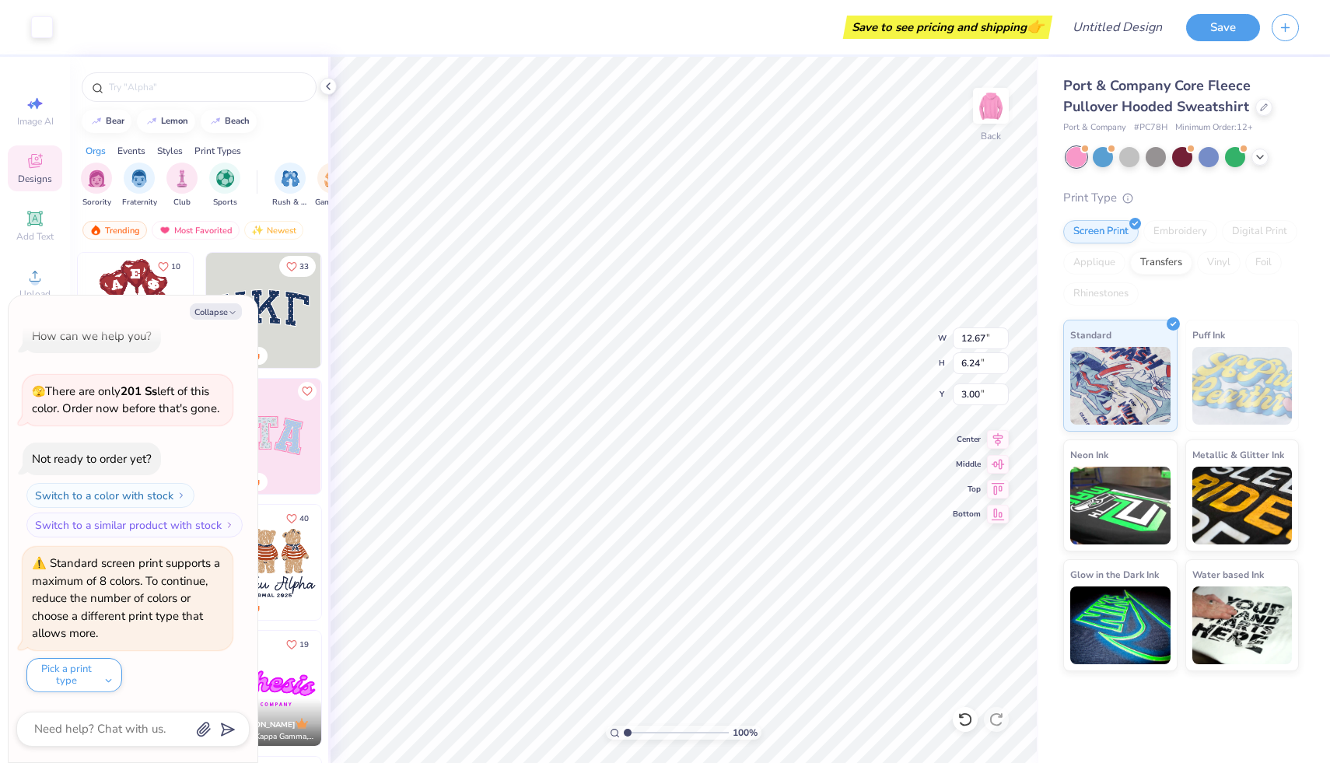
type textarea "x"
type input "3.00"
click at [217, 307] on button "Collapse" at bounding box center [216, 311] width 52 height 16
type textarea "x"
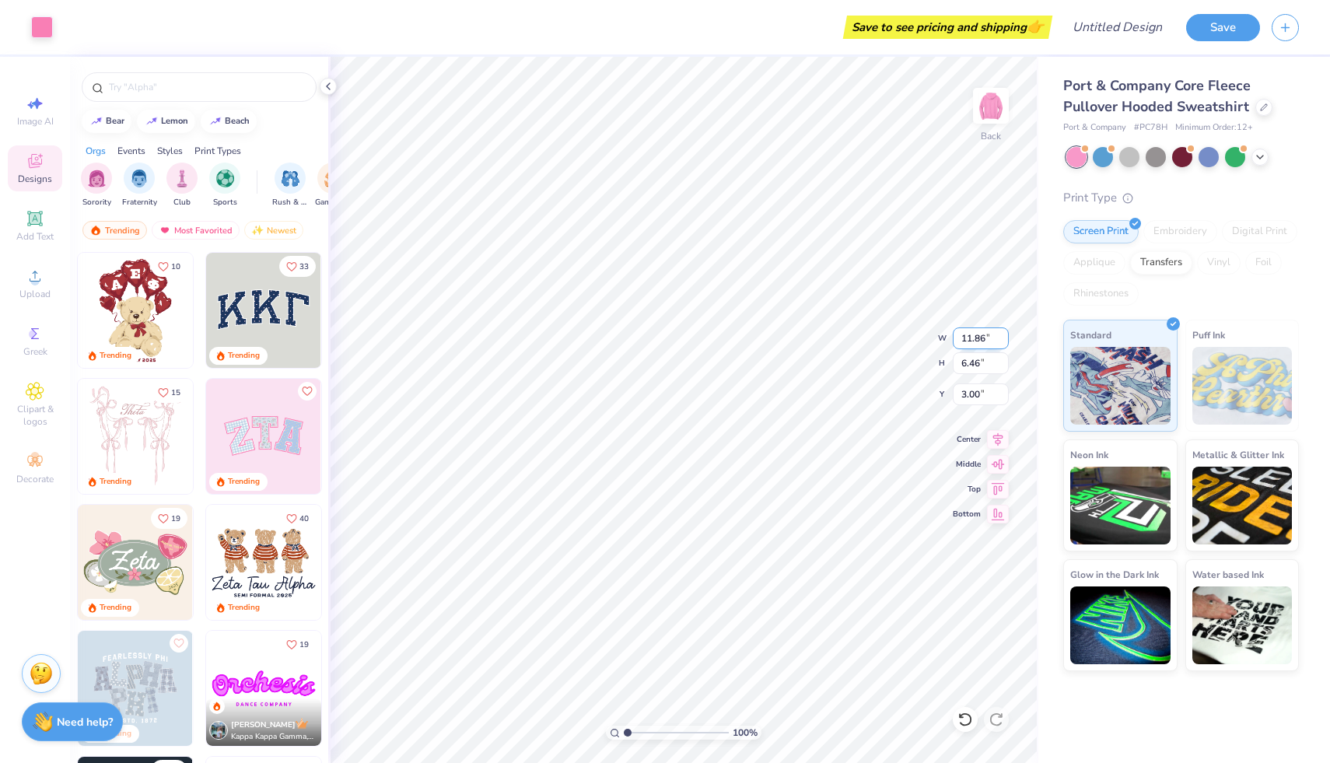
click at [1000, 340] on input "11.86" at bounding box center [981, 338] width 56 height 22
click at [1002, 334] on input "12.04" at bounding box center [981, 338] width 56 height 22
click at [1001, 344] on input "12.03" at bounding box center [981, 338] width 56 height 22
click at [1001, 344] on input "12.02" at bounding box center [981, 338] width 56 height 22
click at [1001, 344] on input "12.01" at bounding box center [981, 338] width 56 height 22
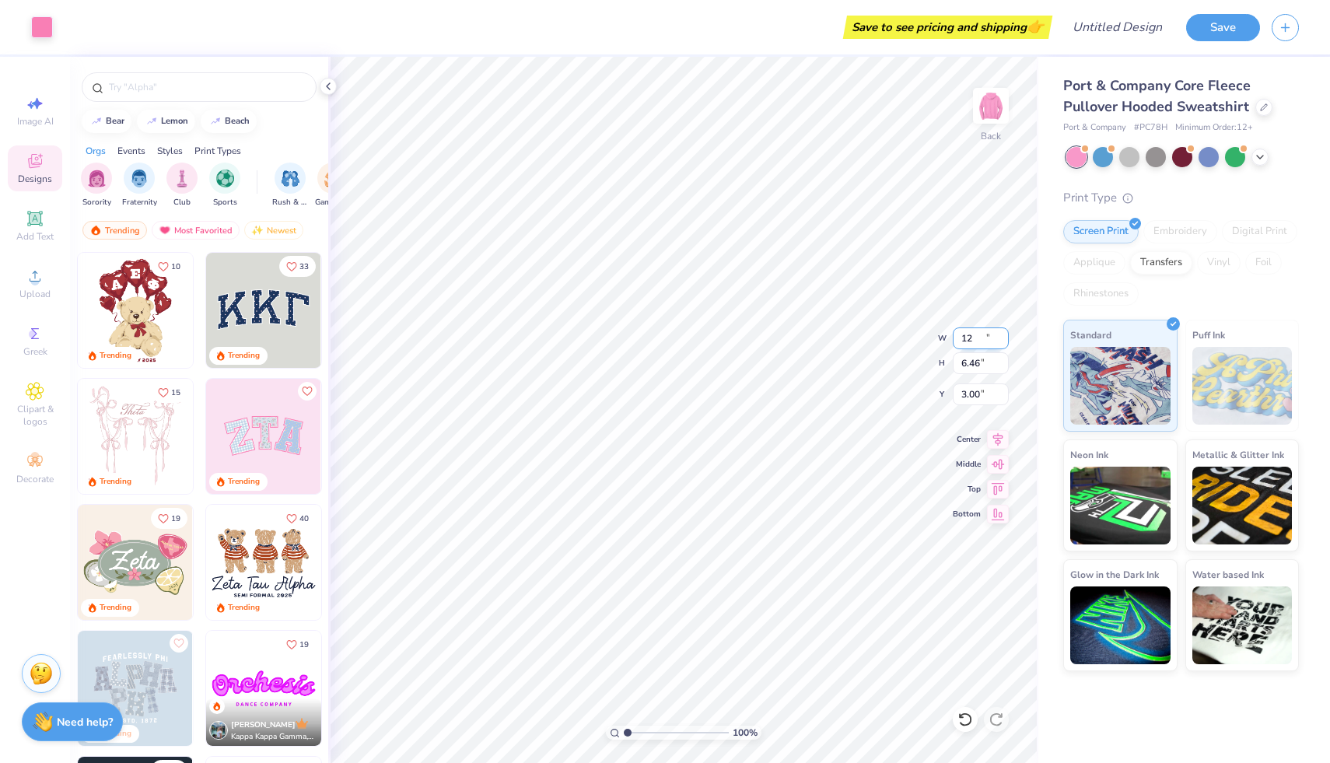
type input "12"
click at [1001, 344] on input "12" at bounding box center [981, 338] width 56 height 22
type input "3.95"
type input "5.15"
type input "3.00"
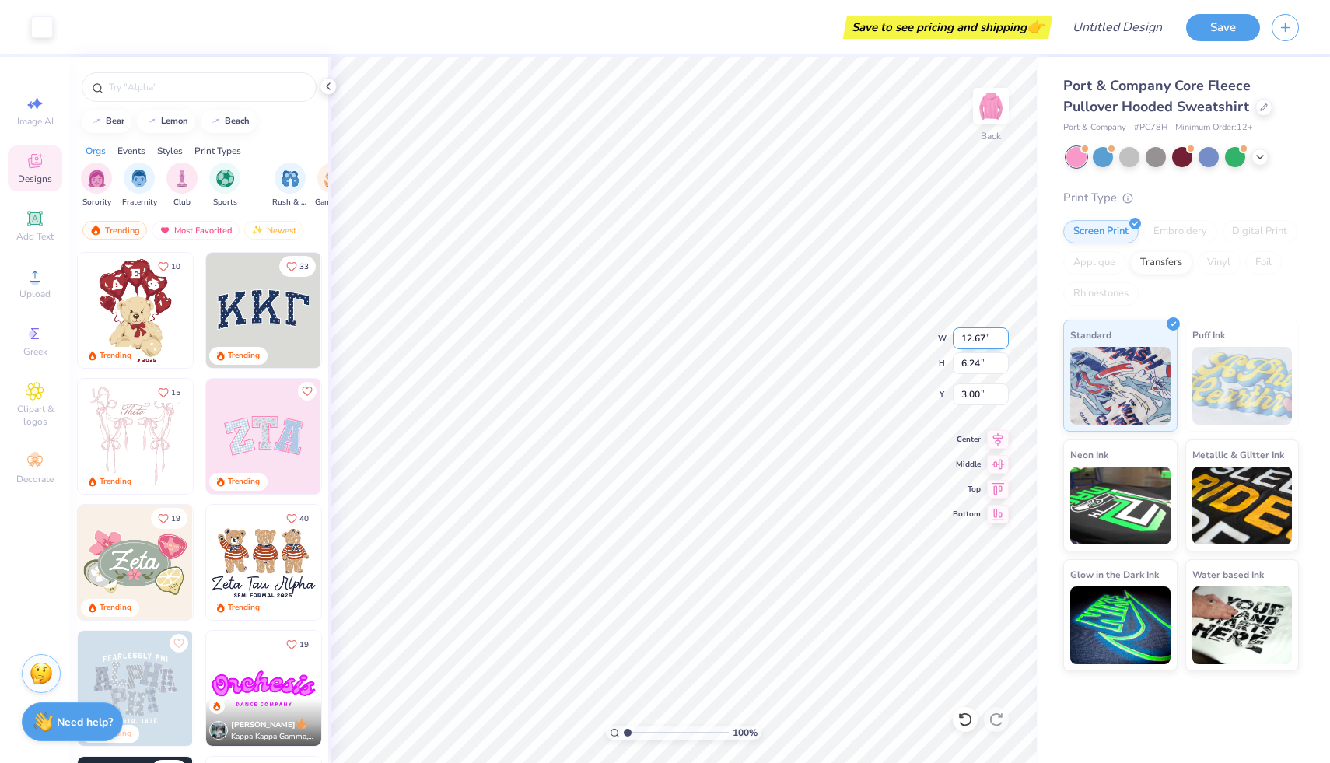
click at [984, 338] on input "12.67" at bounding box center [981, 338] width 56 height 22
type input "12.00"
type input "5.92"
type input "3.16"
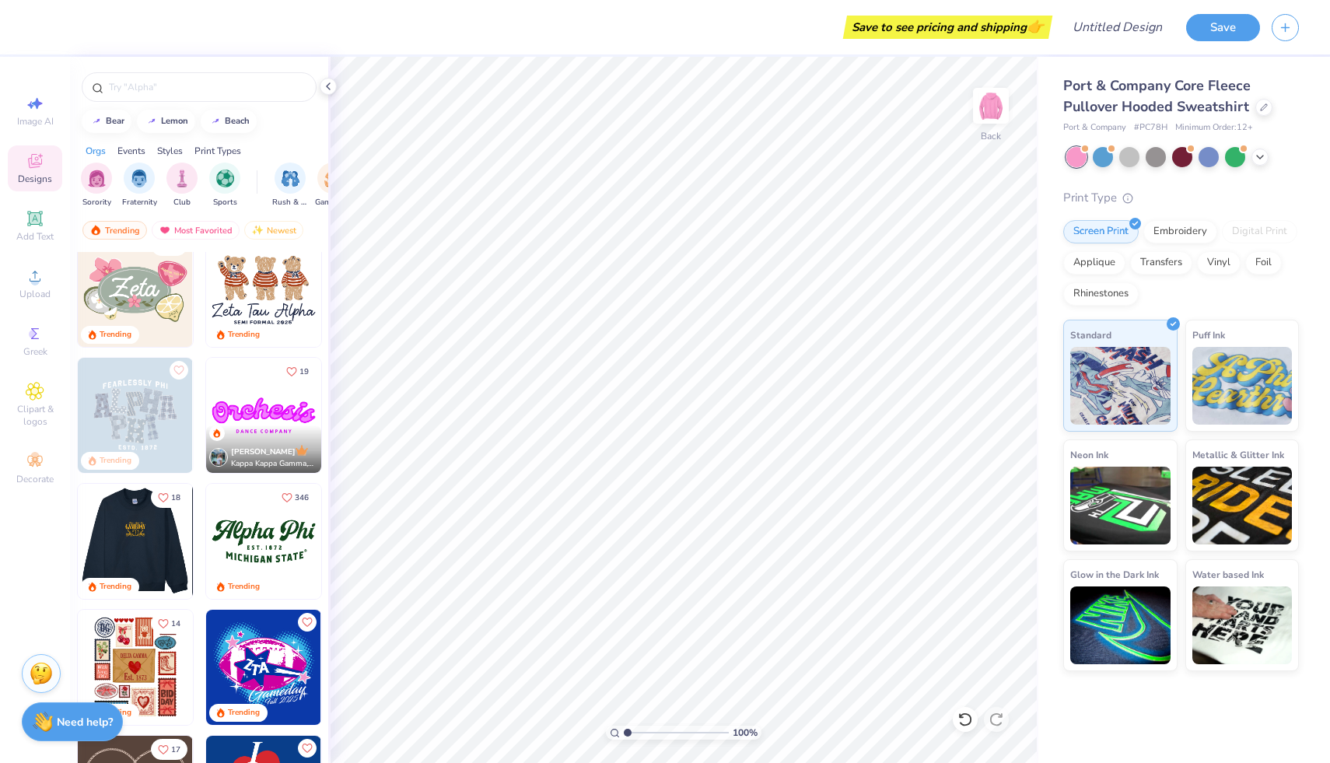
scroll to position [275, 0]
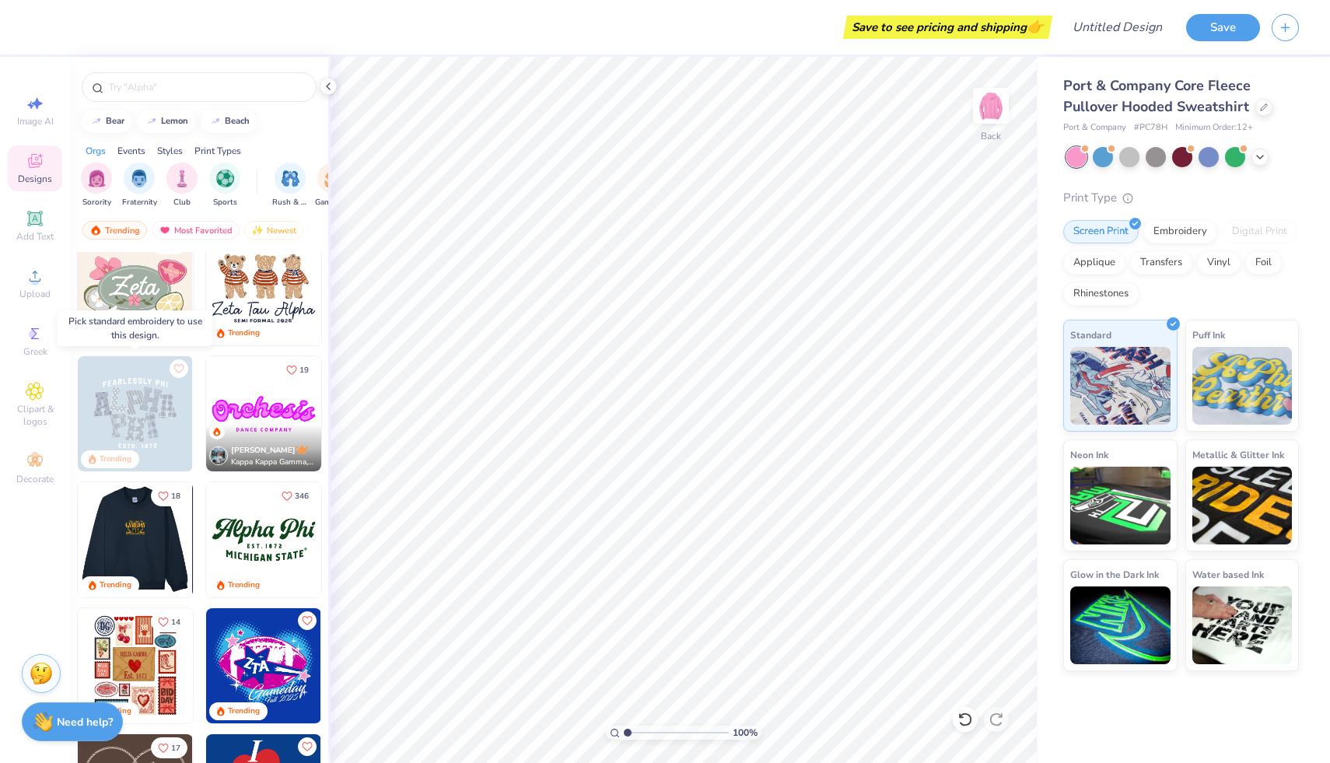
click at [129, 397] on img at bounding box center [135, 413] width 115 height 115
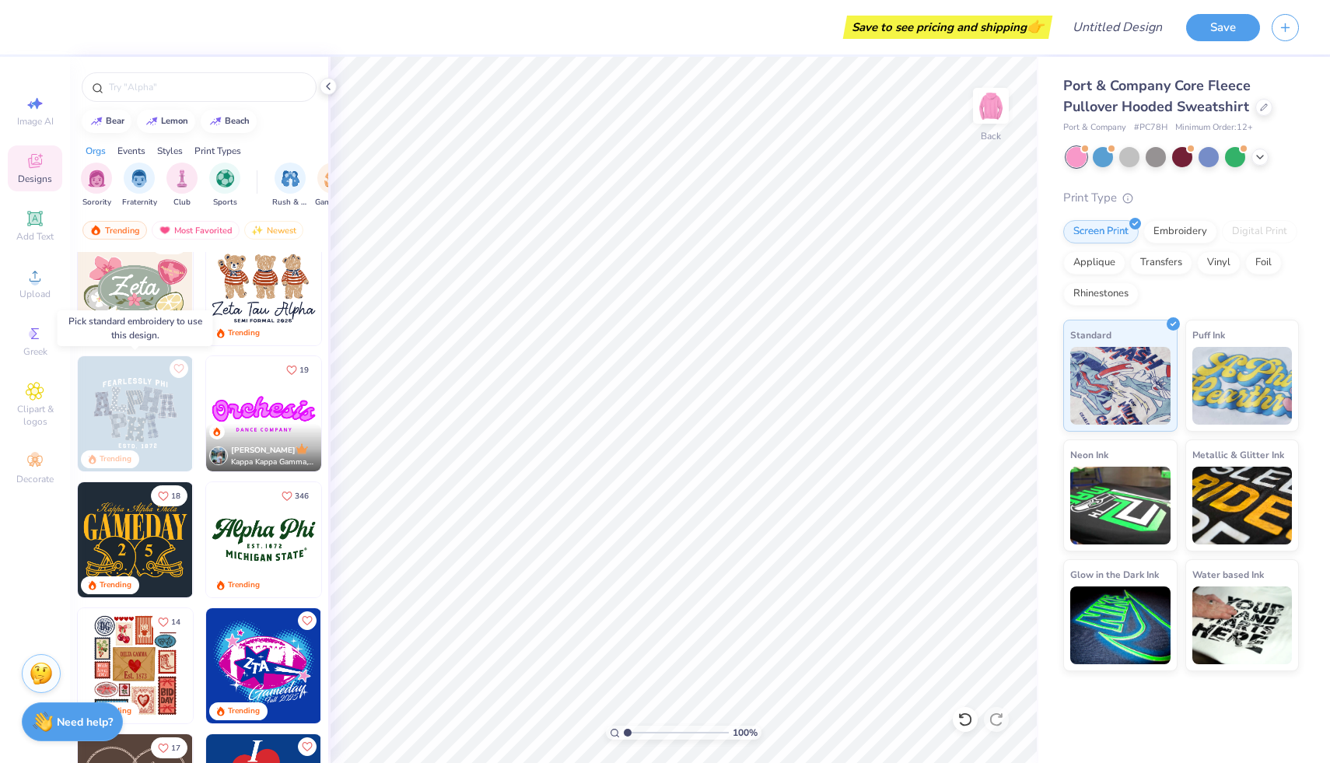
click at [124, 415] on img at bounding box center [135, 413] width 115 height 115
click at [1174, 231] on div "Embroidery" at bounding box center [1180, 229] width 74 height 23
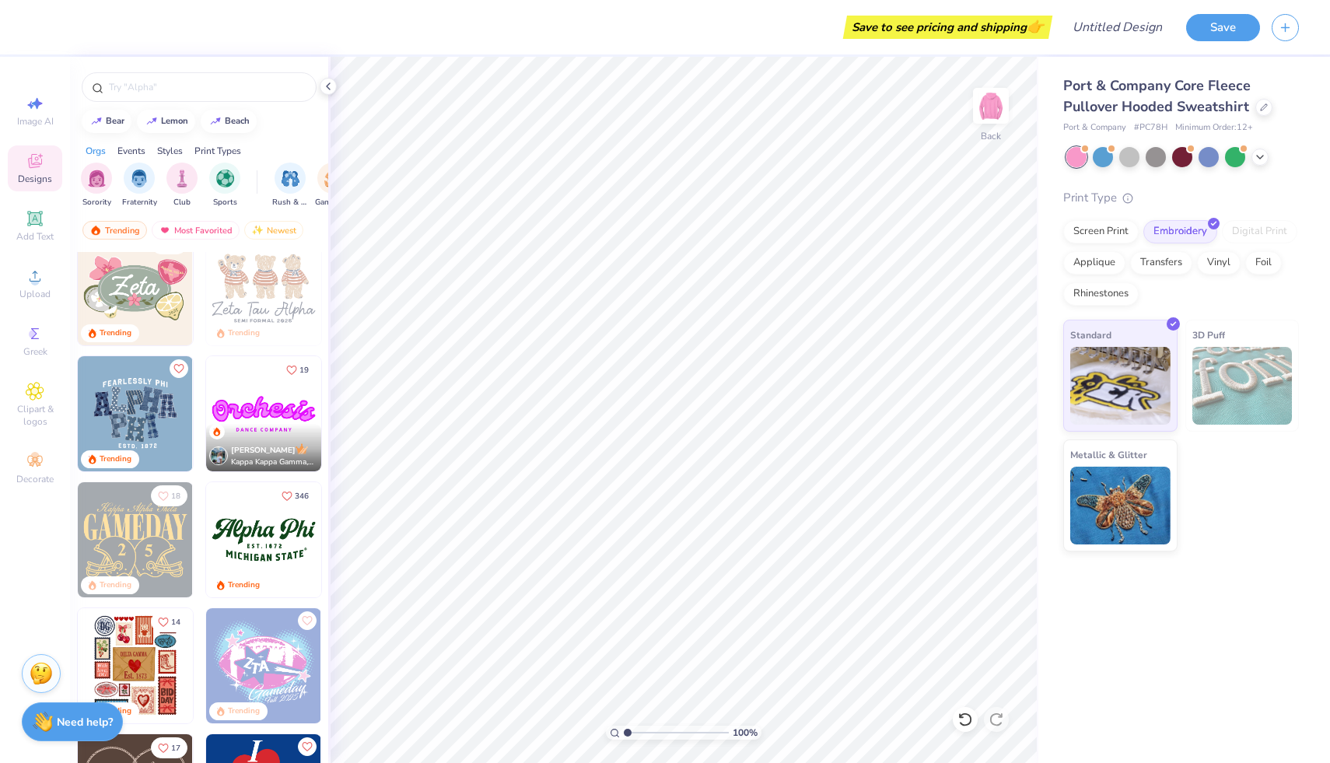
click at [125, 407] on img at bounding box center [135, 413] width 115 height 115
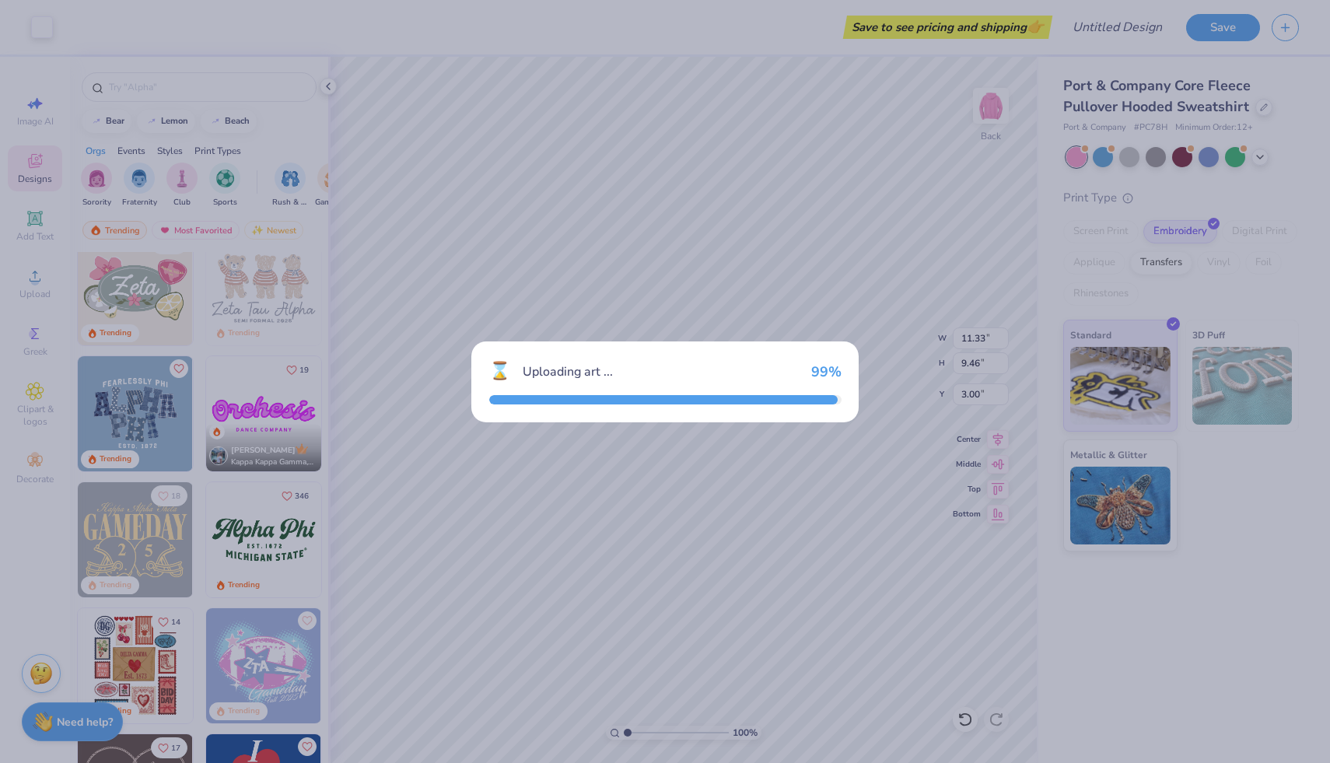
type textarea "x"
